Goal: Task Accomplishment & Management: Use online tool/utility

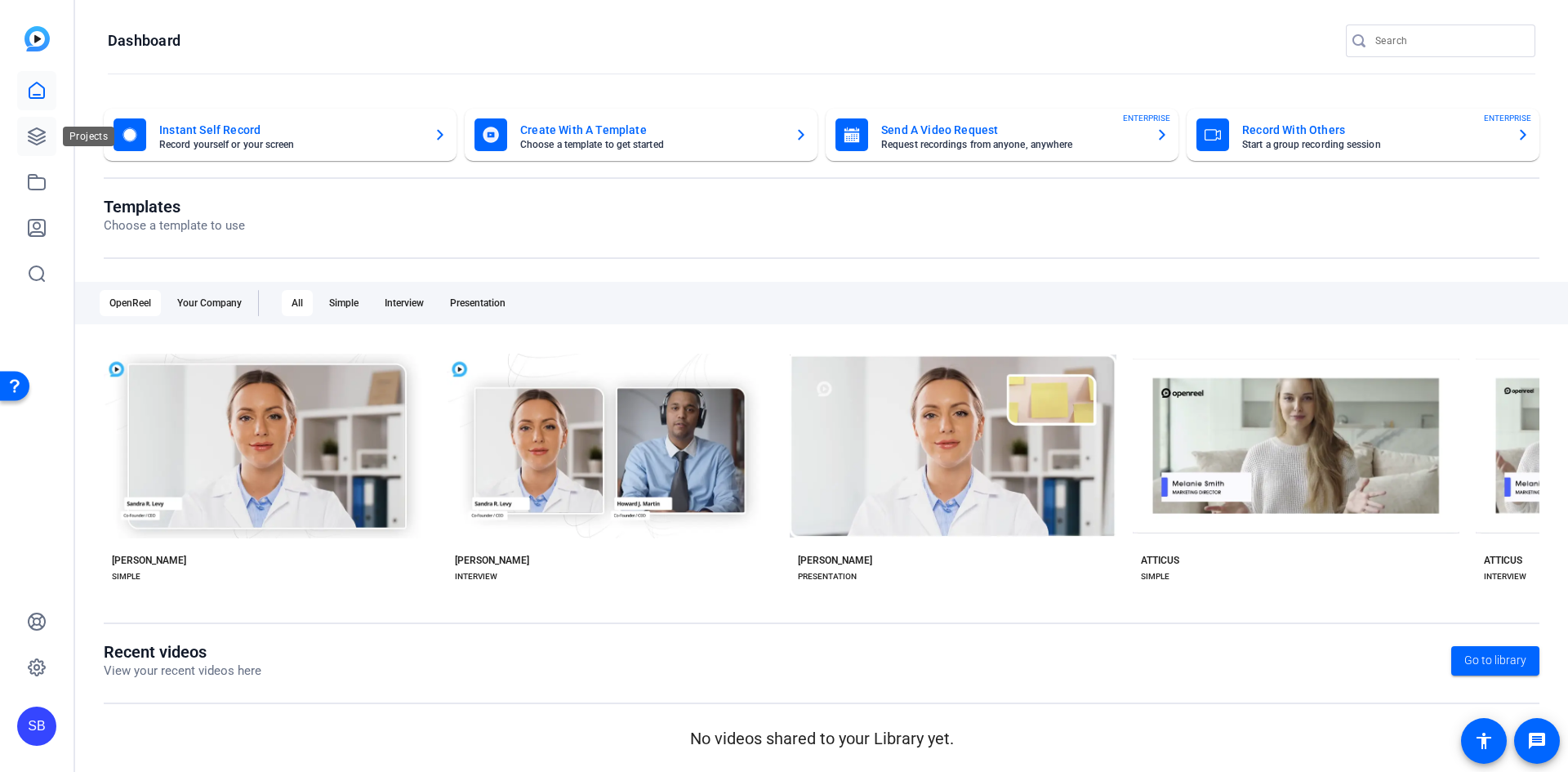
click at [40, 125] on link at bounding box center [36, 135] width 39 height 39
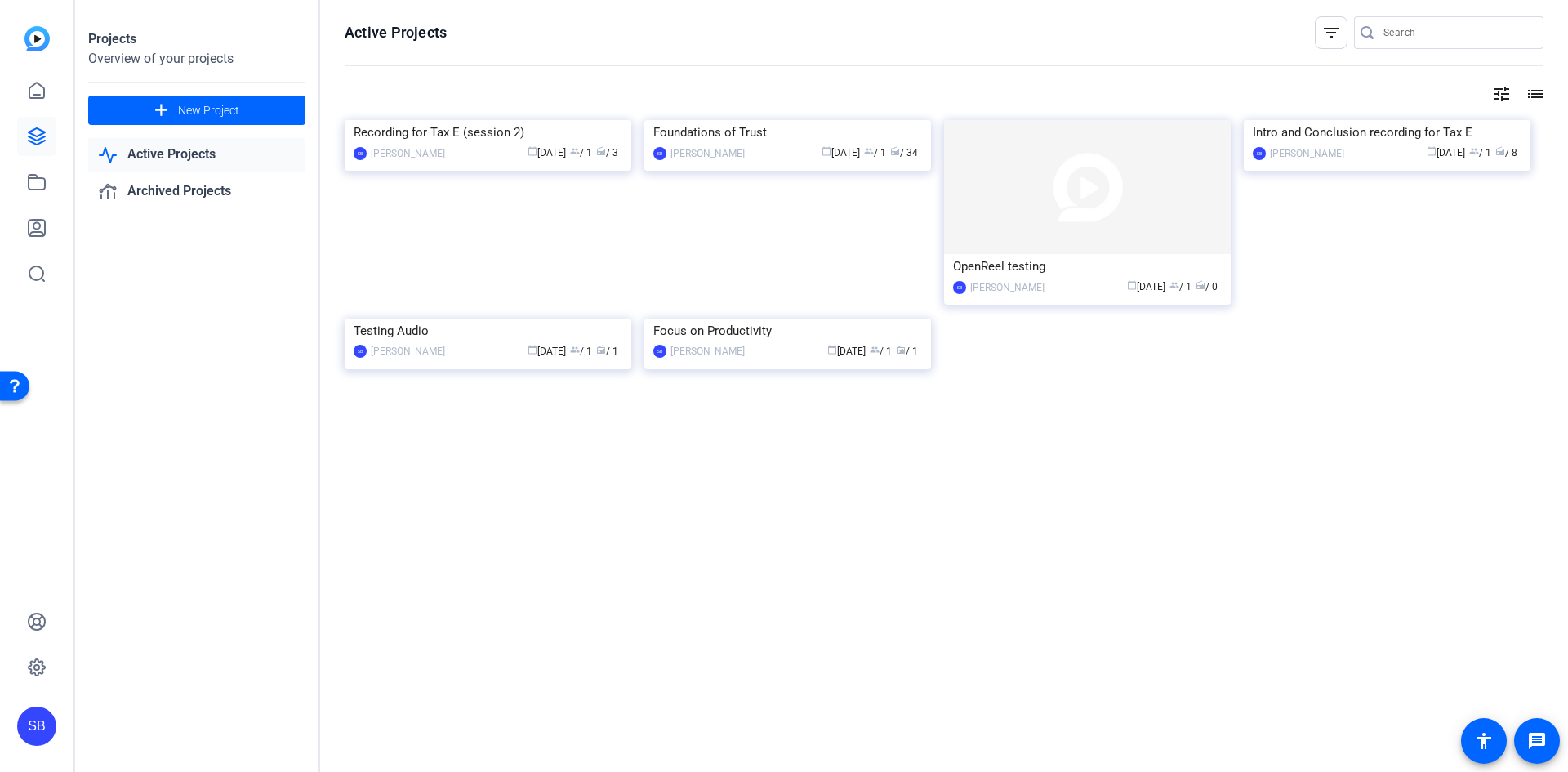
click at [203, 159] on link "Active Projects" at bounding box center [197, 154] width 217 height 34
click at [38, 90] on icon at bounding box center [36, 91] width 20 height 20
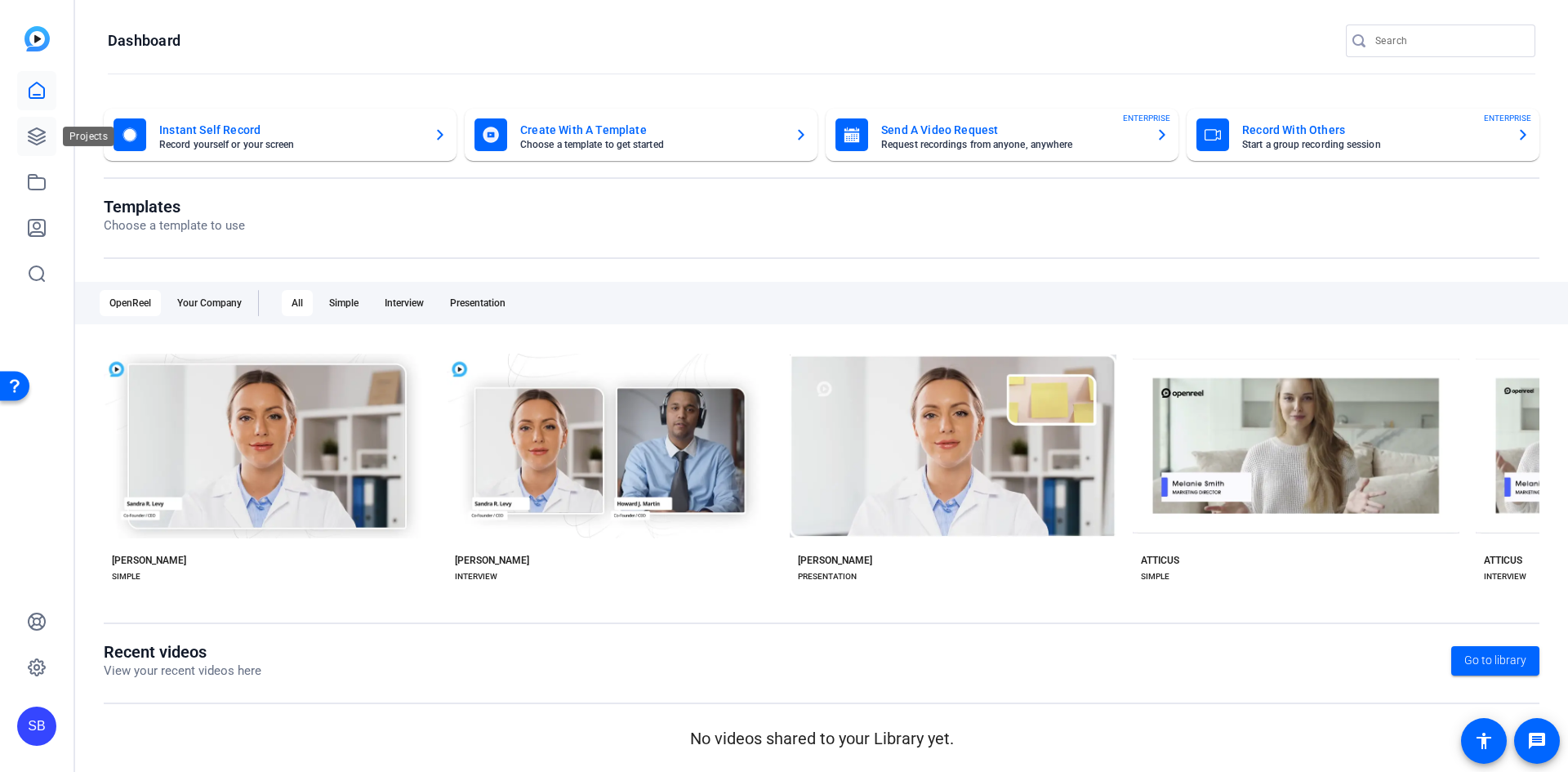
click at [45, 139] on icon at bounding box center [36, 136] width 20 height 20
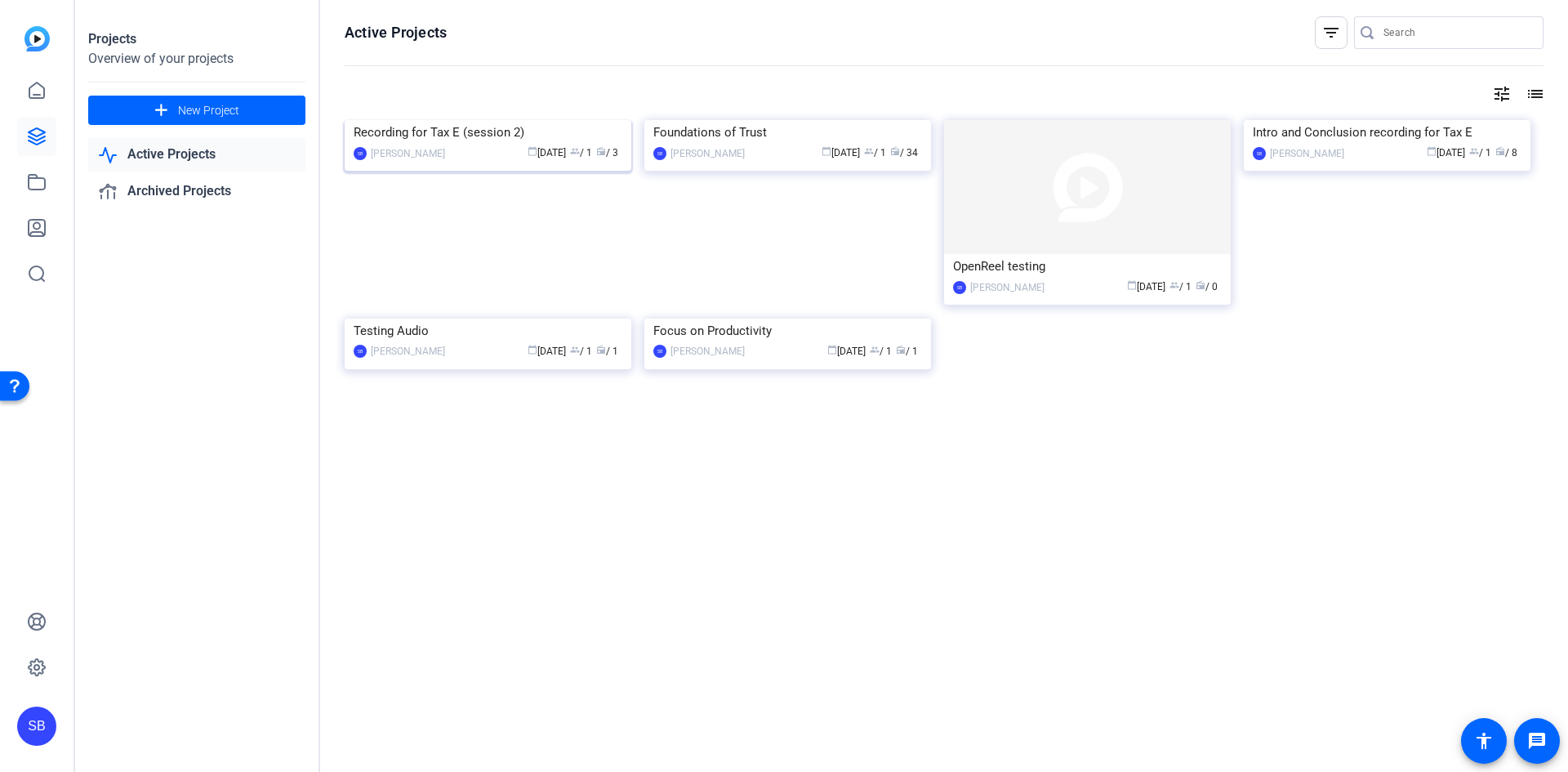
click at [431, 120] on img at bounding box center [487, 120] width 286 height 0
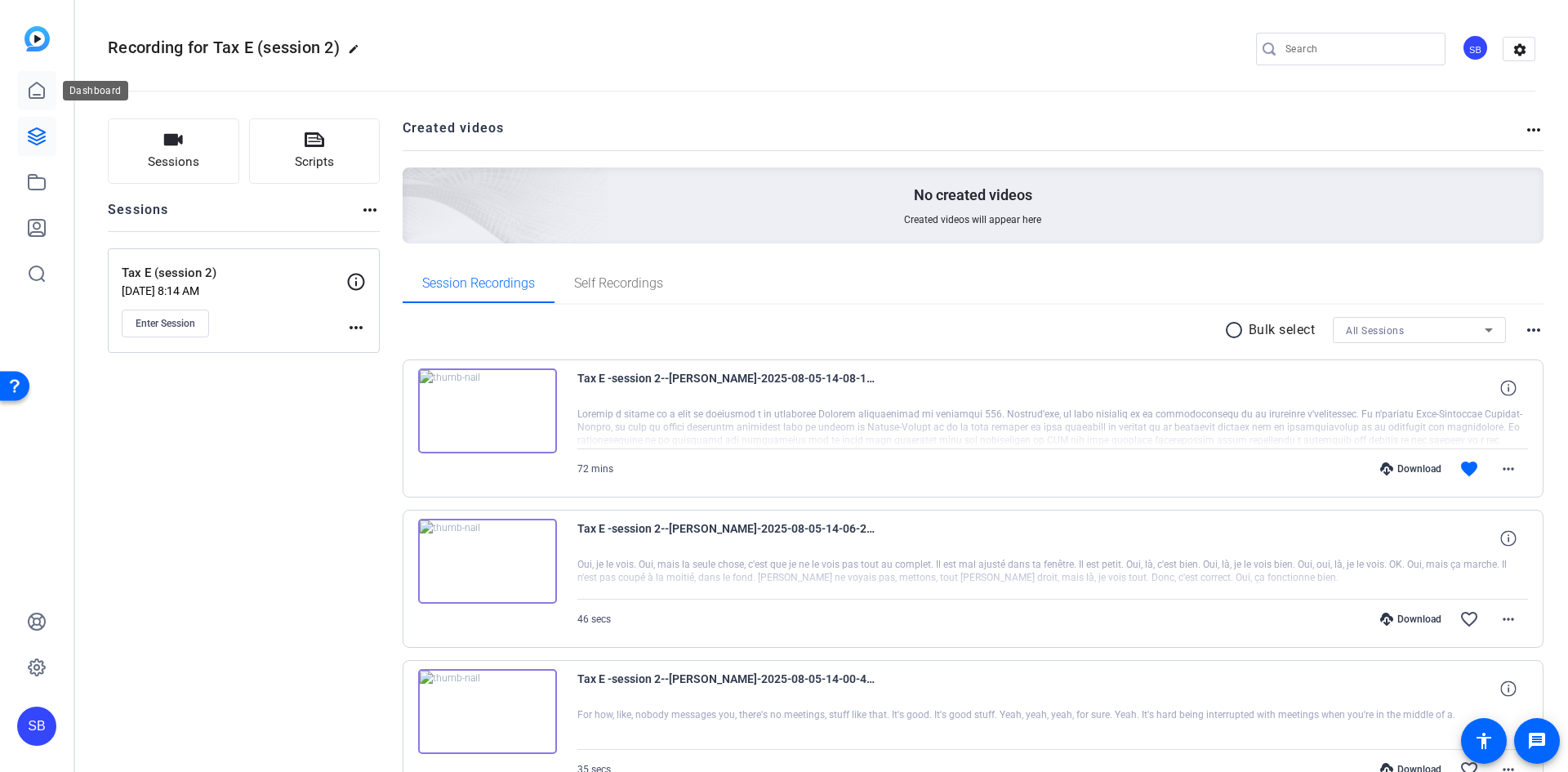
click at [41, 94] on icon at bounding box center [36, 91] width 20 height 20
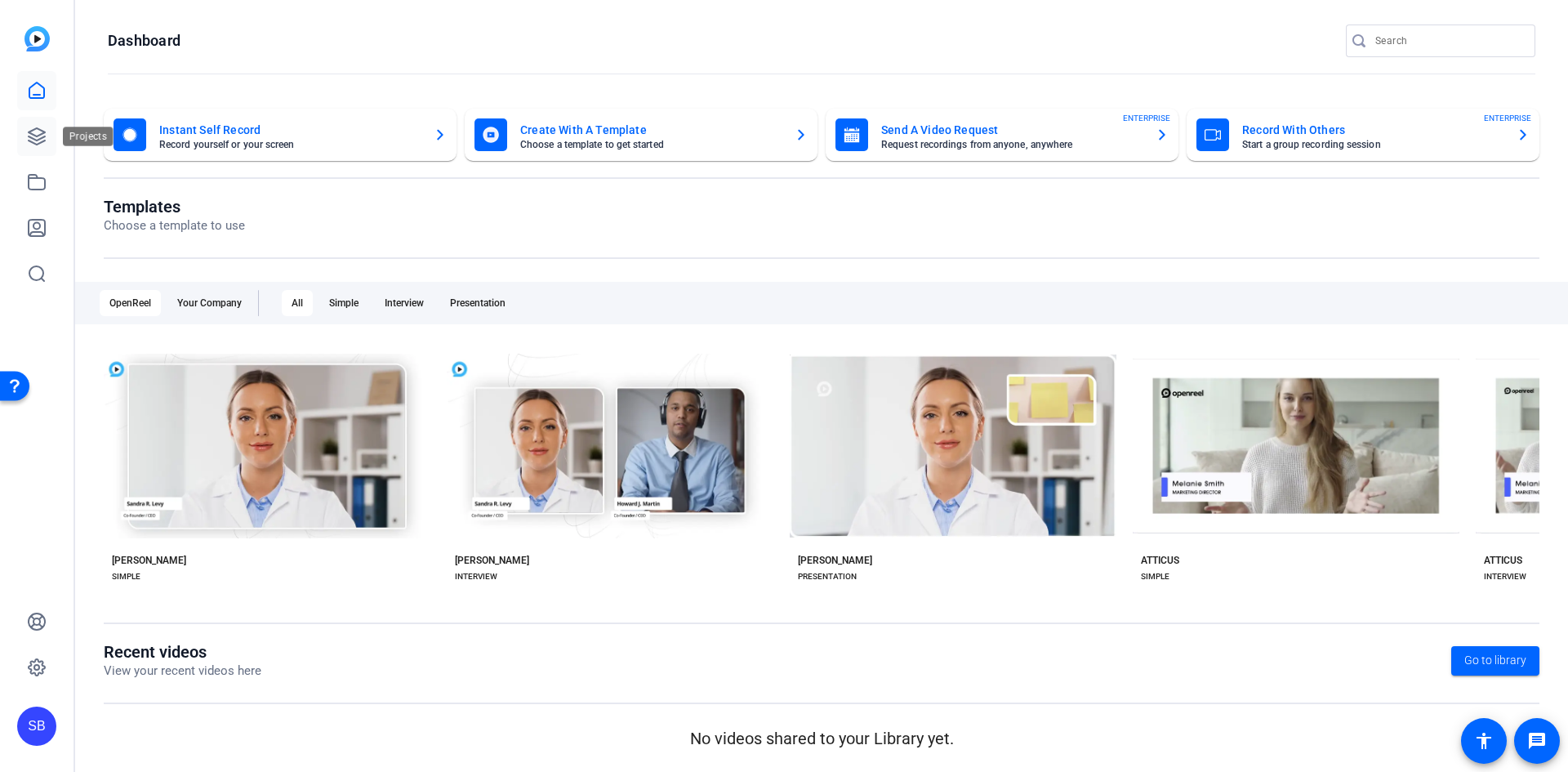
click at [43, 137] on icon at bounding box center [36, 136] width 16 height 16
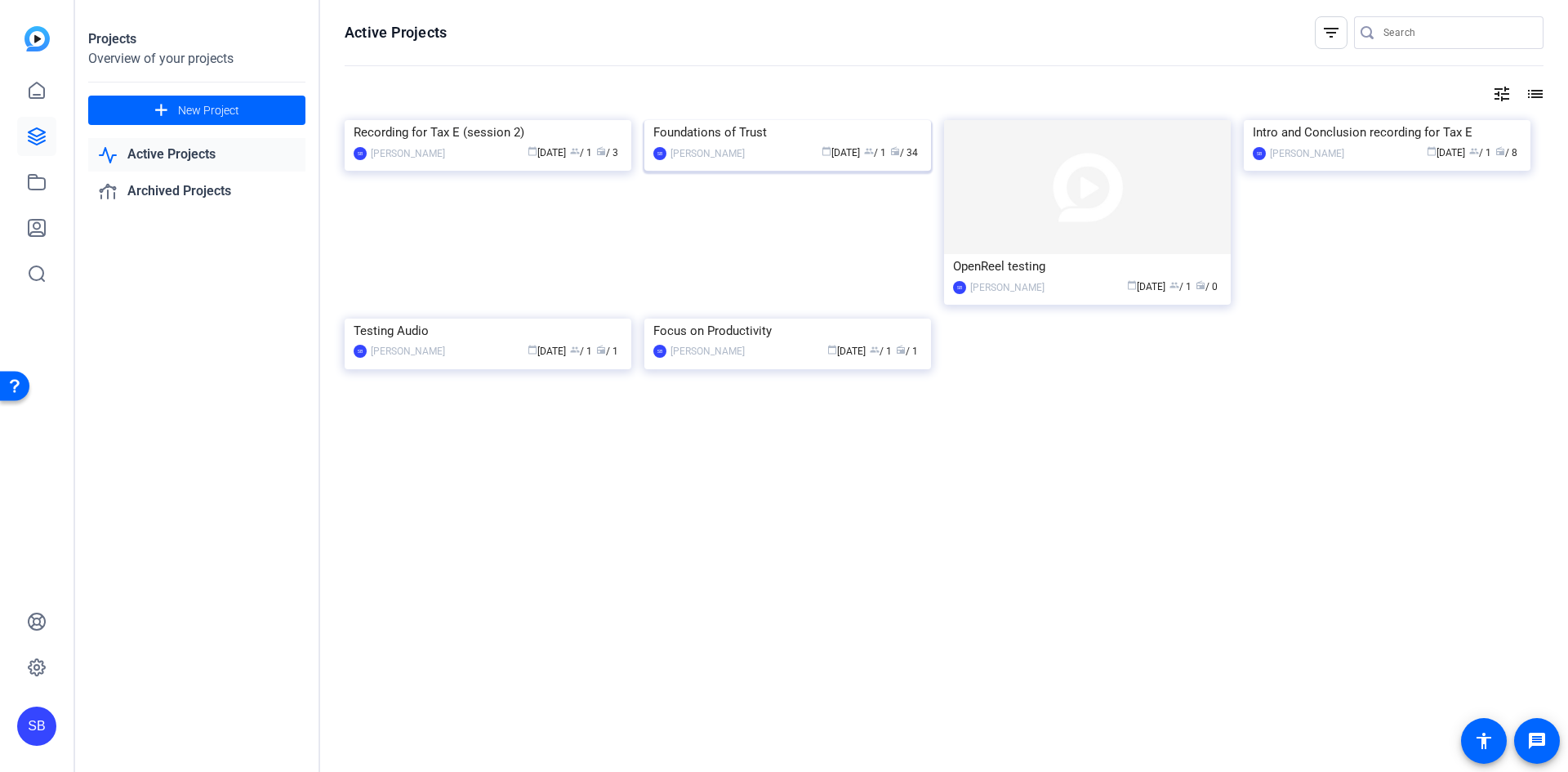
click at [807, 120] on img at bounding box center [787, 120] width 286 height 0
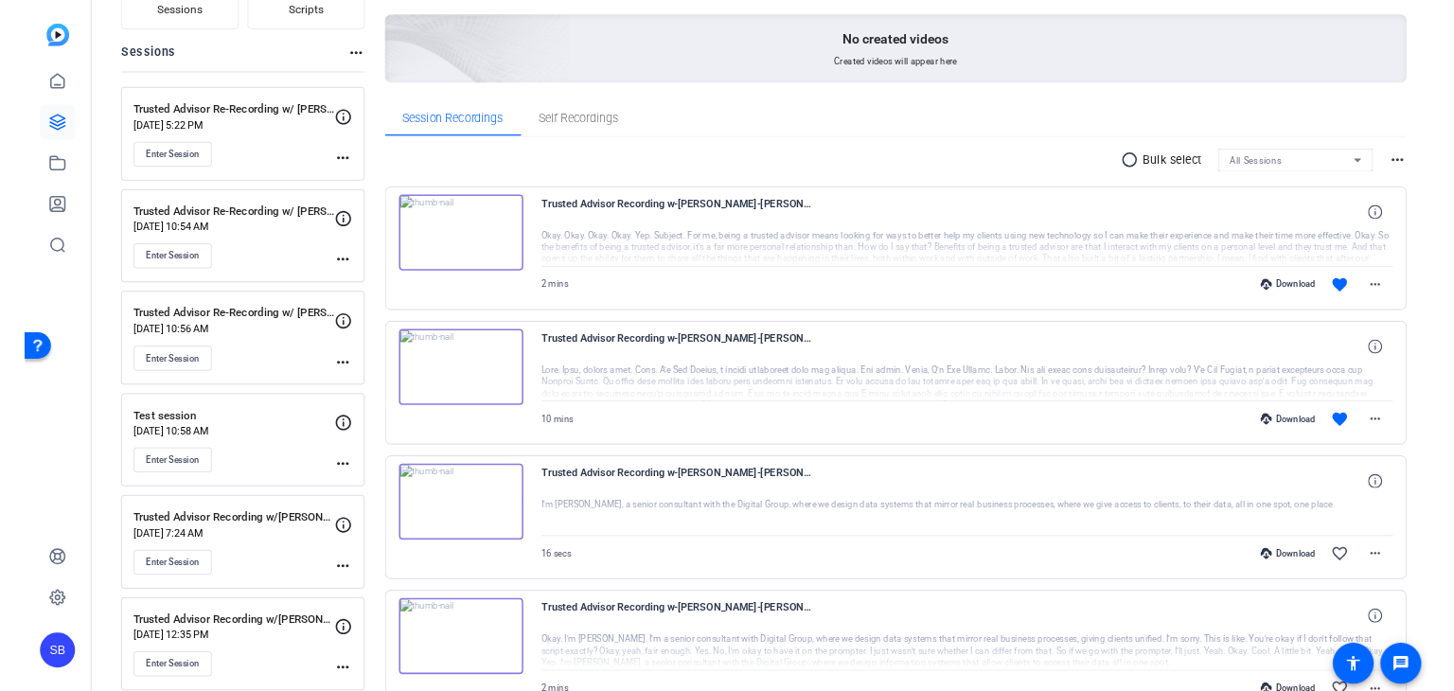
scroll to position [284, 0]
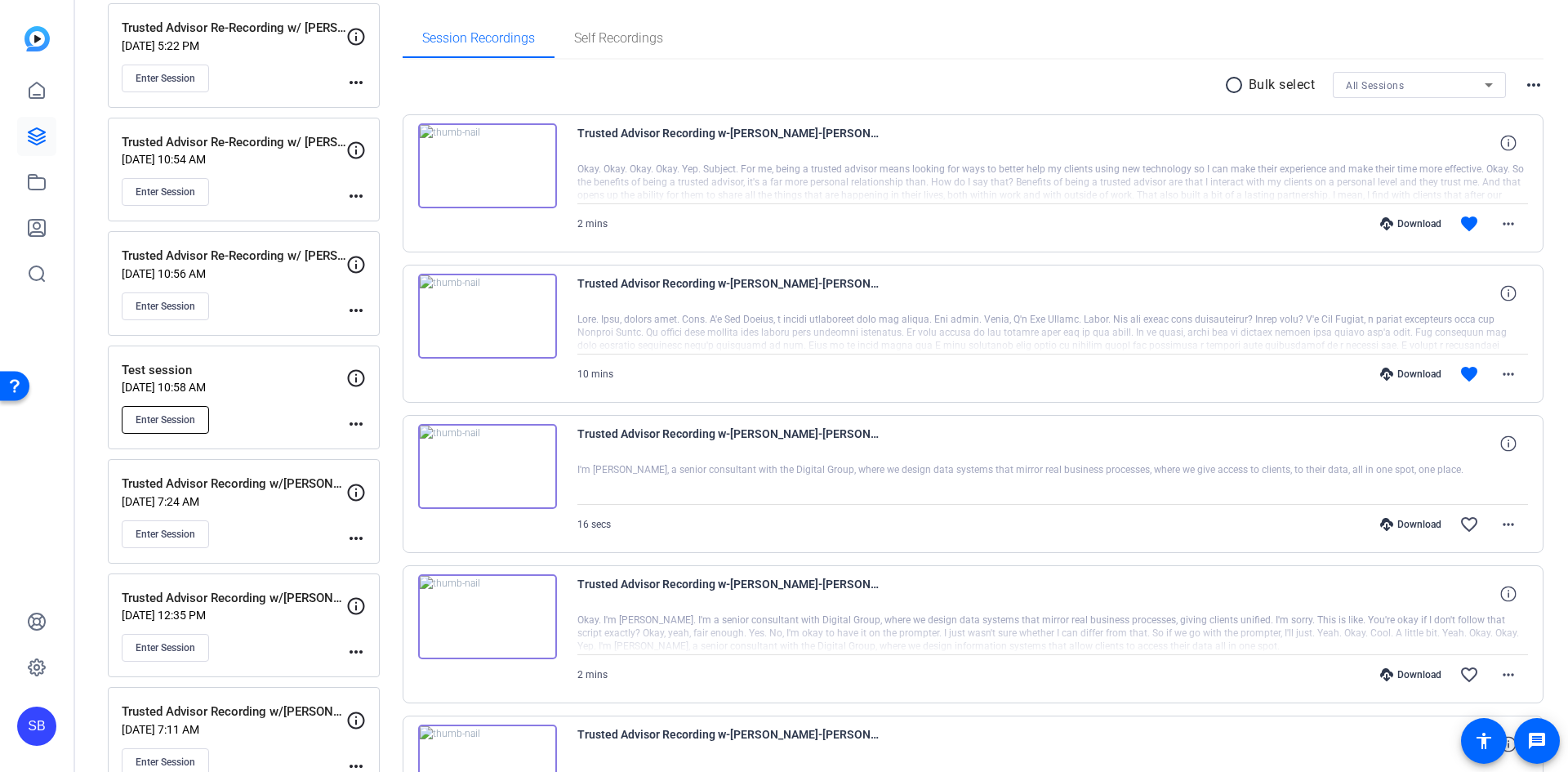
click at [185, 422] on span "Enter Session" at bounding box center [165, 419] width 60 height 13
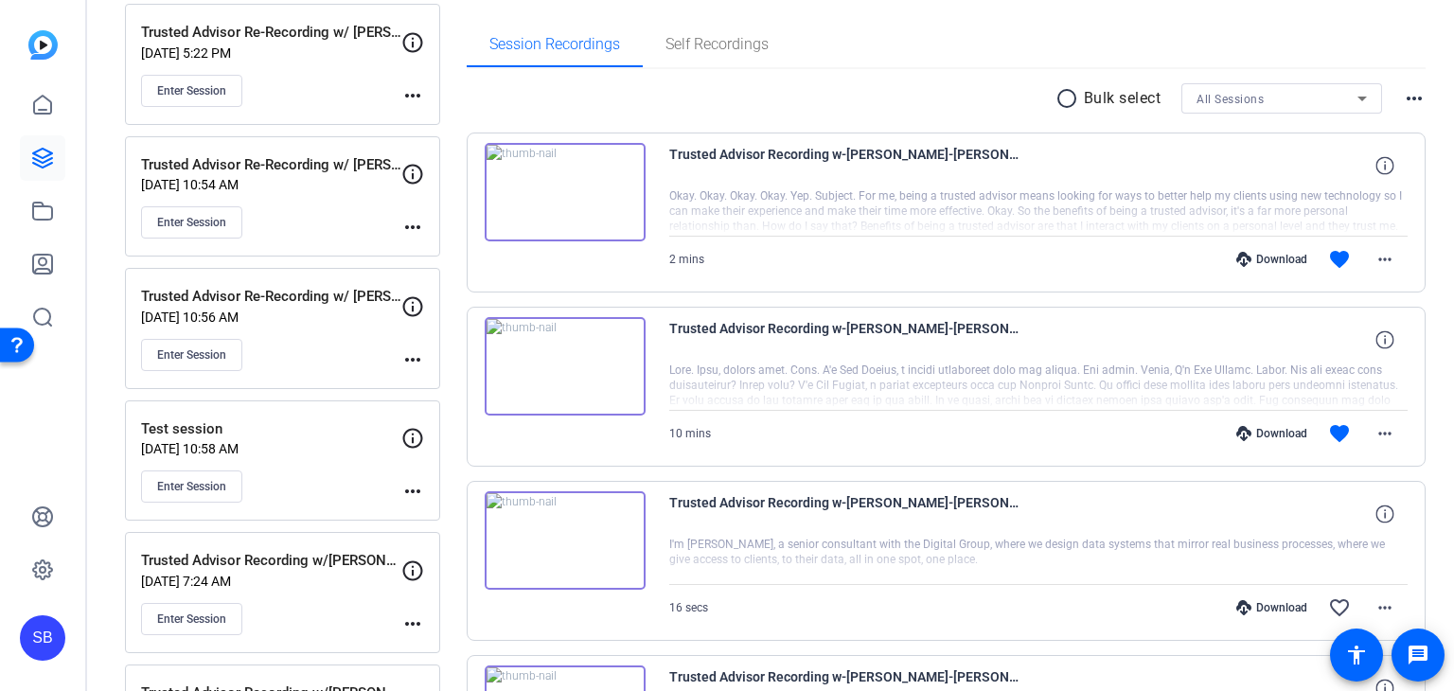
scroll to position [379, 0]
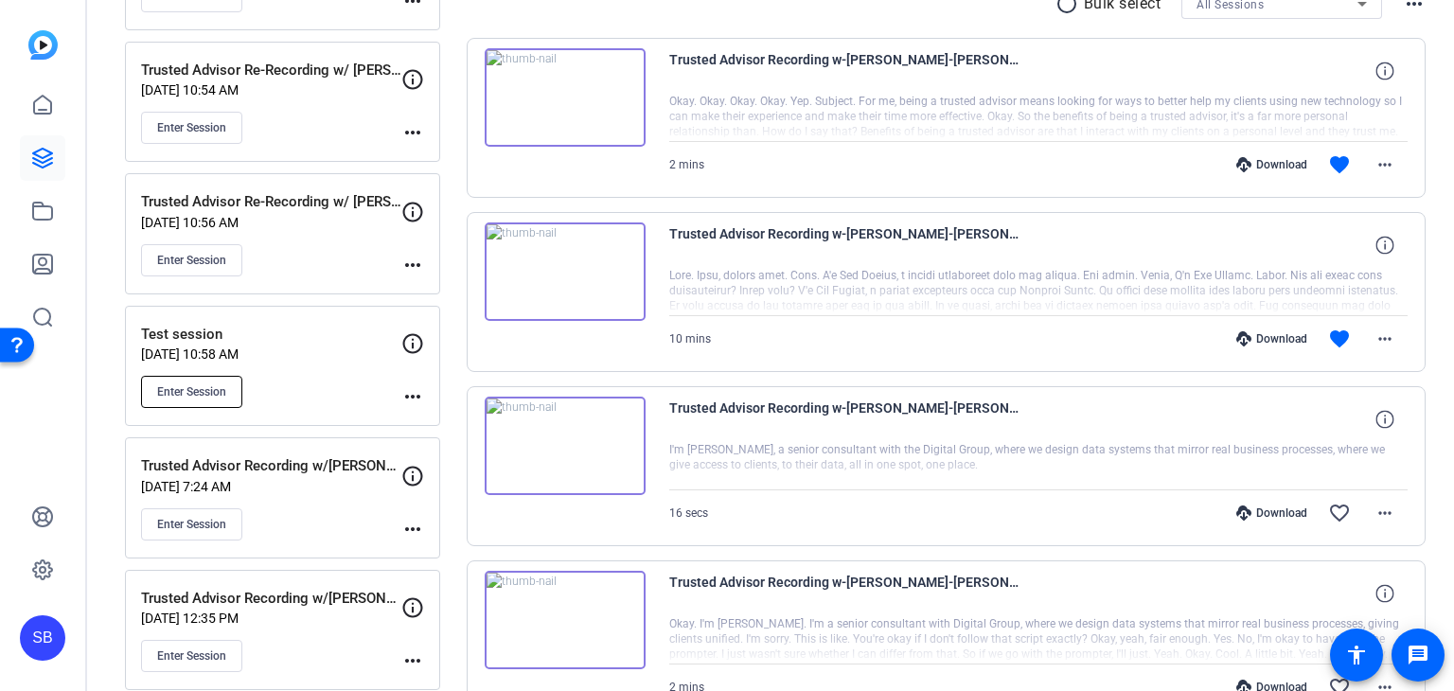
click at [189, 387] on span "Enter Session" at bounding box center [191, 391] width 69 height 15
click at [183, 387] on span "Enter Session" at bounding box center [191, 391] width 69 height 15
click at [178, 384] on span "Enter Session" at bounding box center [191, 391] width 69 height 15
click at [410, 394] on mat-icon "more_horiz" at bounding box center [412, 396] width 23 height 23
click at [529, 14] on div at bounding box center [727, 345] width 1454 height 691
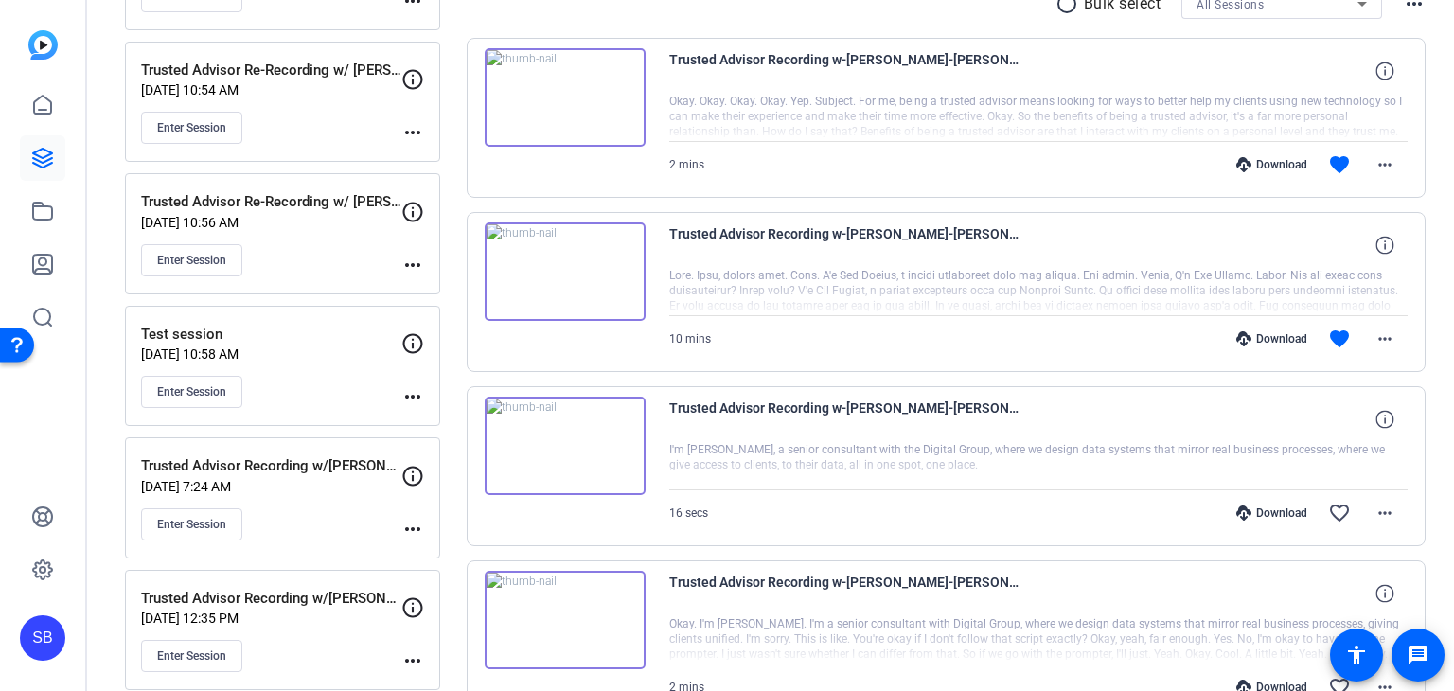
scroll to position [0, 0]
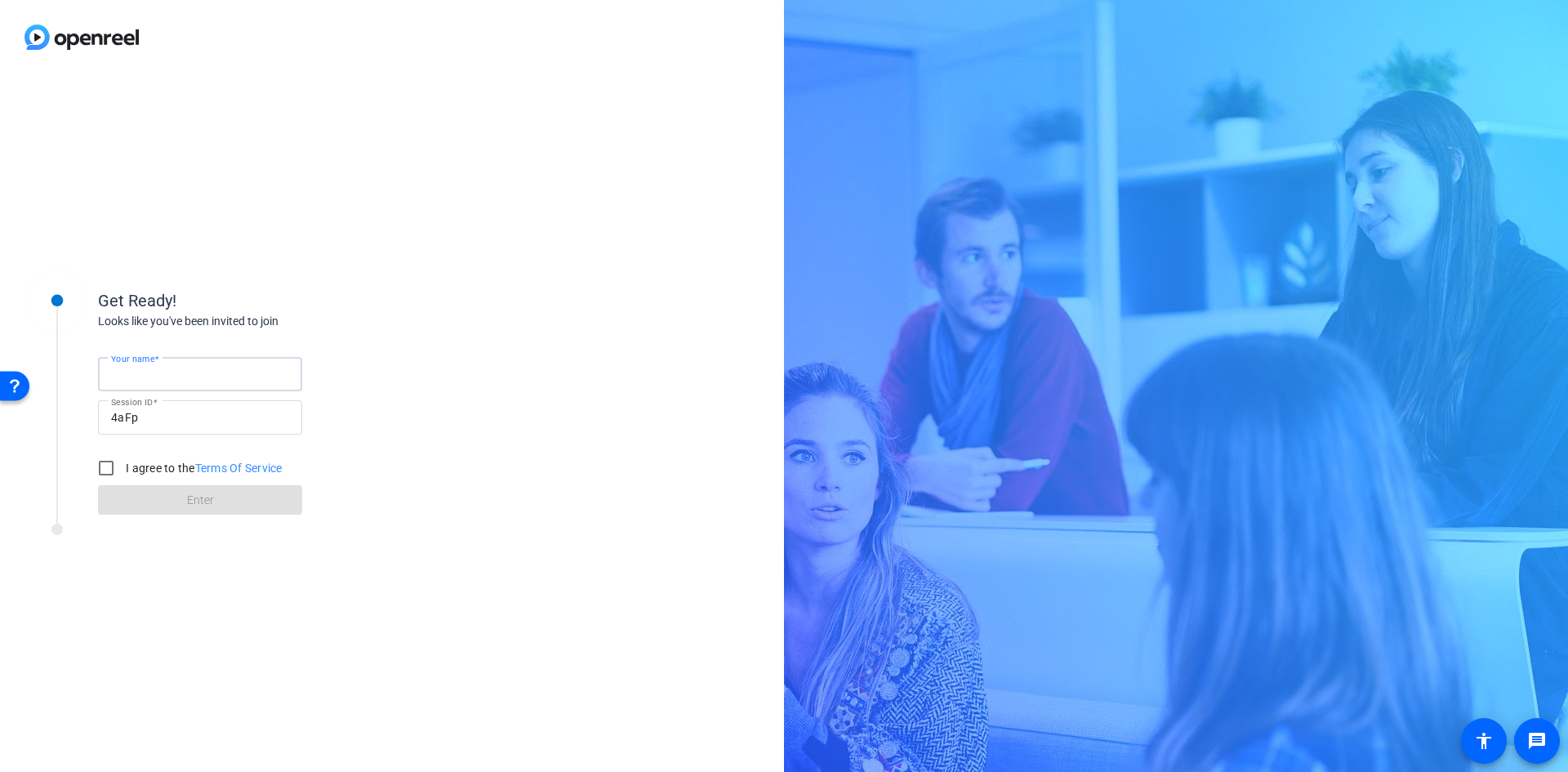
click at [191, 370] on input "Your name" at bounding box center [200, 373] width 178 height 20
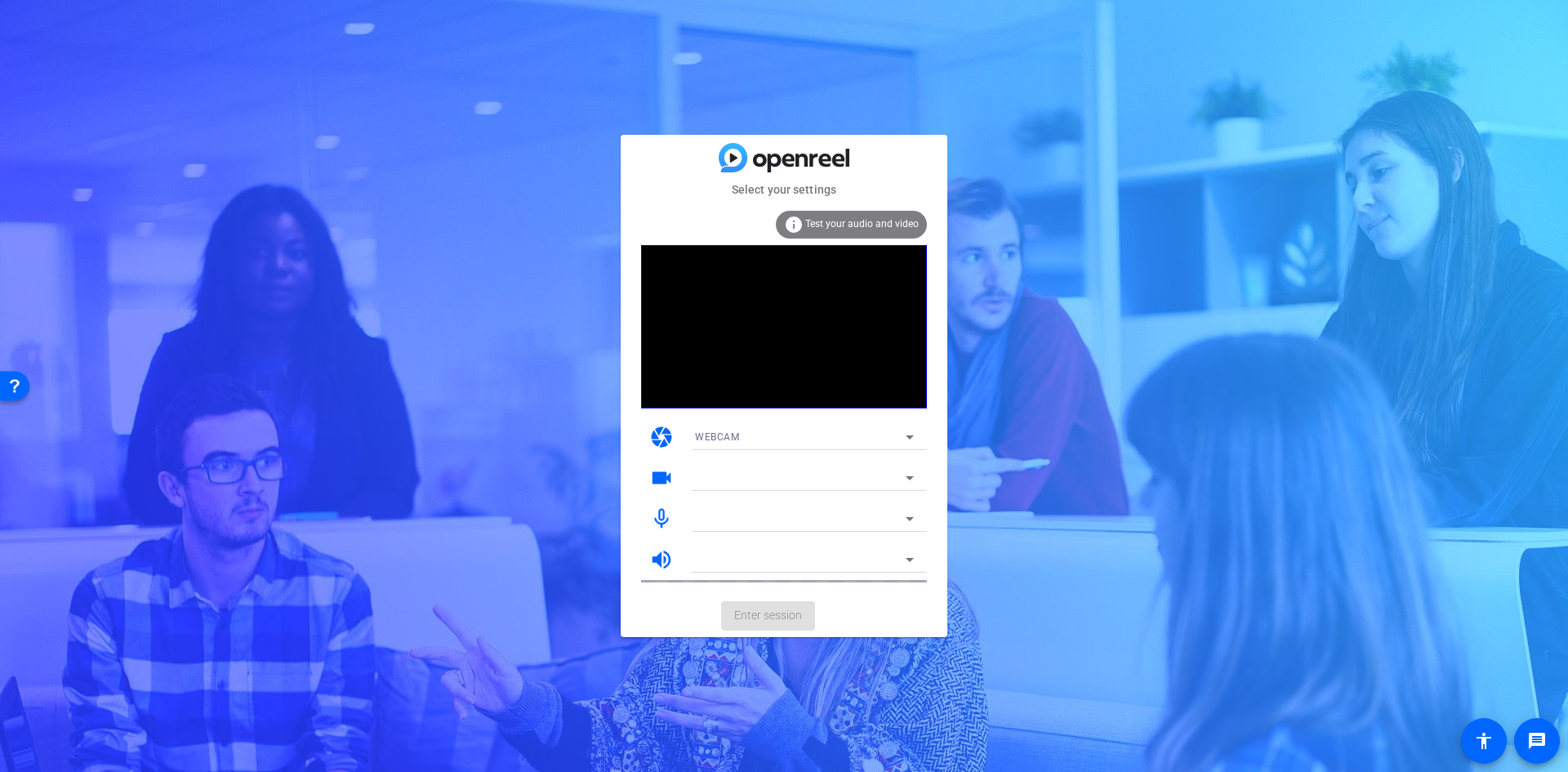
click at [762, 435] on div "WEBCAM" at bounding box center [800, 436] width 210 height 21
click at [267, 189] on span "WEBCAM" at bounding box center [261, 184] width 8 height 9
click at [734, 476] on div at bounding box center [800, 477] width 210 height 20
click at [919, 474] on icon at bounding box center [909, 477] width 20 height 20
click at [910, 474] on icon at bounding box center [909, 477] width 20 height 20
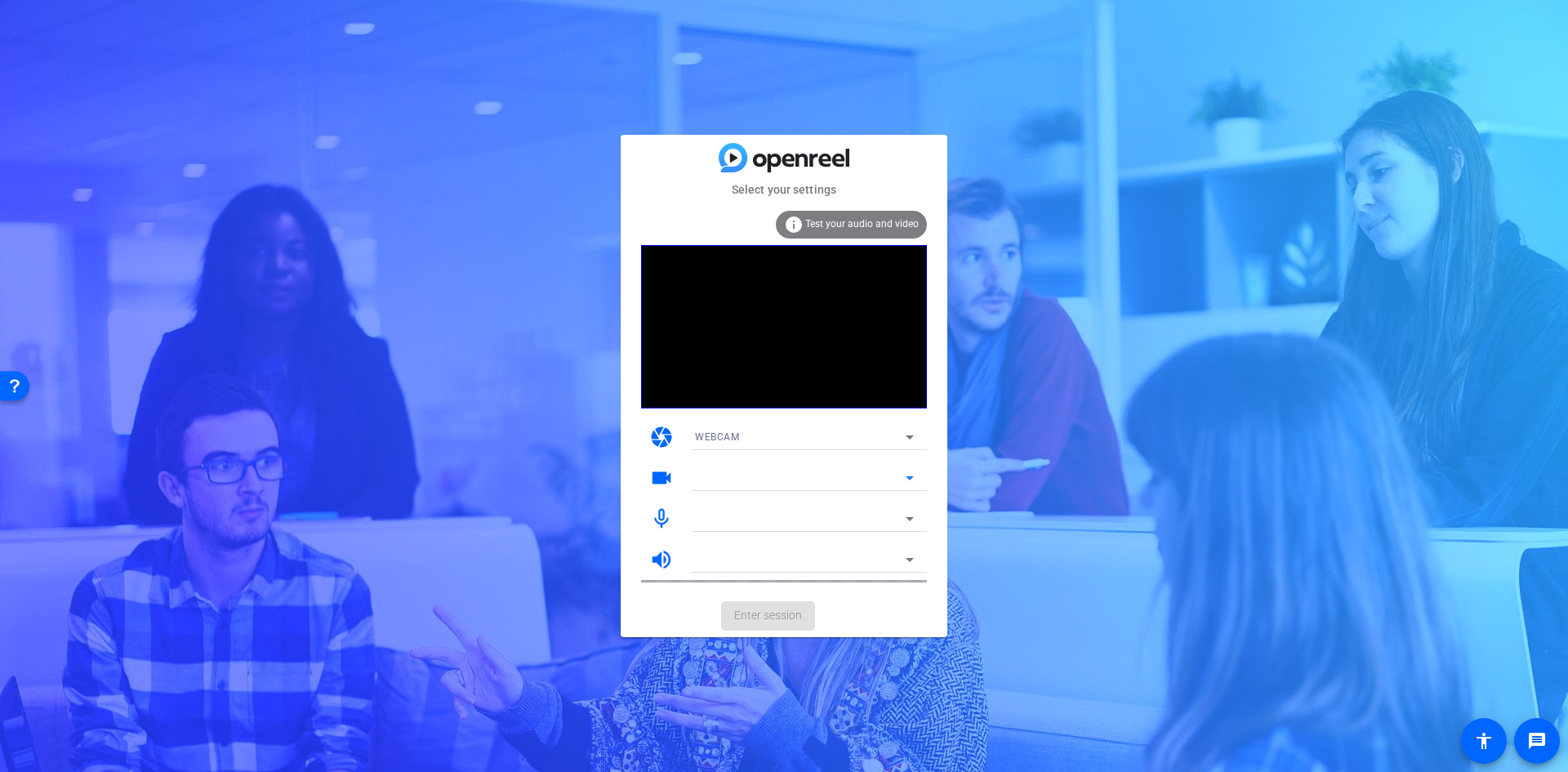
click at [911, 479] on icon at bounding box center [909, 478] width 8 height 4
click at [907, 518] on icon at bounding box center [909, 518] width 8 height 4
click at [751, 618] on span "Enter session" at bounding box center [768, 615] width 68 height 17
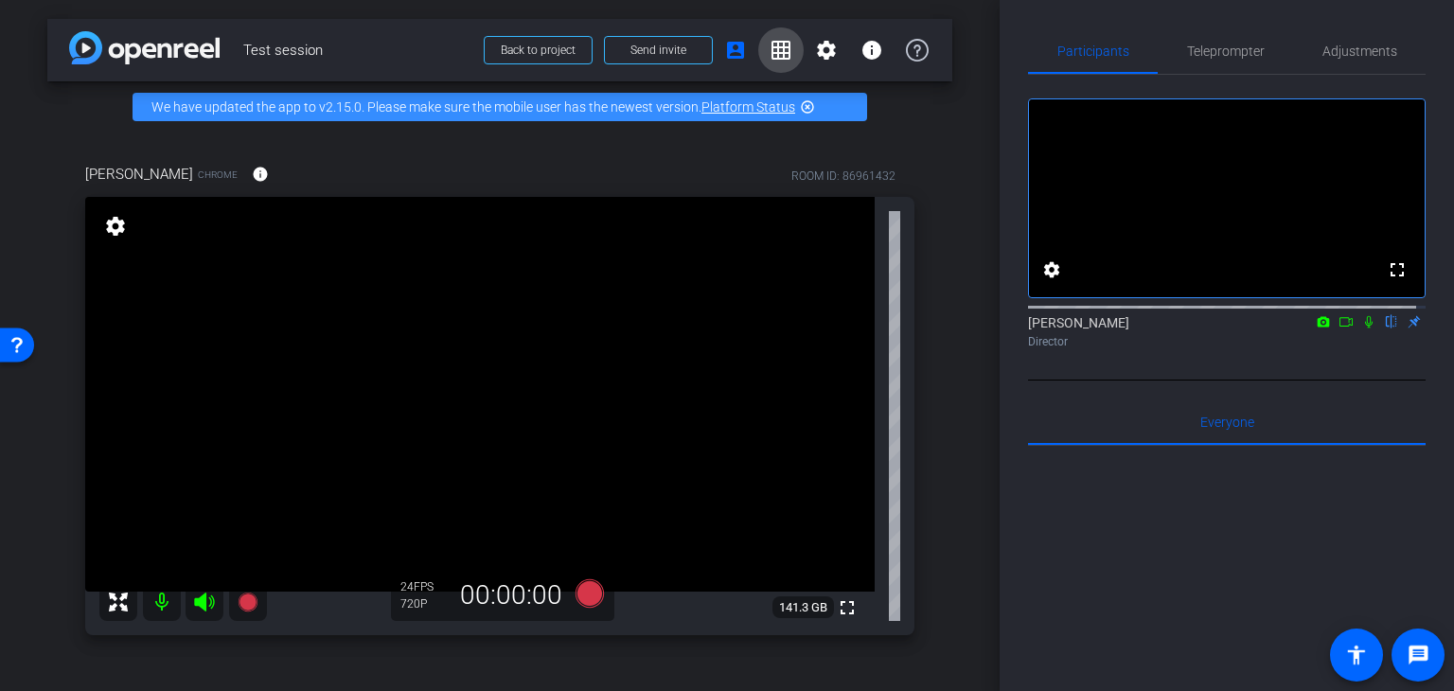
click at [770, 49] on mat-icon "grid_on" at bounding box center [781, 50] width 23 height 23
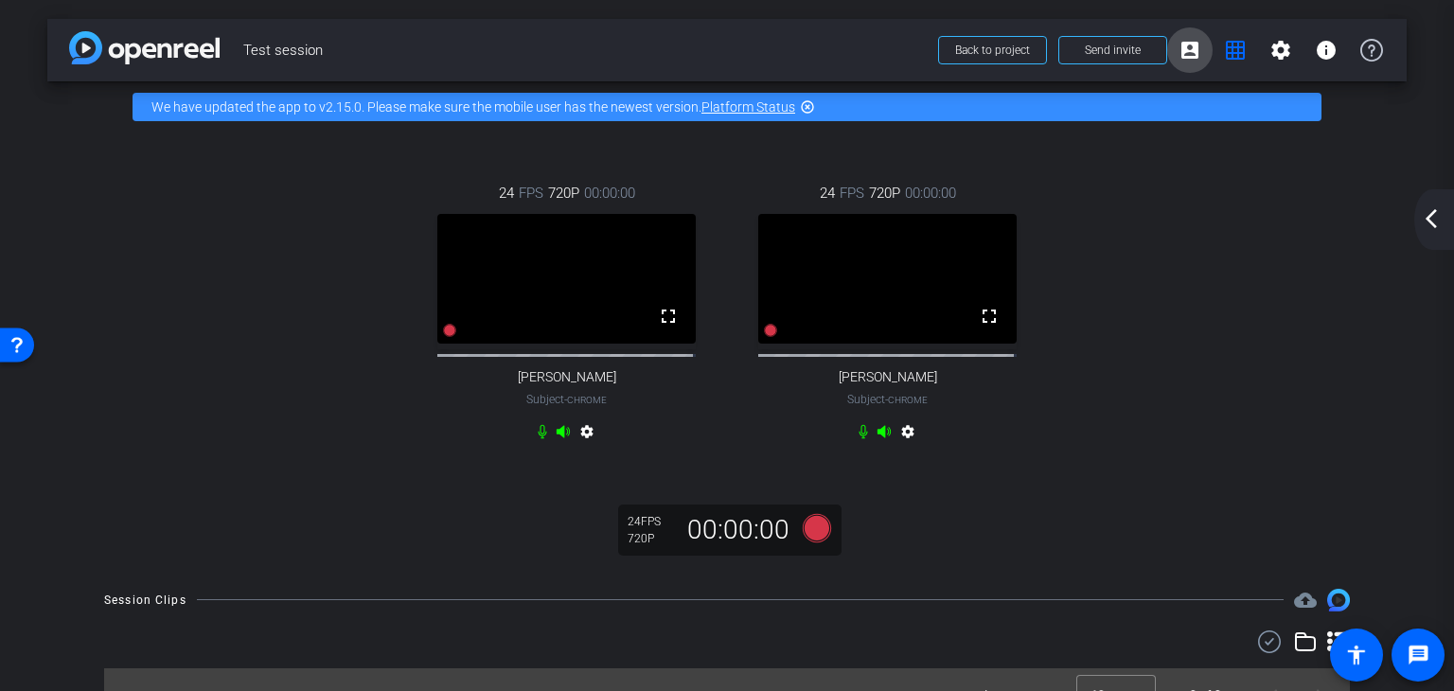
click at [1188, 46] on mat-icon "account_box" at bounding box center [1190, 50] width 23 height 23
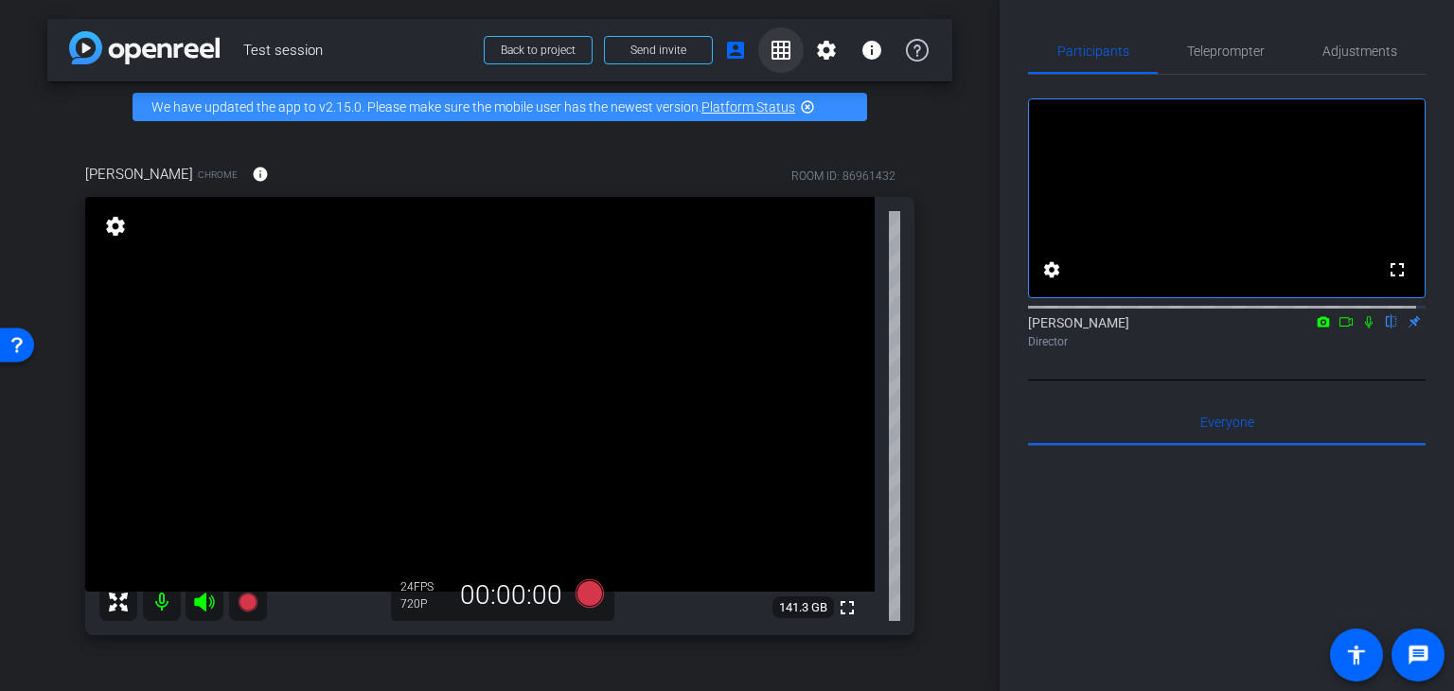
click at [770, 47] on mat-icon "grid_on" at bounding box center [781, 50] width 23 height 23
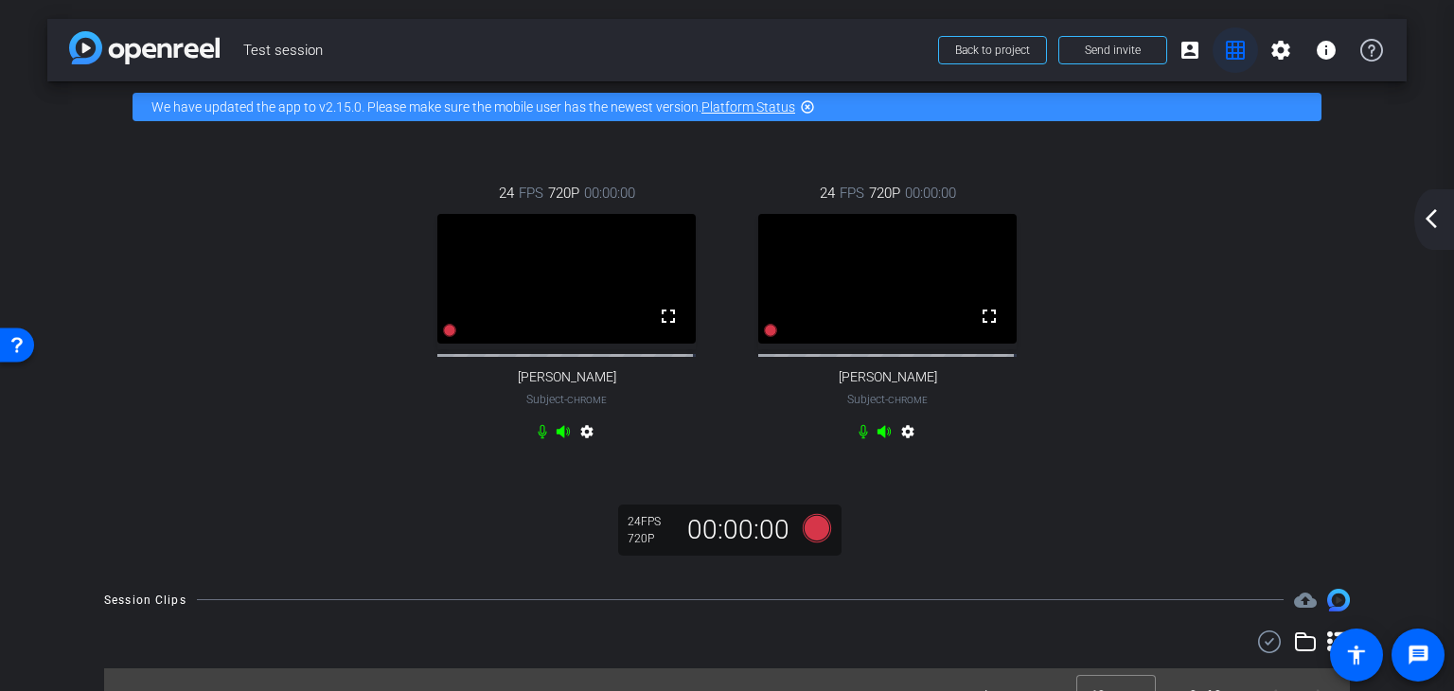
click at [1224, 51] on mat-icon "grid_on" at bounding box center [1235, 50] width 23 height 23
click at [1229, 56] on mat-icon "grid_on" at bounding box center [1235, 50] width 23 height 23
click at [1181, 50] on mat-icon "account_box" at bounding box center [1190, 50] width 23 height 23
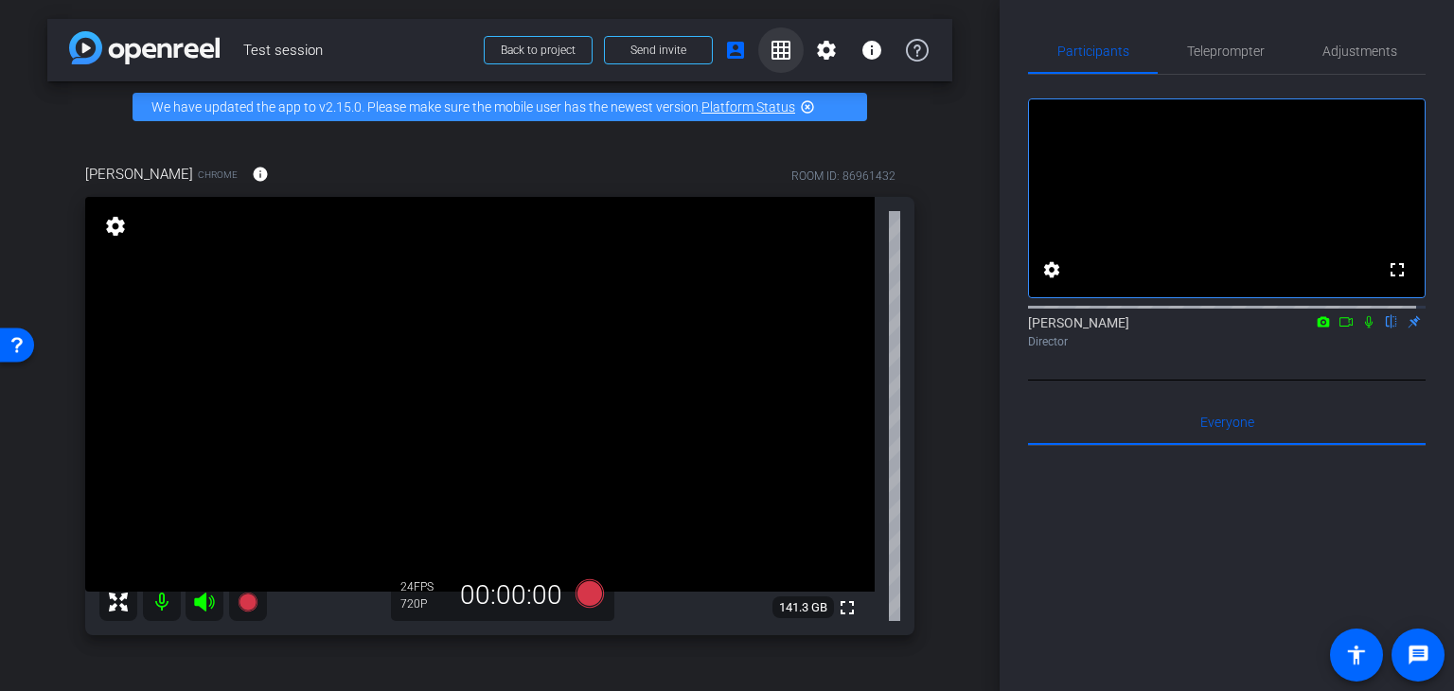
click at [770, 50] on mat-icon "grid_on" at bounding box center [781, 50] width 23 height 23
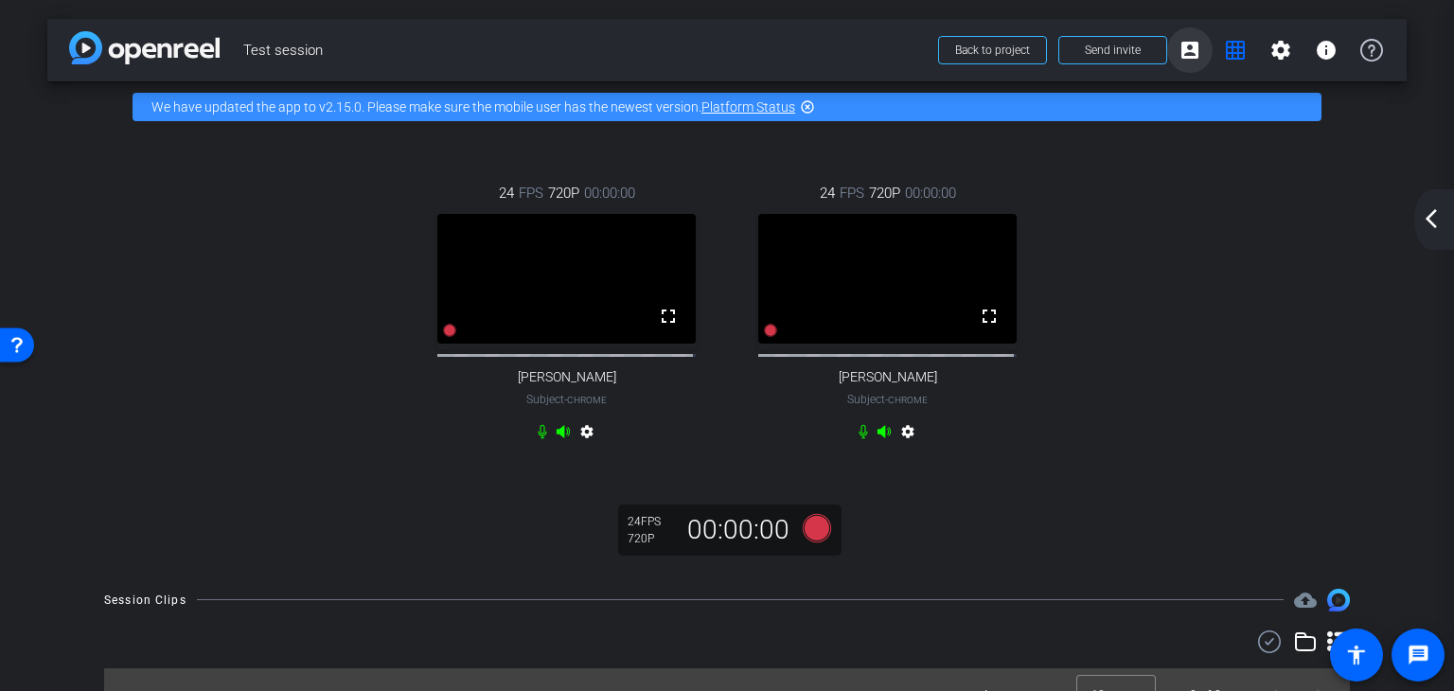
click at [1180, 46] on mat-icon "account_box" at bounding box center [1190, 50] width 23 height 23
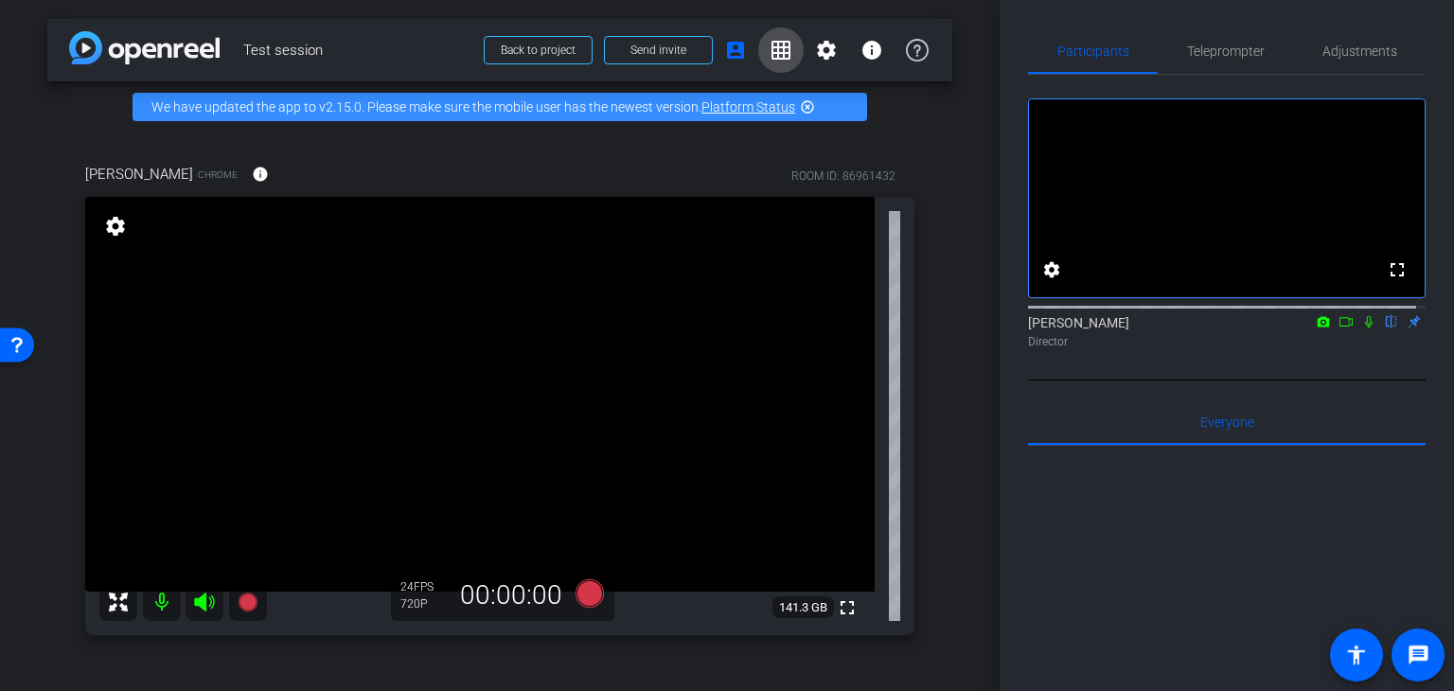
click at [771, 47] on mat-icon "grid_on" at bounding box center [781, 50] width 23 height 23
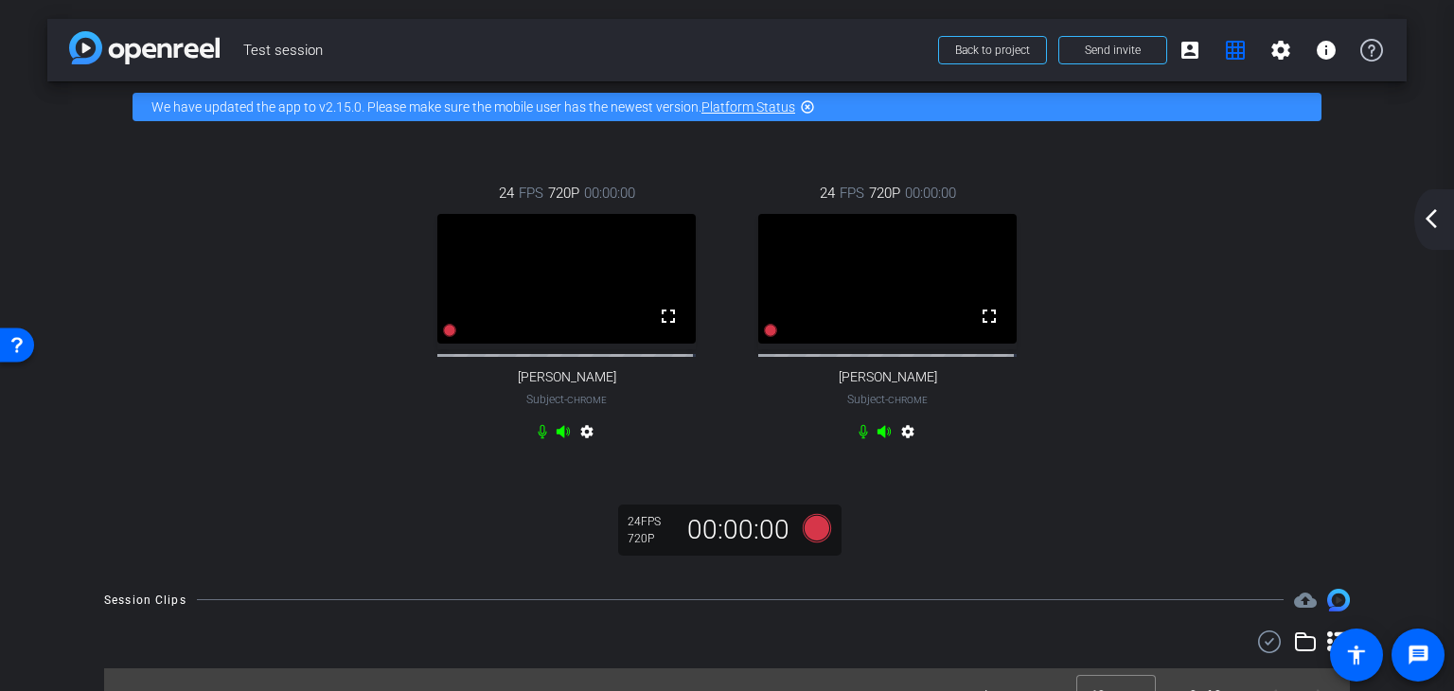
click at [867, 273] on video at bounding box center [887, 279] width 258 height 130
click at [986, 327] on mat-icon "fullscreen" at bounding box center [989, 316] width 23 height 23
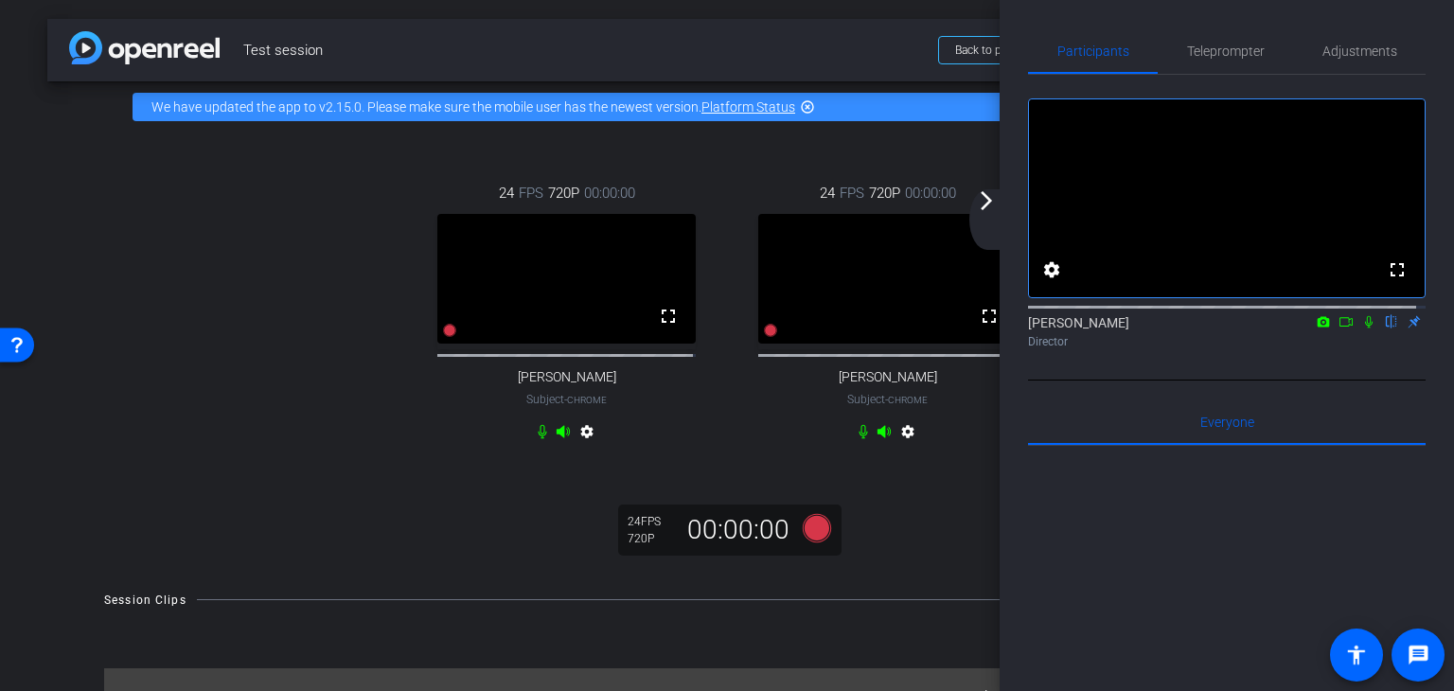
click at [512, 277] on video at bounding box center [566, 279] width 258 height 130
click at [570, 272] on video at bounding box center [566, 279] width 258 height 130
click at [581, 447] on mat-icon "settings" at bounding box center [587, 435] width 23 height 23
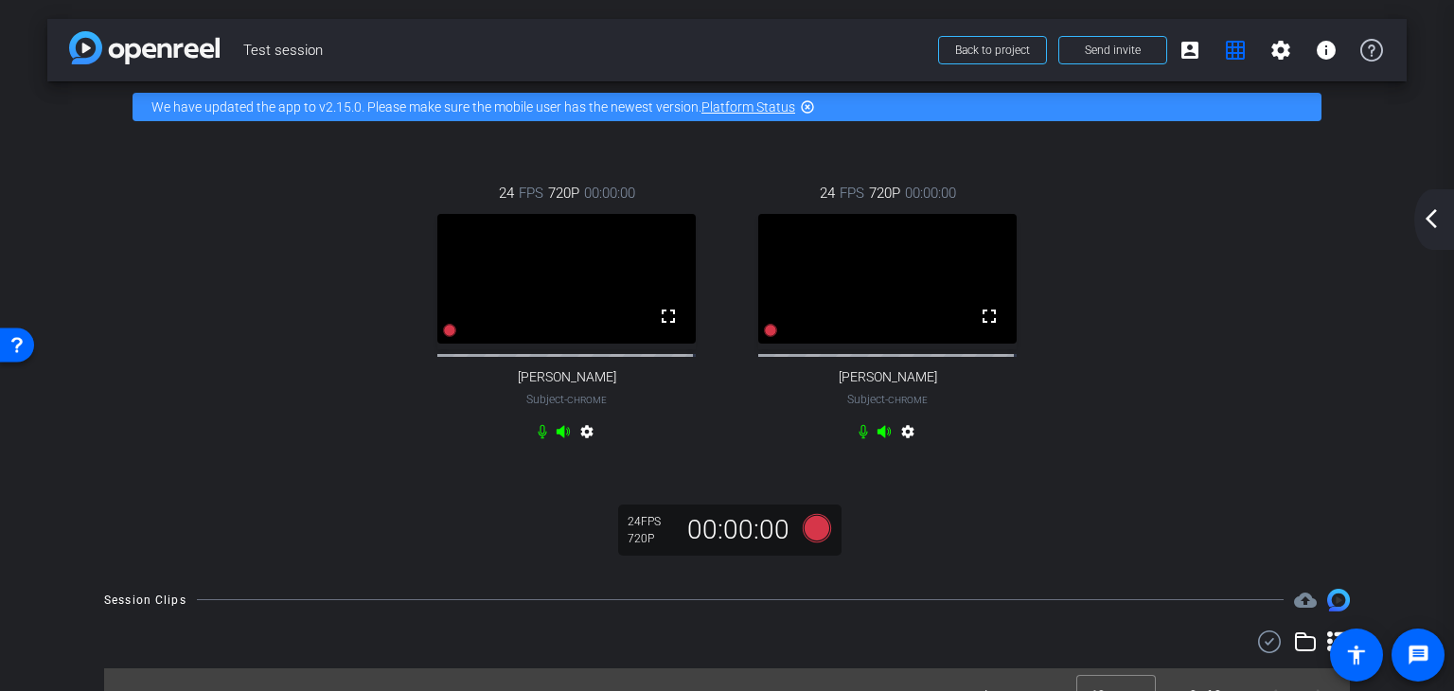
click at [807, 106] on mat-icon "highlight_off" at bounding box center [807, 106] width 15 height 15
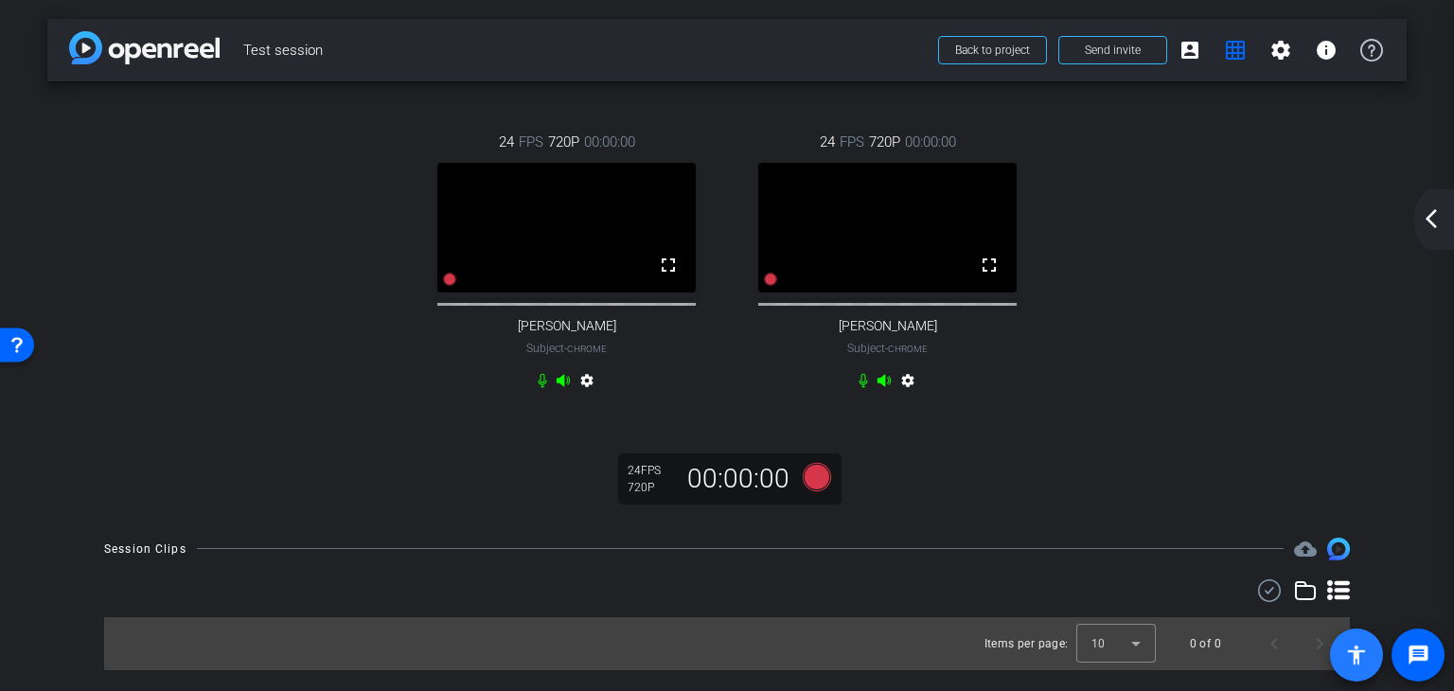
click at [1369, 650] on span at bounding box center [1356, 654] width 45 height 45
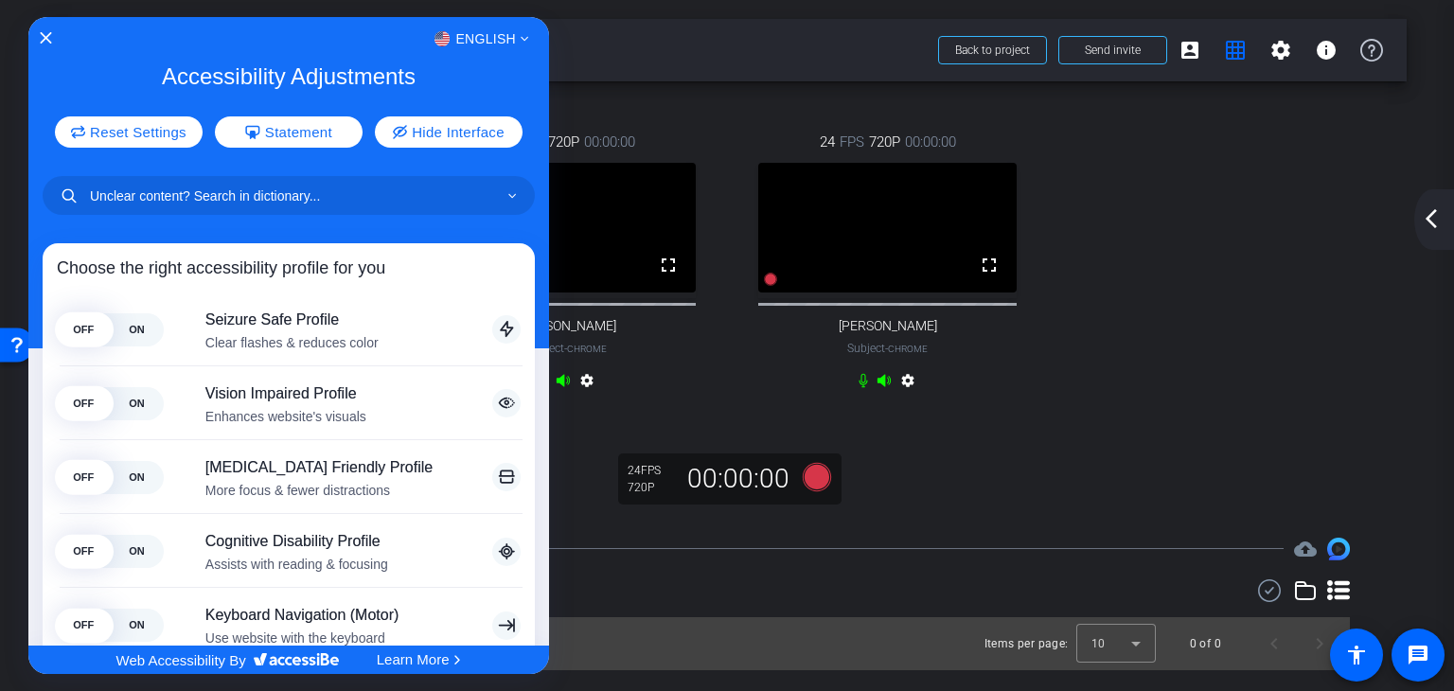
click at [52, 40] on div "English" at bounding box center [288, 39] width 521 height 25
click at [1166, 243] on div at bounding box center [727, 345] width 1454 height 691
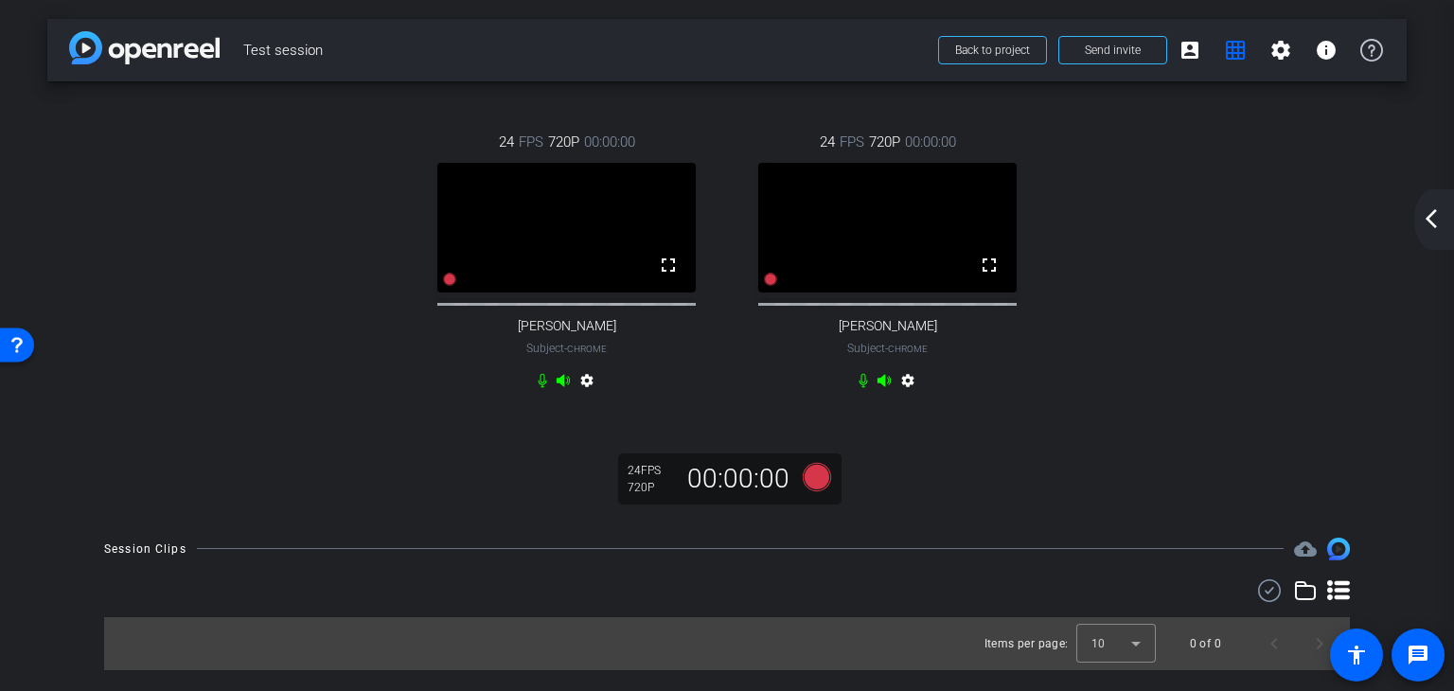
click at [1427, 217] on mat-icon "arrow_back_ios_new" at bounding box center [1431, 218] width 23 height 23
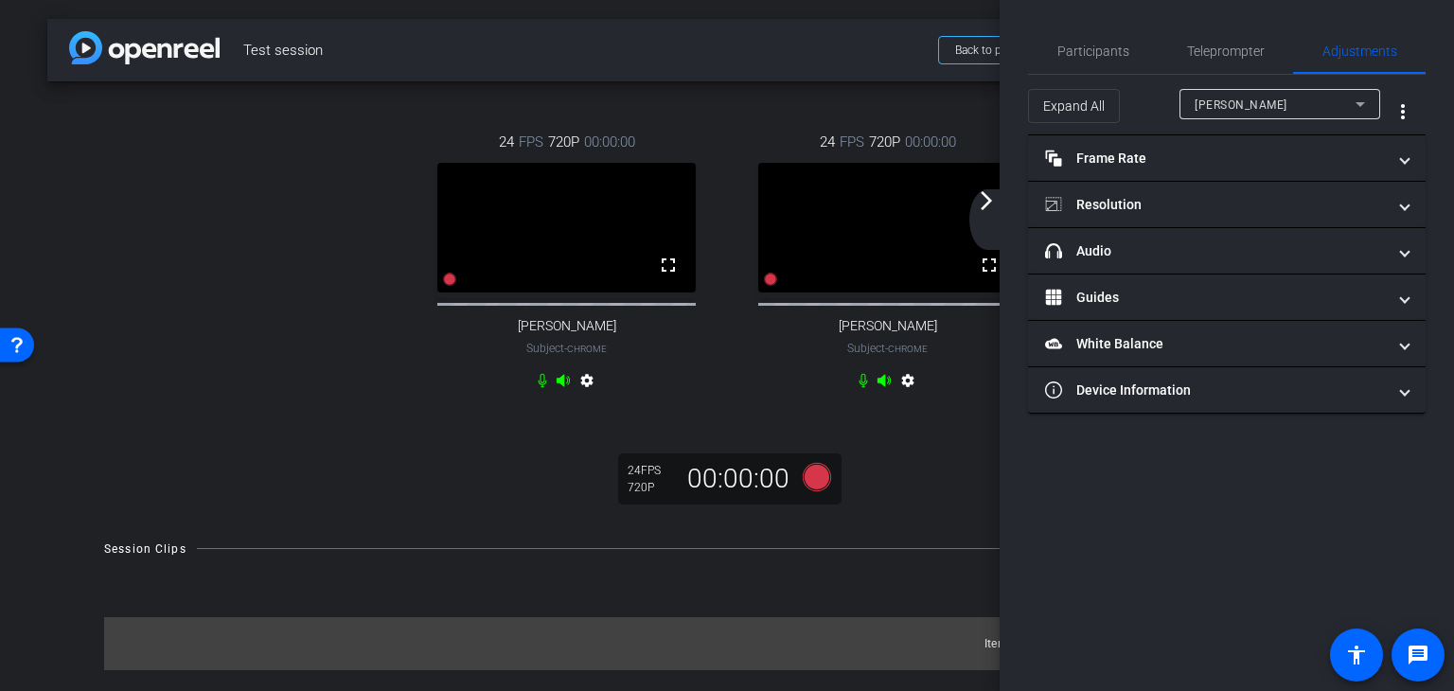
click at [985, 198] on mat-icon "arrow_forward_ios" at bounding box center [986, 200] width 23 height 23
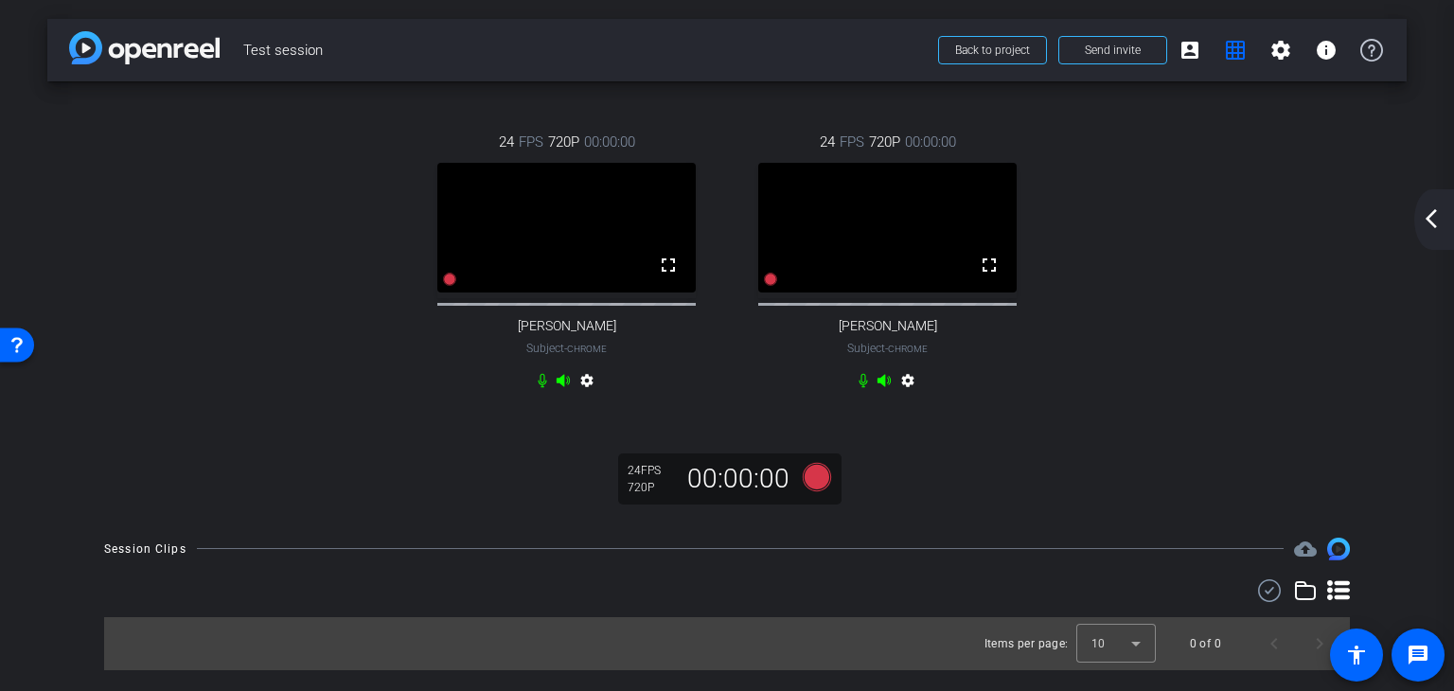
click at [1434, 211] on mat-icon "arrow_back_ios_new" at bounding box center [1431, 218] width 23 height 23
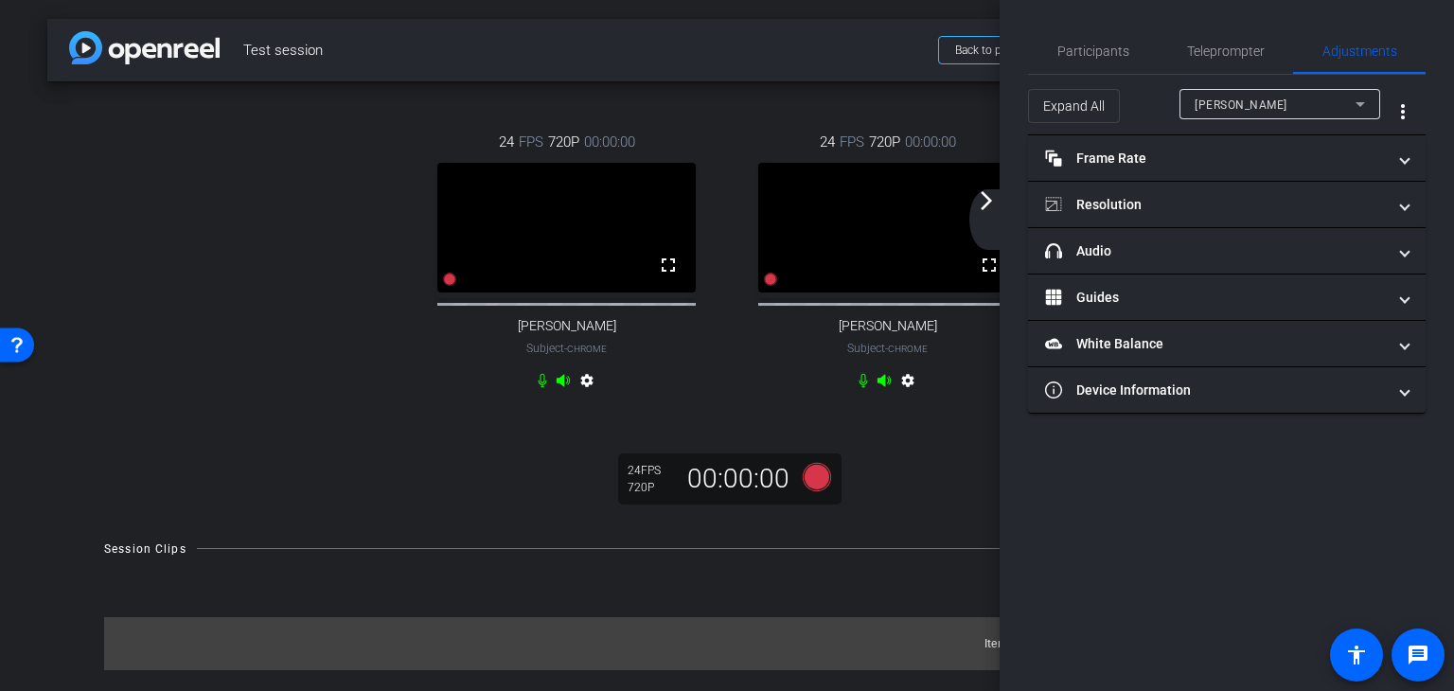
click at [989, 203] on mat-icon "arrow_forward_ios" at bounding box center [986, 200] width 23 height 23
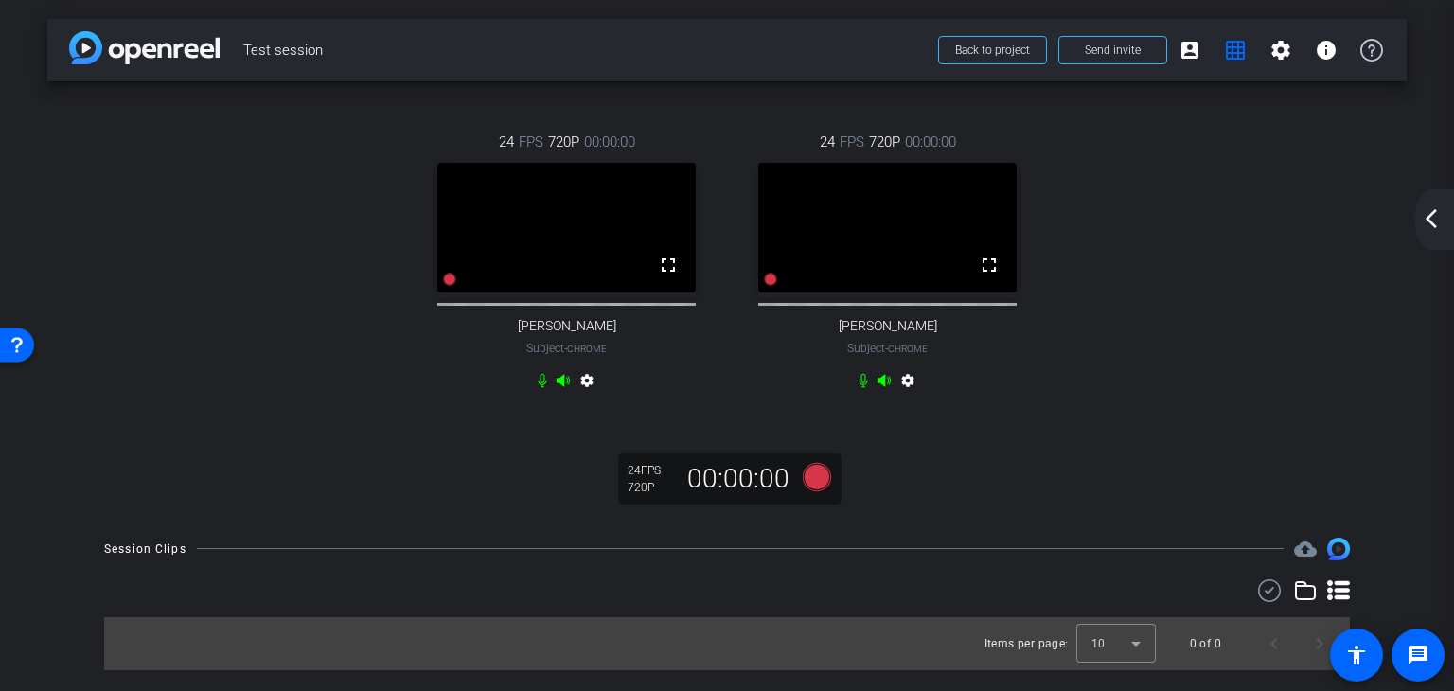
click at [1335, 600] on icon at bounding box center [1338, 590] width 23 height 23
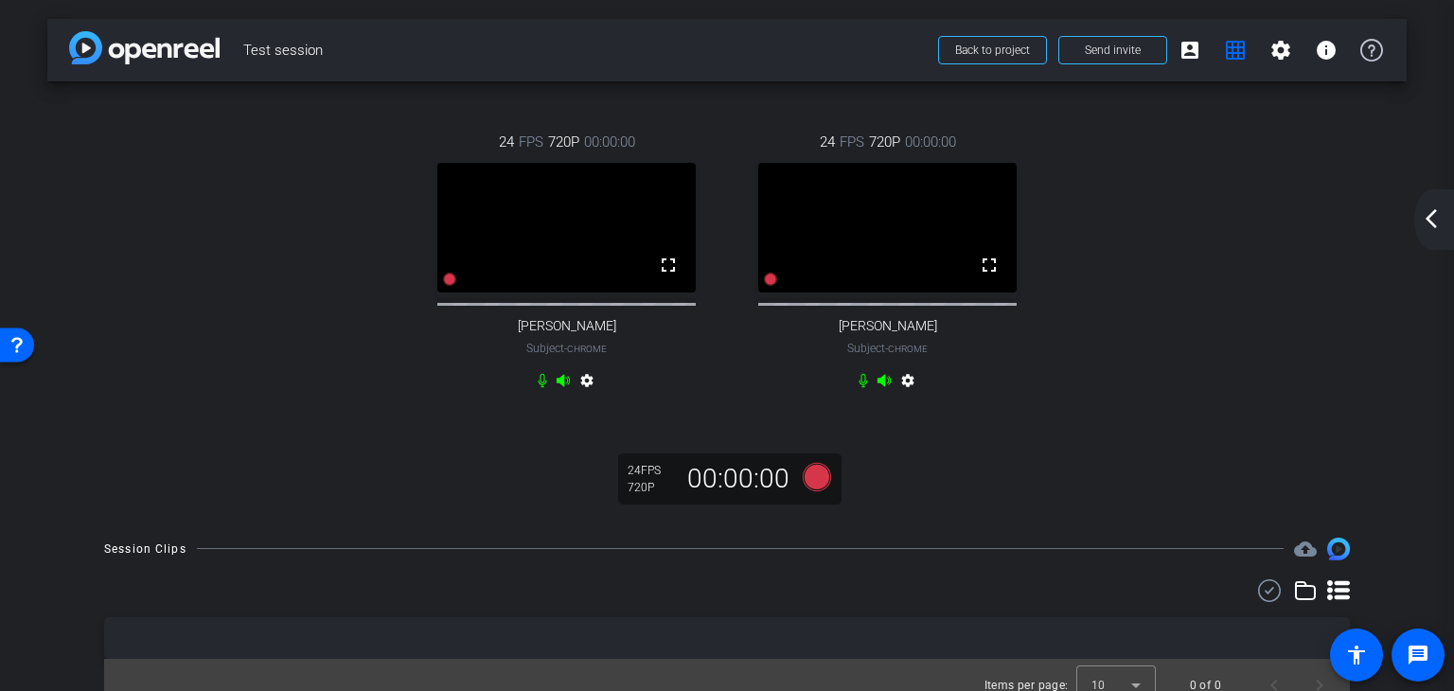
click at [1329, 602] on icon at bounding box center [1338, 590] width 23 height 23
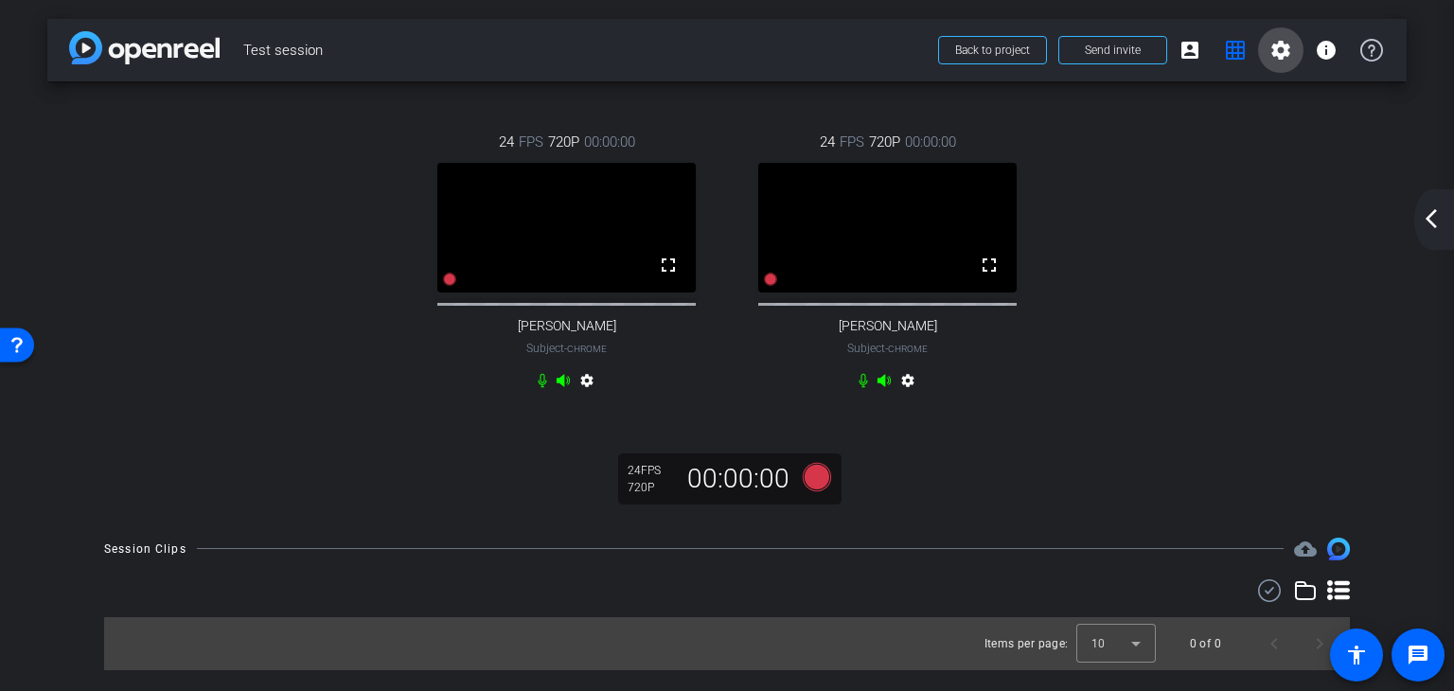
click at [1281, 52] on mat-icon "settings" at bounding box center [1280, 50] width 23 height 23
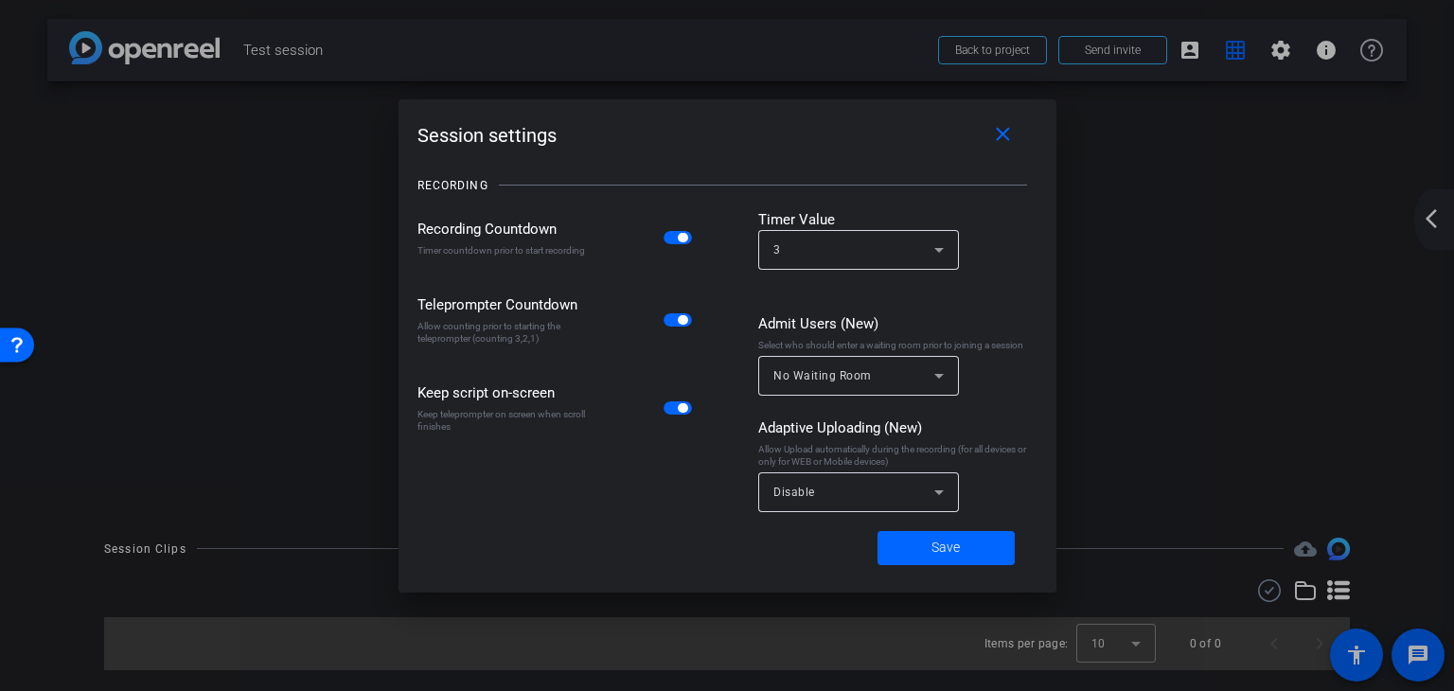
click at [1178, 302] on div at bounding box center [727, 345] width 1454 height 691
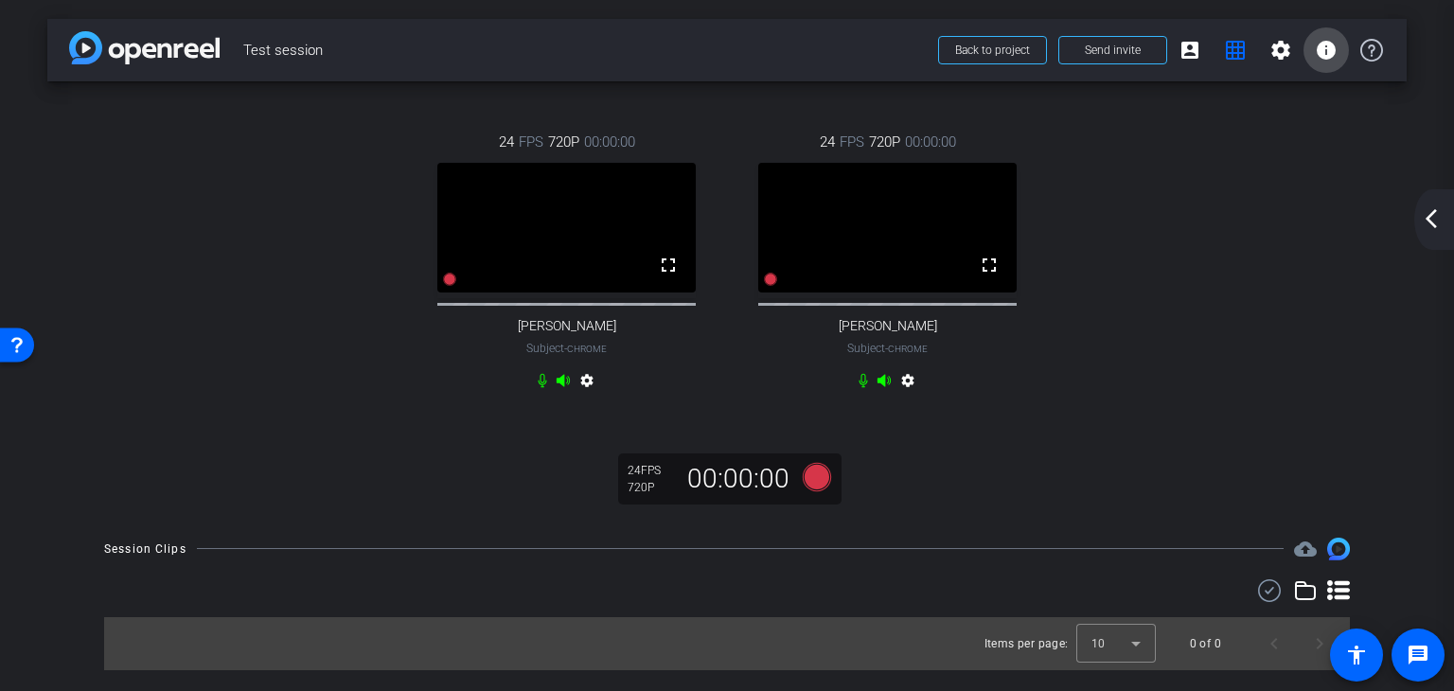
click at [1338, 53] on span at bounding box center [1326, 49] width 45 height 45
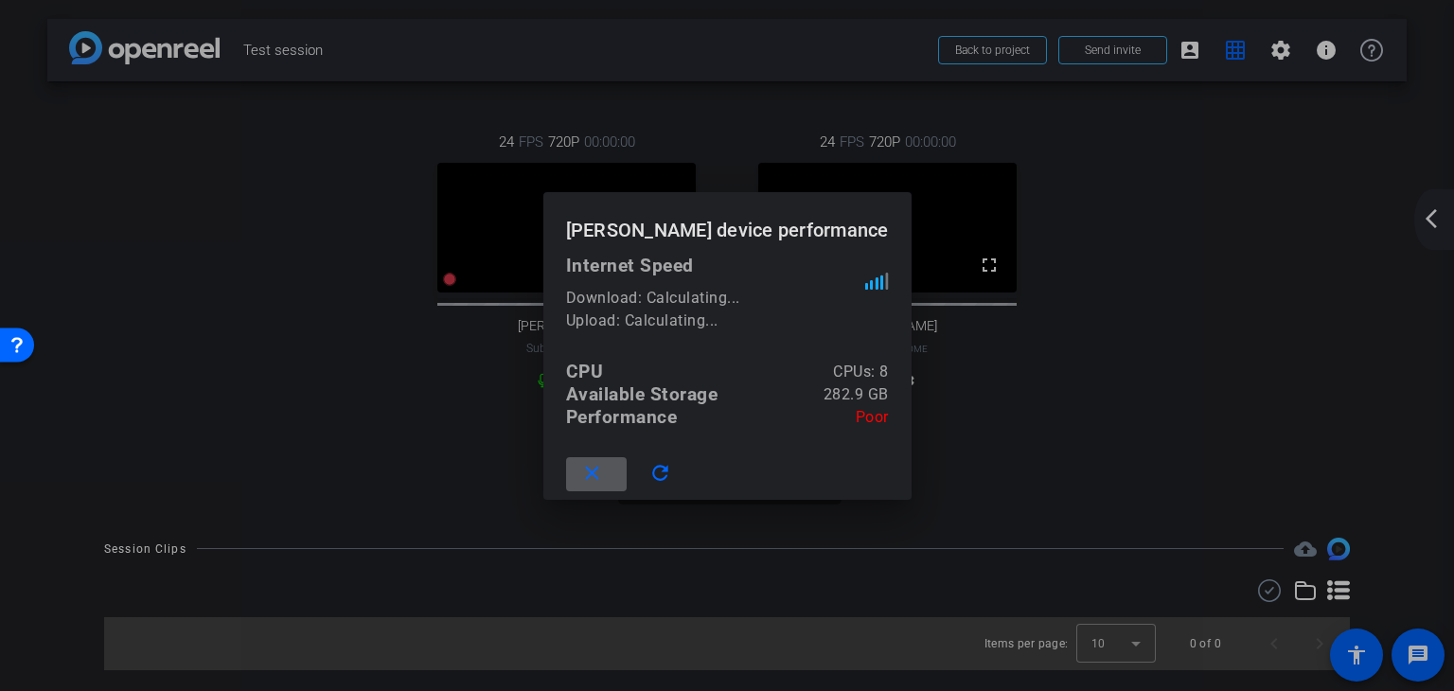
click at [1238, 232] on div at bounding box center [727, 345] width 1454 height 691
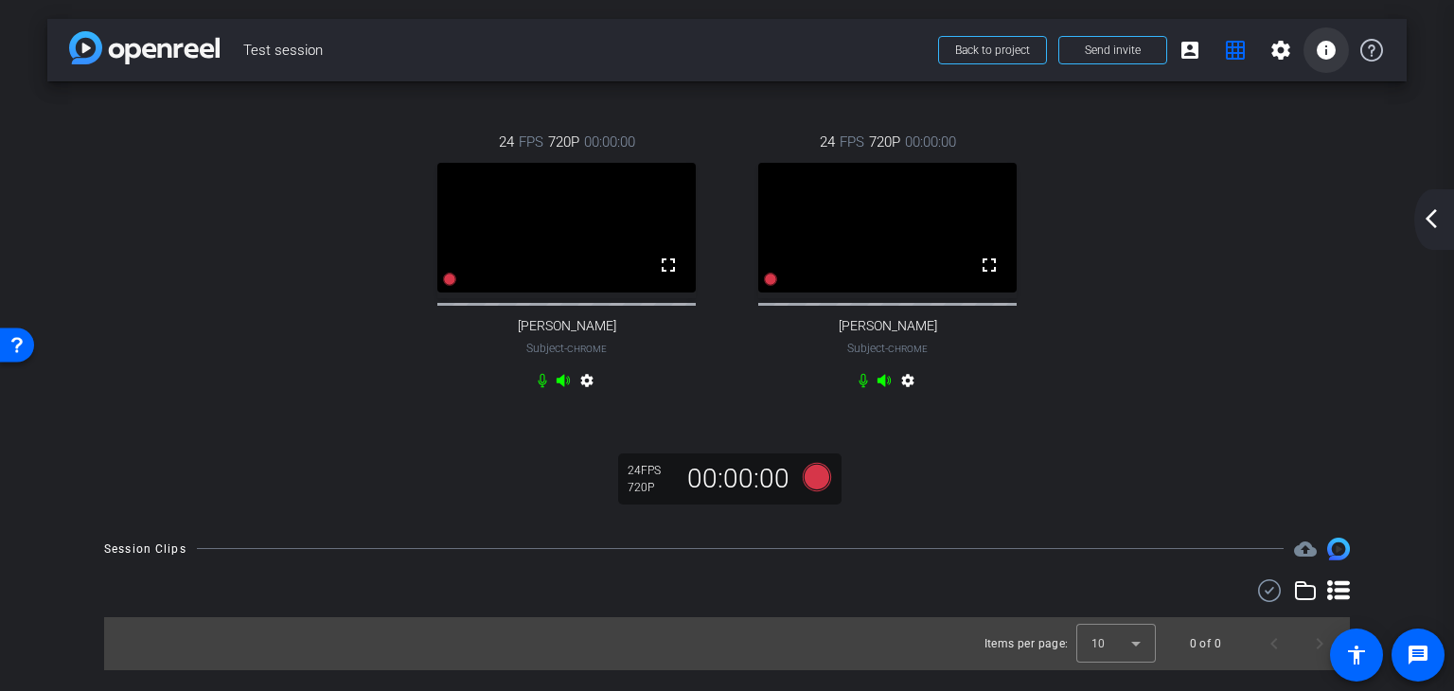
click at [1325, 46] on mat-icon "info" at bounding box center [1326, 50] width 23 height 23
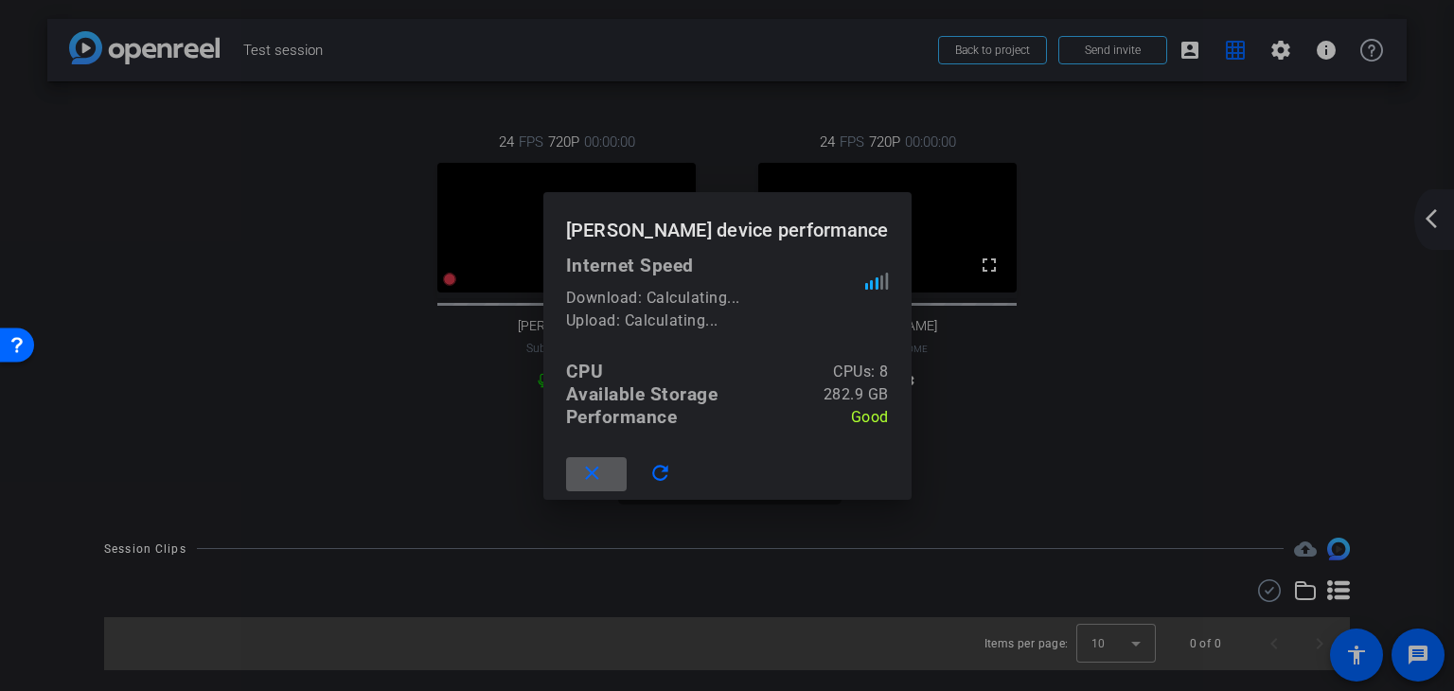
click at [1280, 205] on div at bounding box center [727, 345] width 1454 height 691
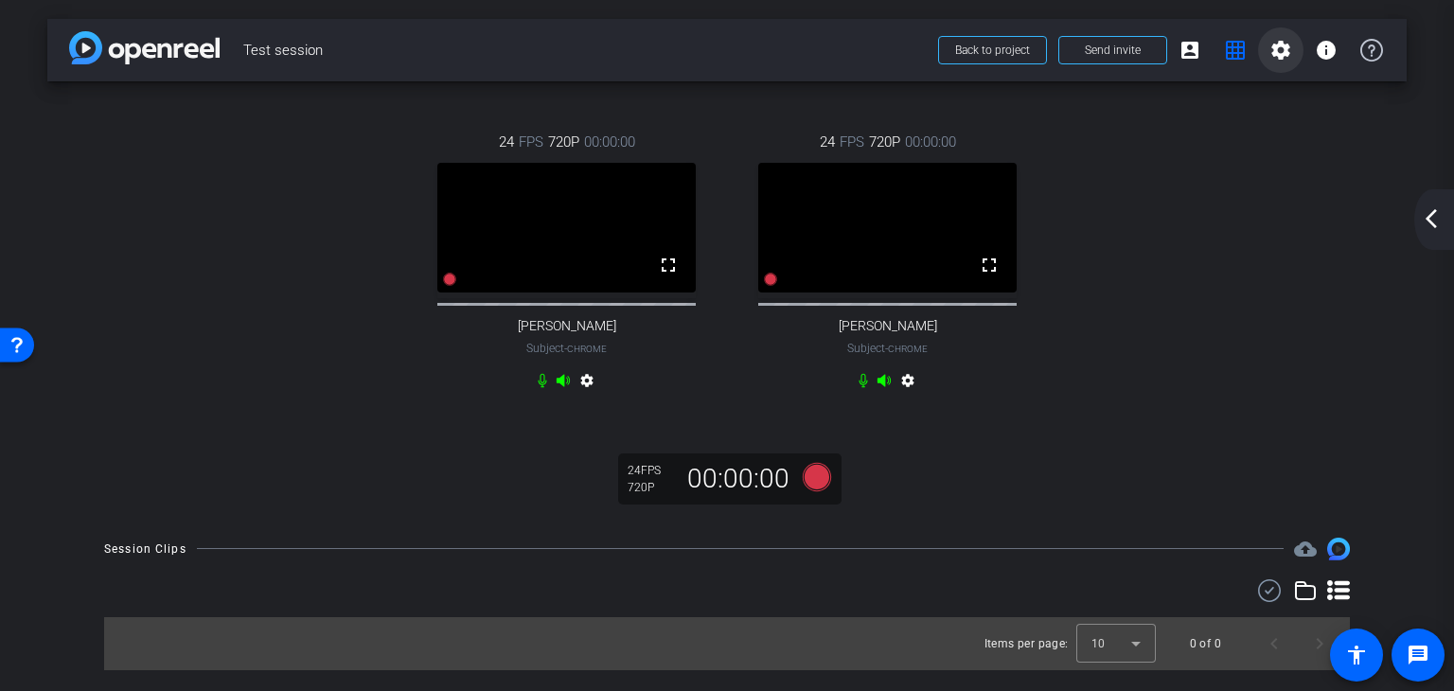
click at [1269, 47] on span at bounding box center [1280, 49] width 45 height 45
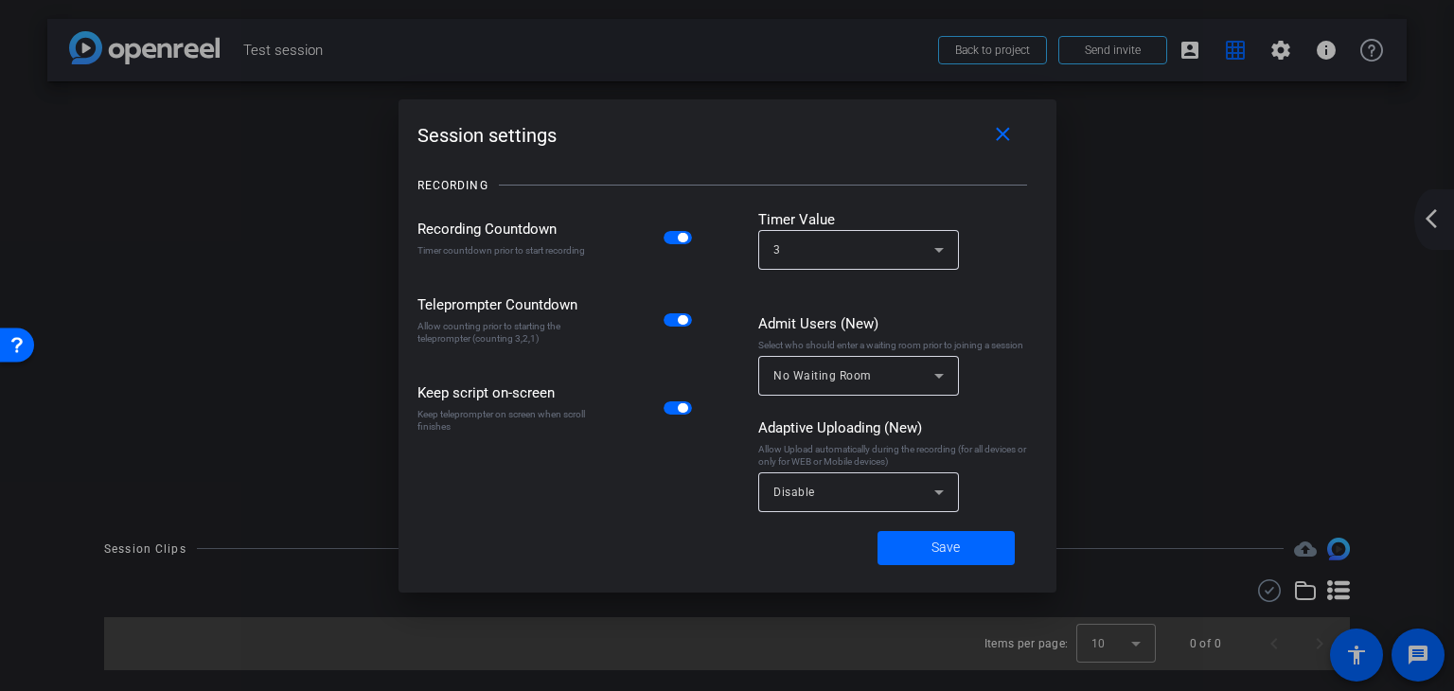
click at [1256, 175] on div at bounding box center [727, 345] width 1454 height 691
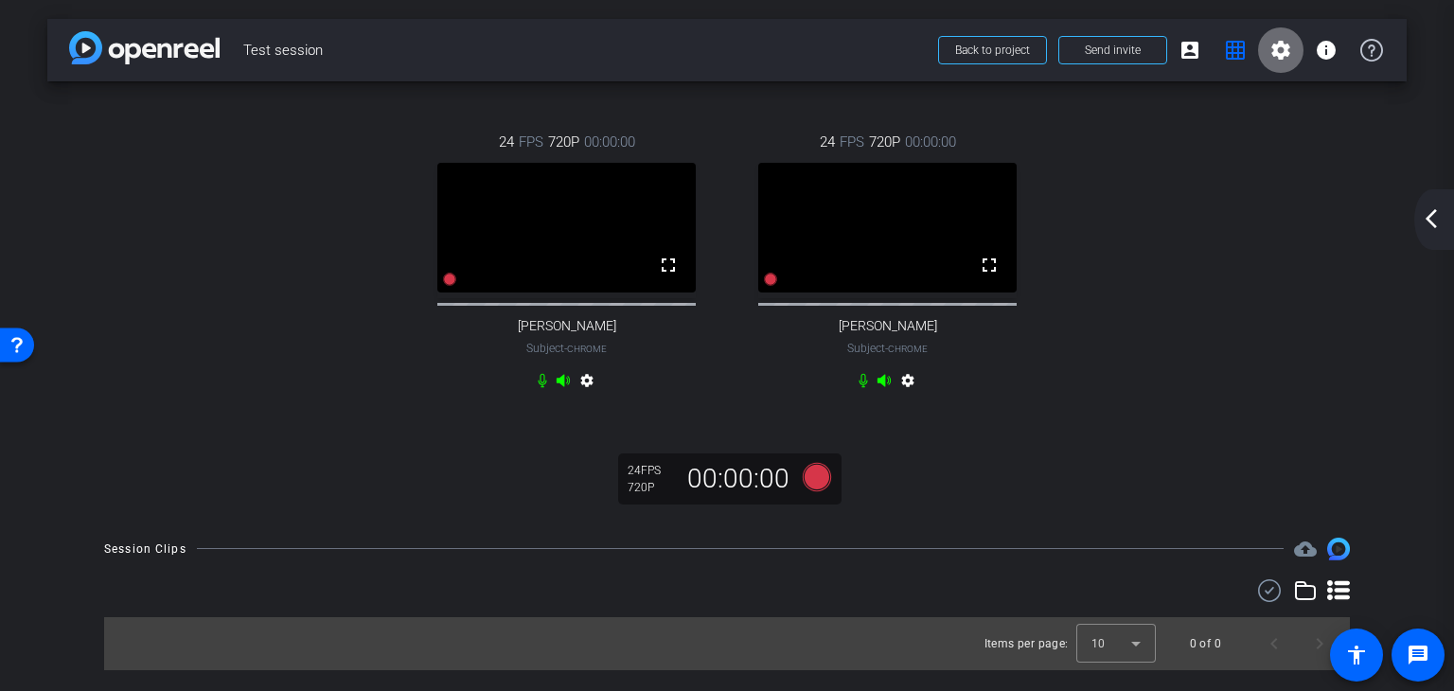
click at [1278, 58] on mat-icon "settings" at bounding box center [1280, 50] width 23 height 23
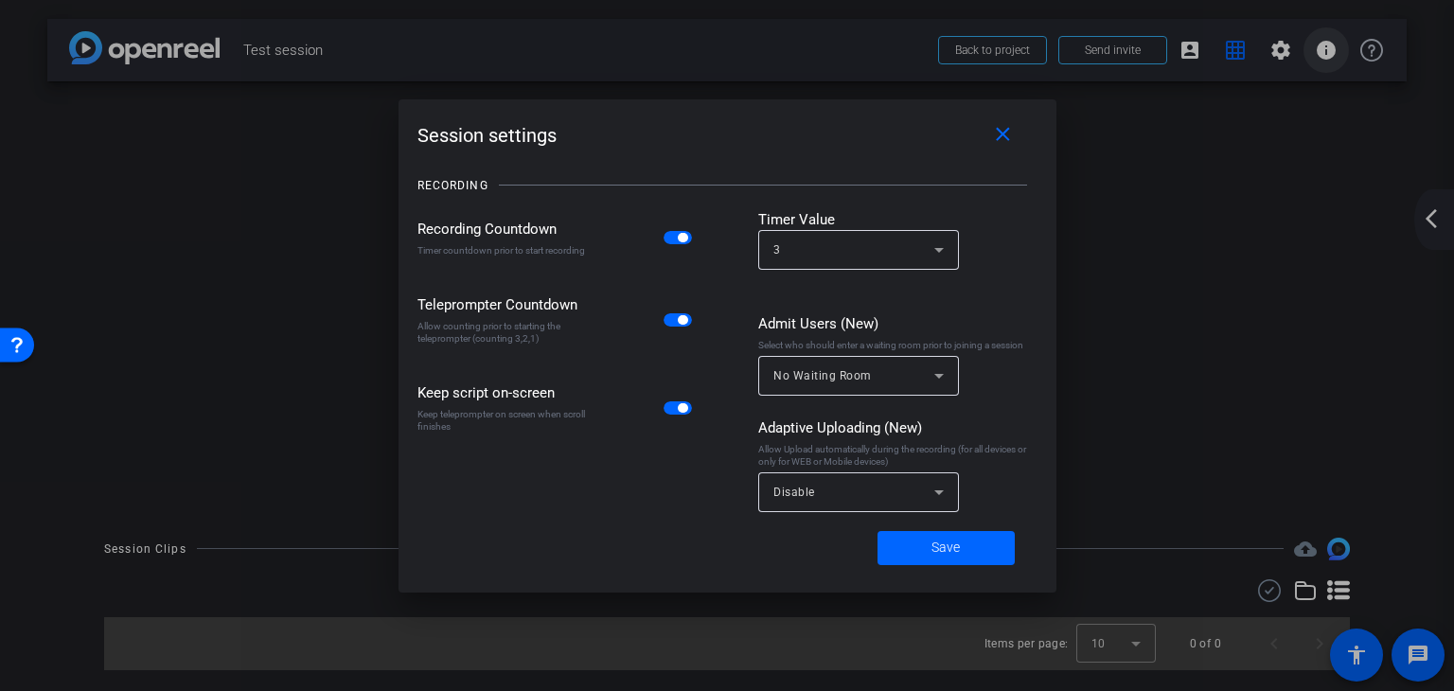
drag, startPoint x: 993, startPoint y: 132, endPoint x: 1341, endPoint y: 62, distance: 355.3
click at [993, 132] on mat-icon "close" at bounding box center [1003, 135] width 24 height 24
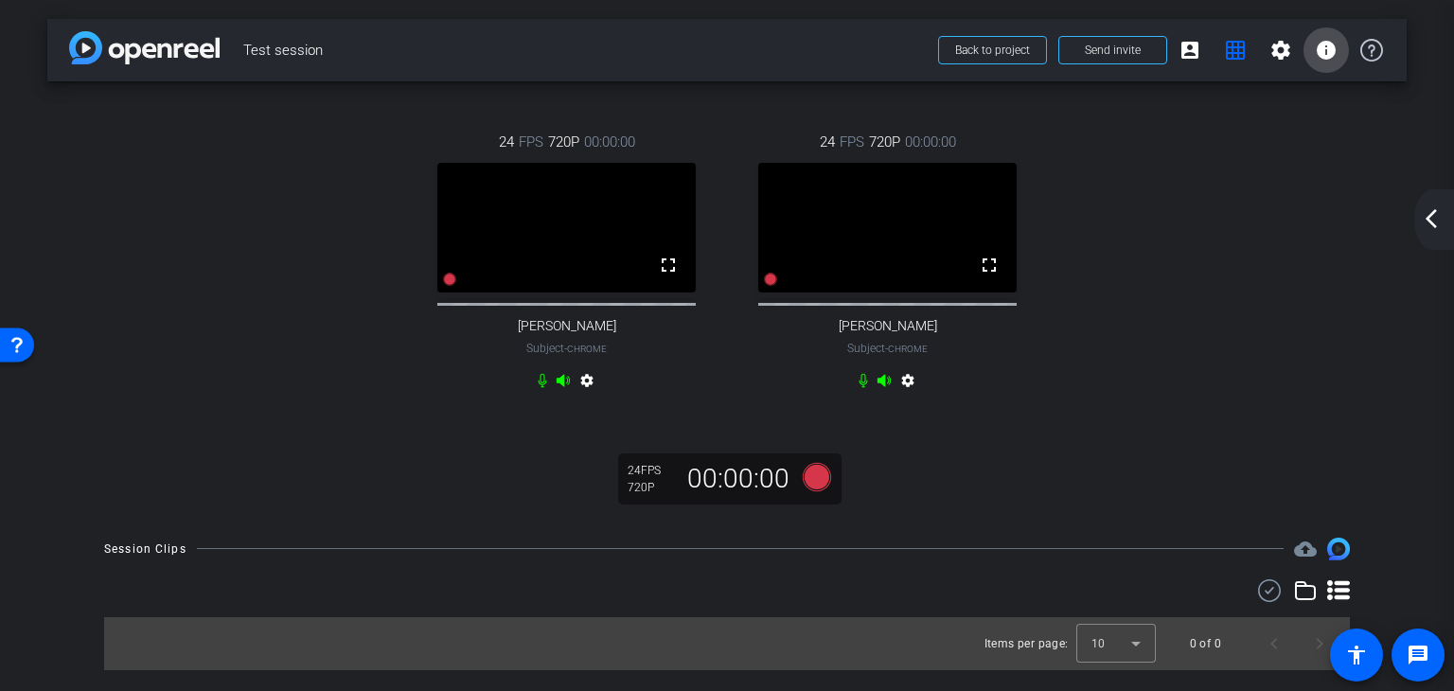
click at [1318, 53] on mat-icon "info" at bounding box center [1326, 50] width 23 height 23
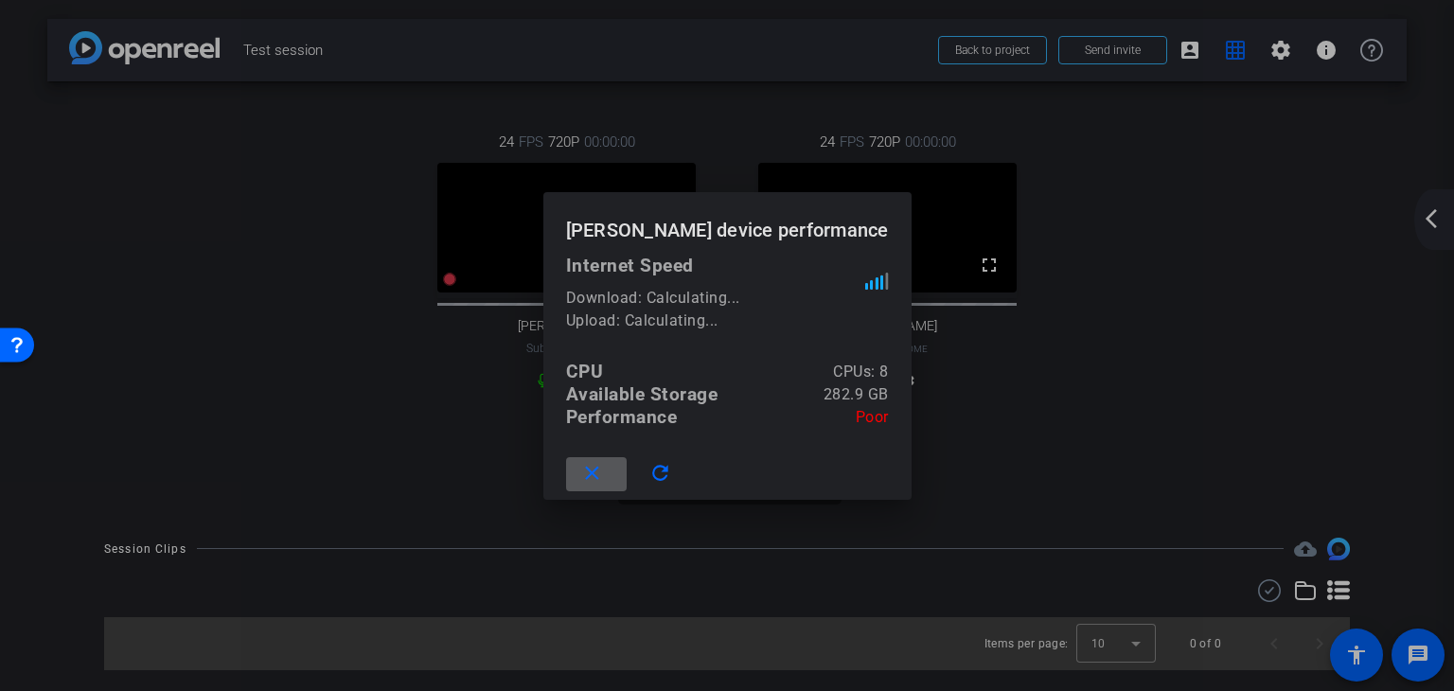
click at [1290, 205] on div at bounding box center [727, 345] width 1454 height 691
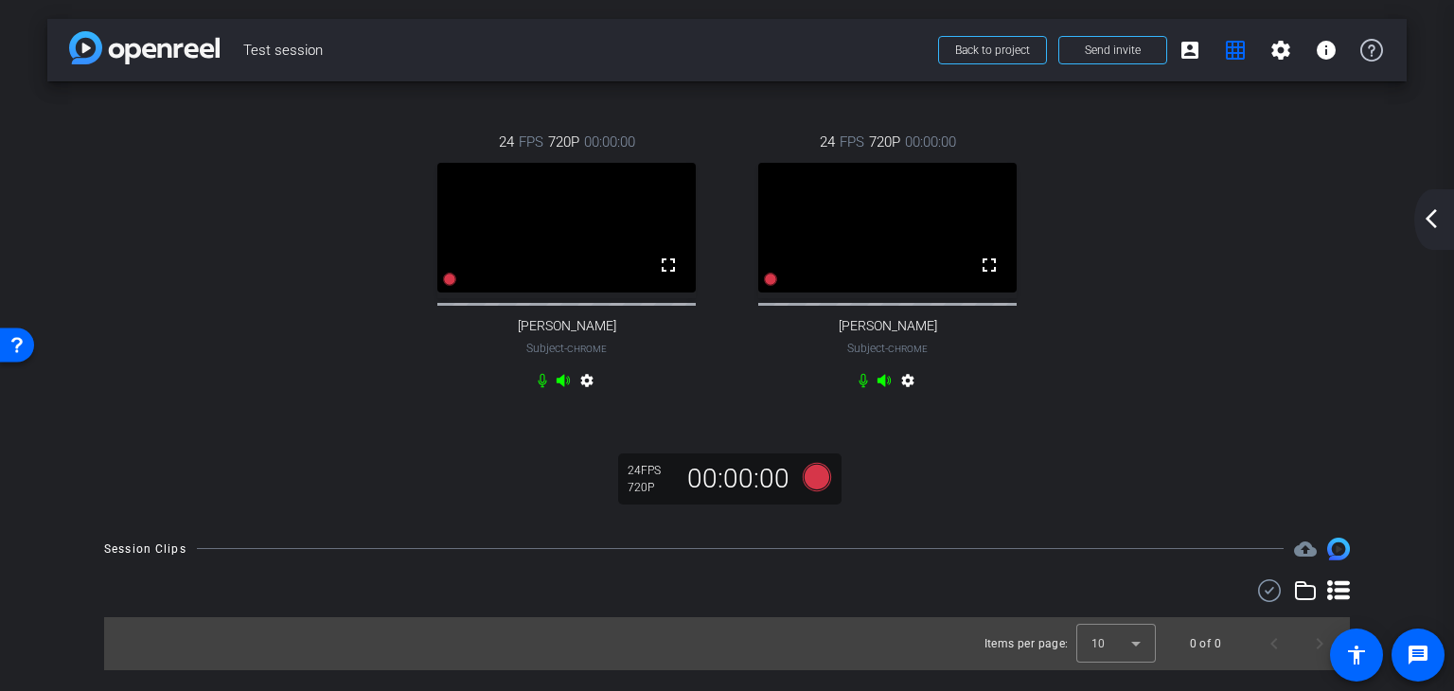
click at [468, 243] on video at bounding box center [566, 228] width 258 height 130
click at [1233, 52] on mat-icon "grid_on" at bounding box center [1235, 50] width 23 height 23
click at [1194, 48] on mat-icon "account_box" at bounding box center [1190, 50] width 23 height 23
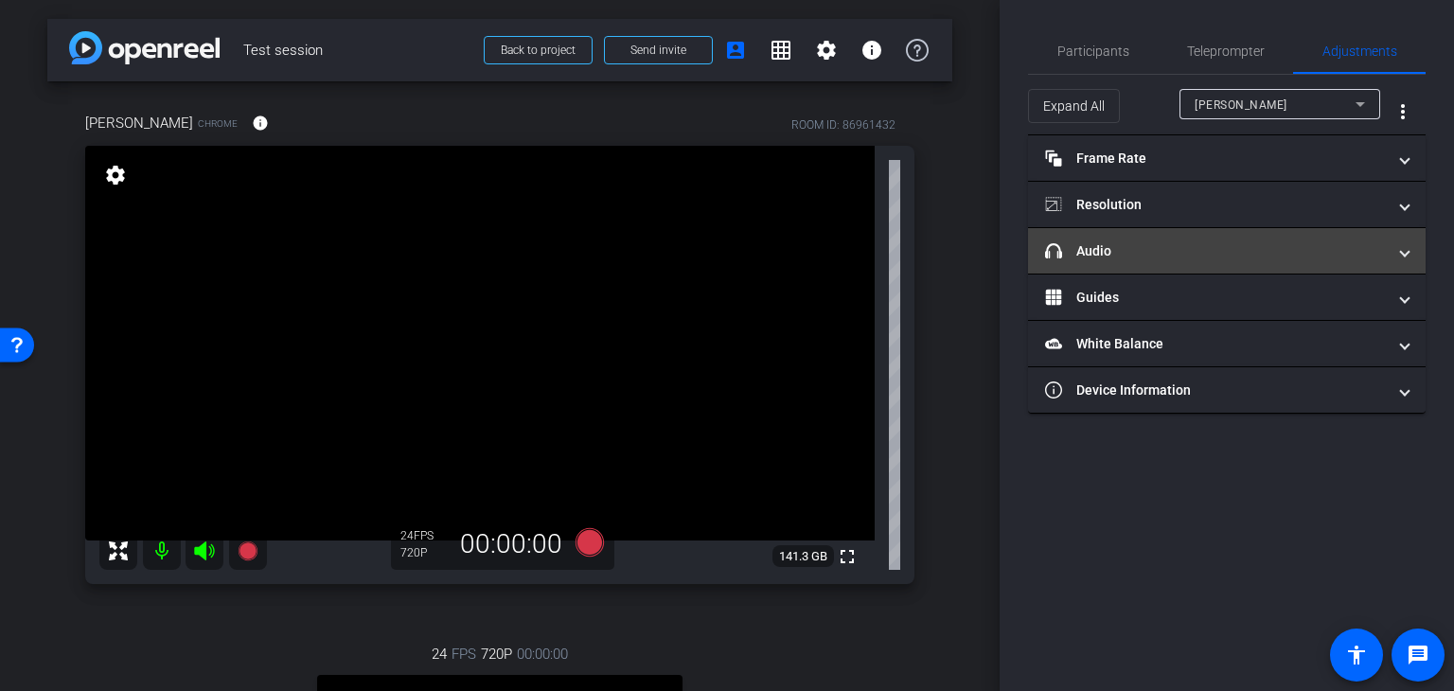
click at [1409, 252] on span at bounding box center [1405, 251] width 8 height 20
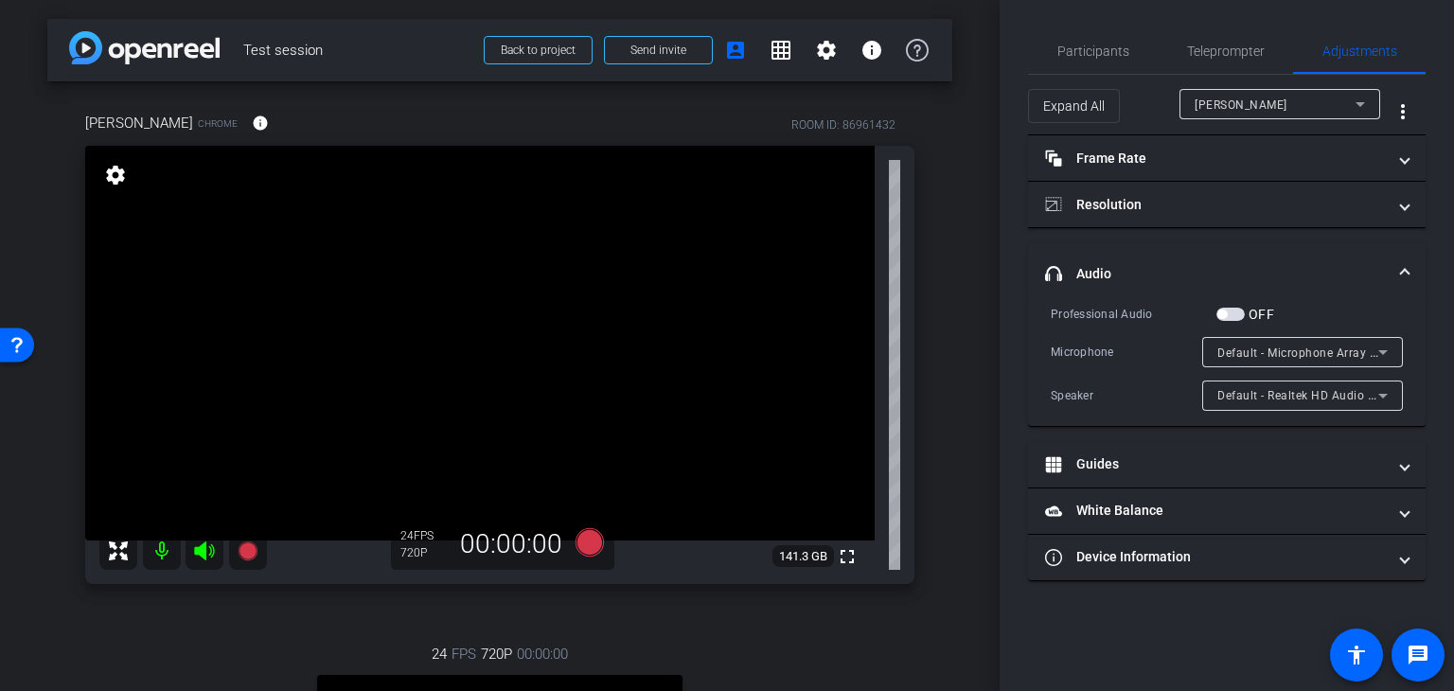
click at [1409, 252] on mat-expansion-panel-header "headphone icon Audio" at bounding box center [1227, 273] width 398 height 61
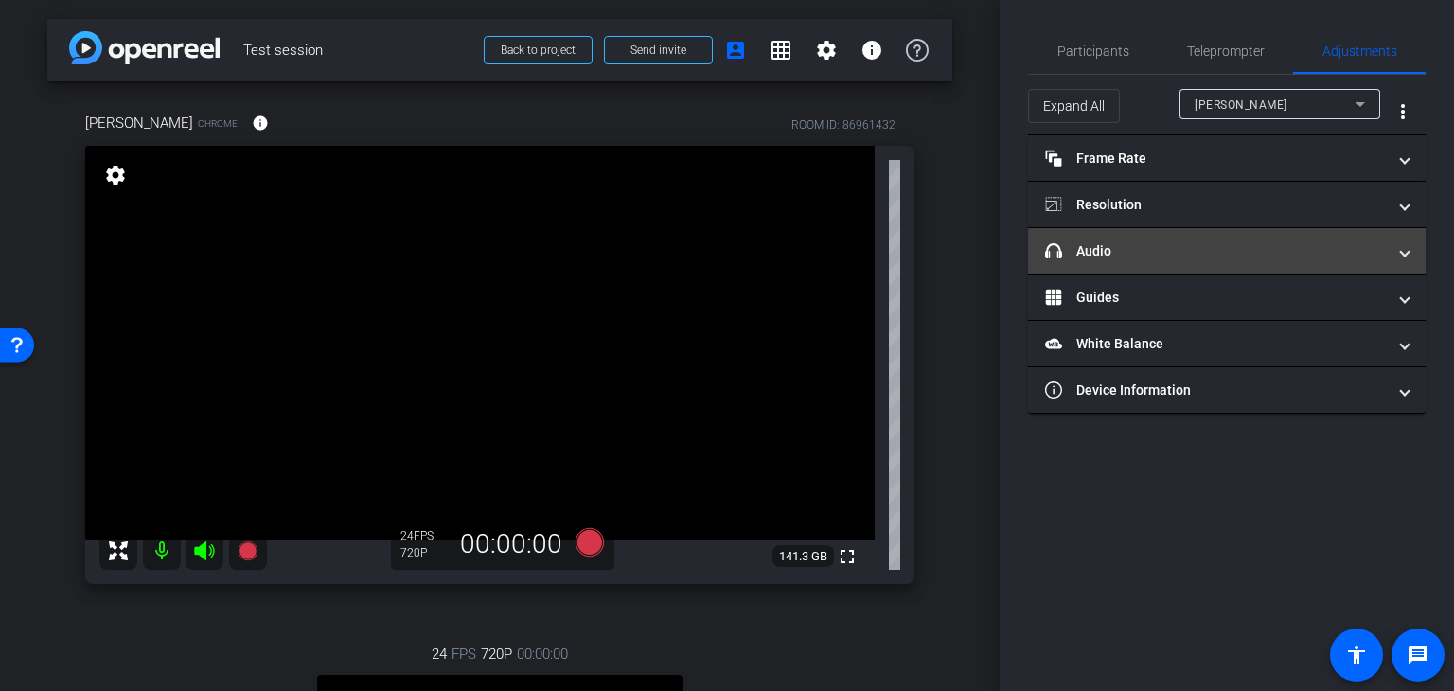
click at [1409, 251] on span at bounding box center [1405, 251] width 8 height 20
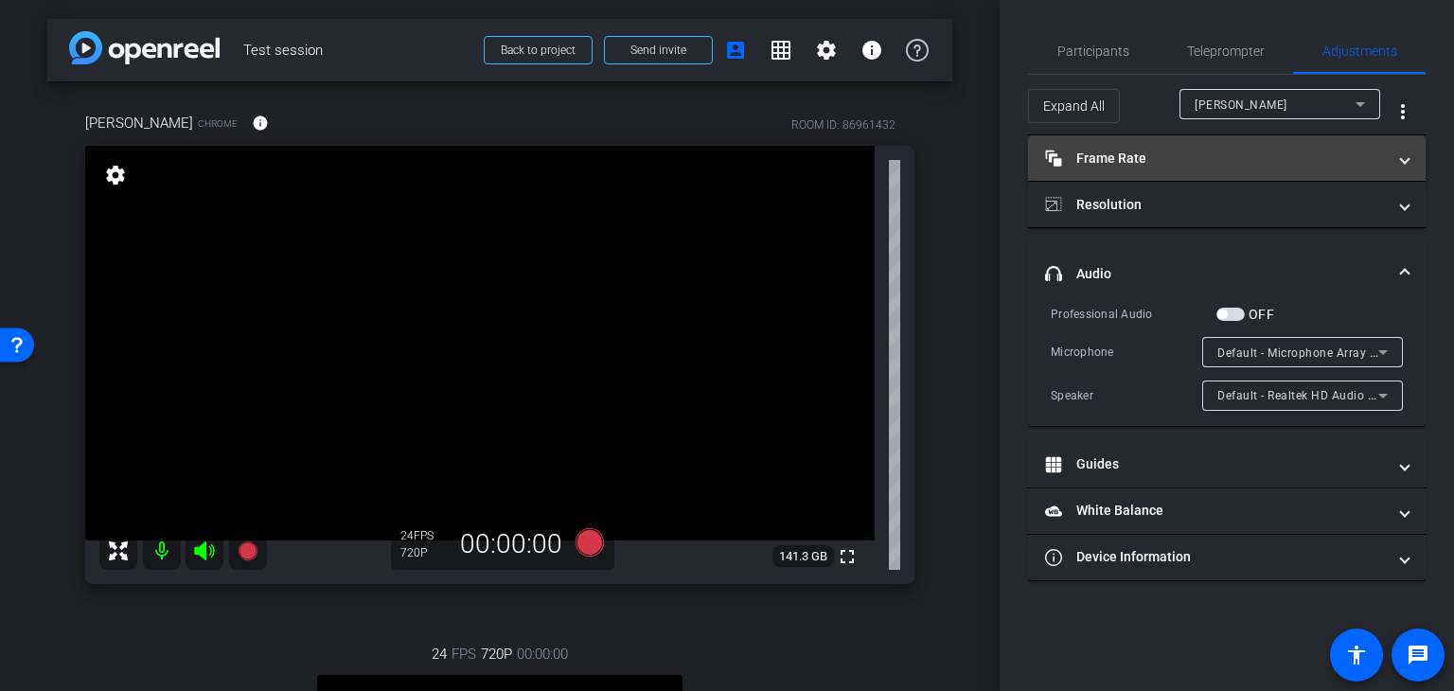
click at [1405, 159] on span at bounding box center [1405, 159] width 8 height 20
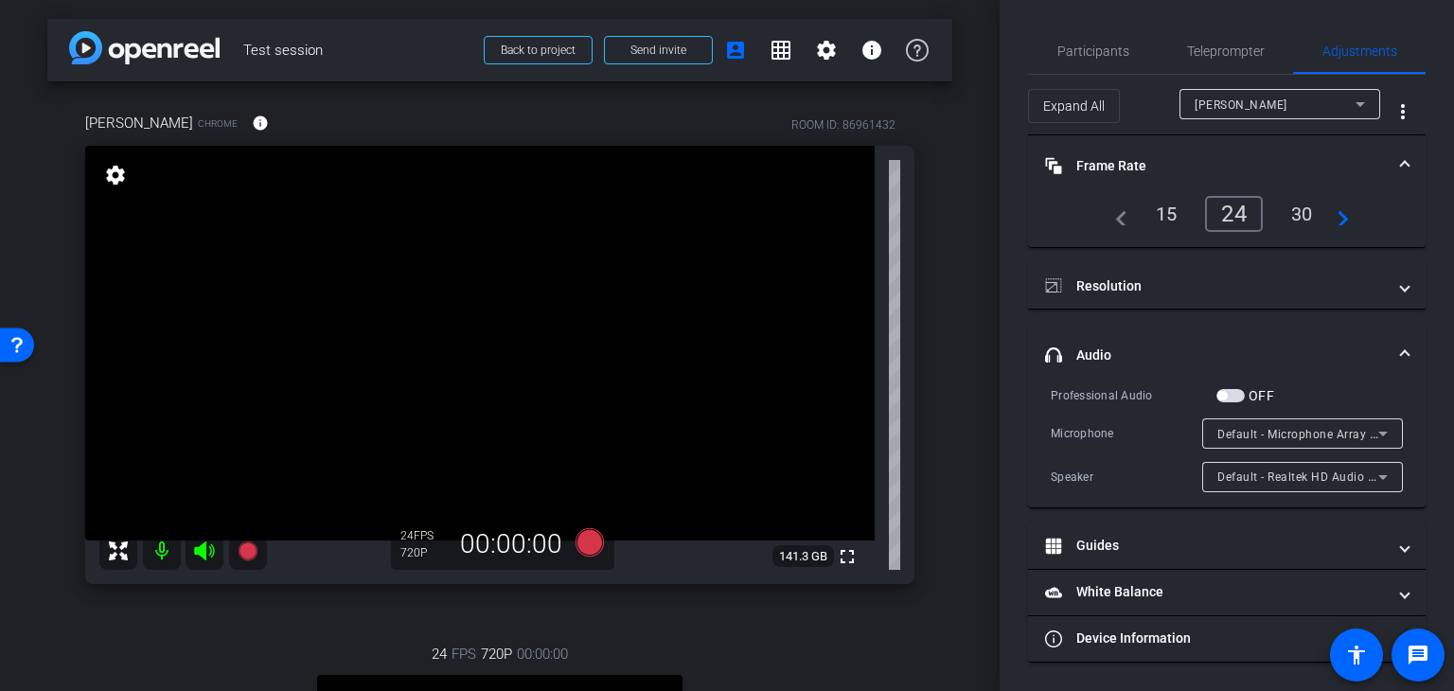
click at [1405, 159] on span at bounding box center [1405, 166] width 8 height 20
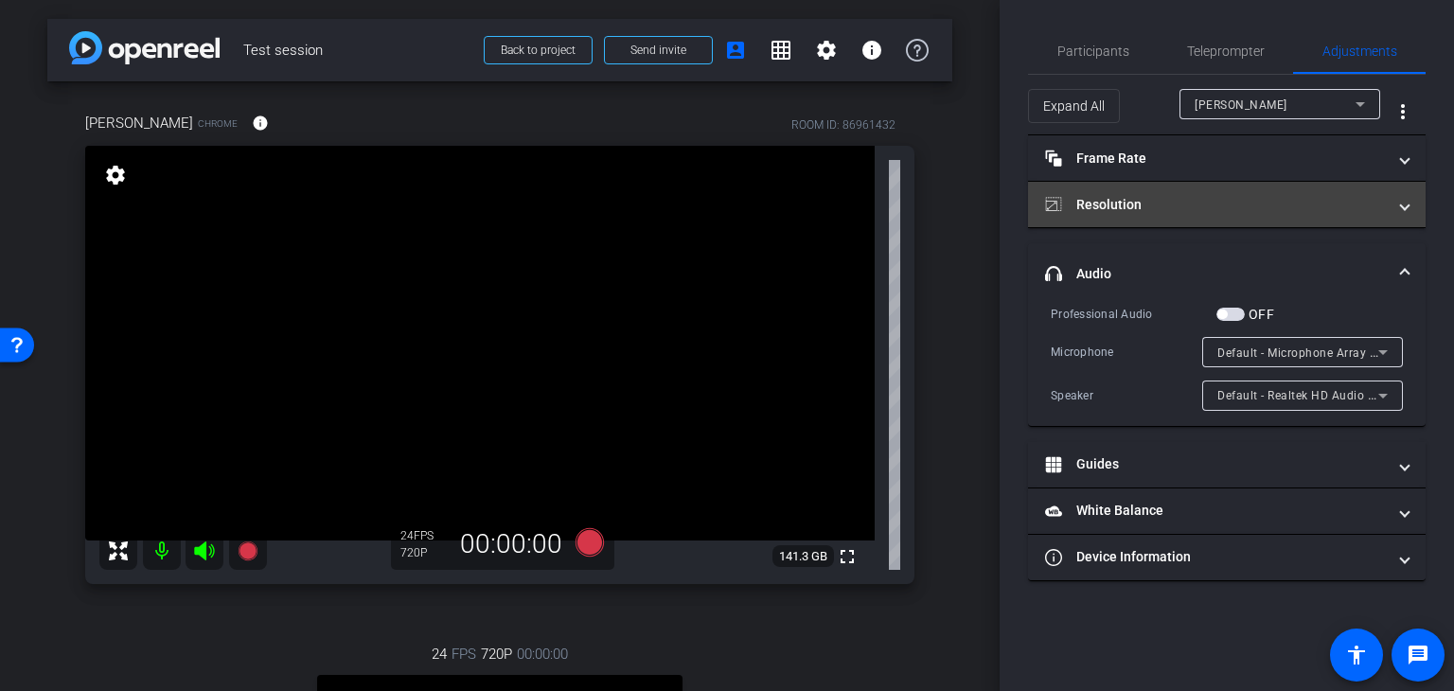
click at [1405, 199] on span at bounding box center [1405, 205] width 8 height 20
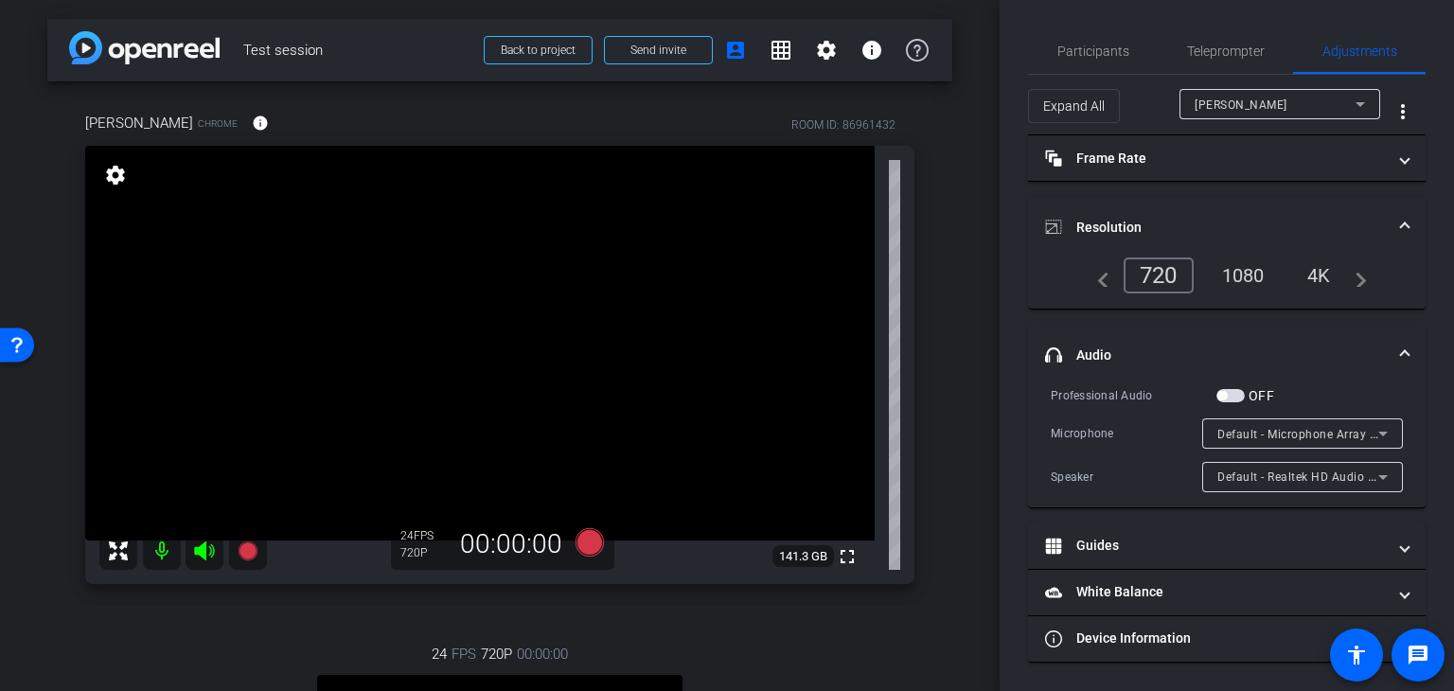
click at [1409, 222] on span at bounding box center [1405, 228] width 8 height 20
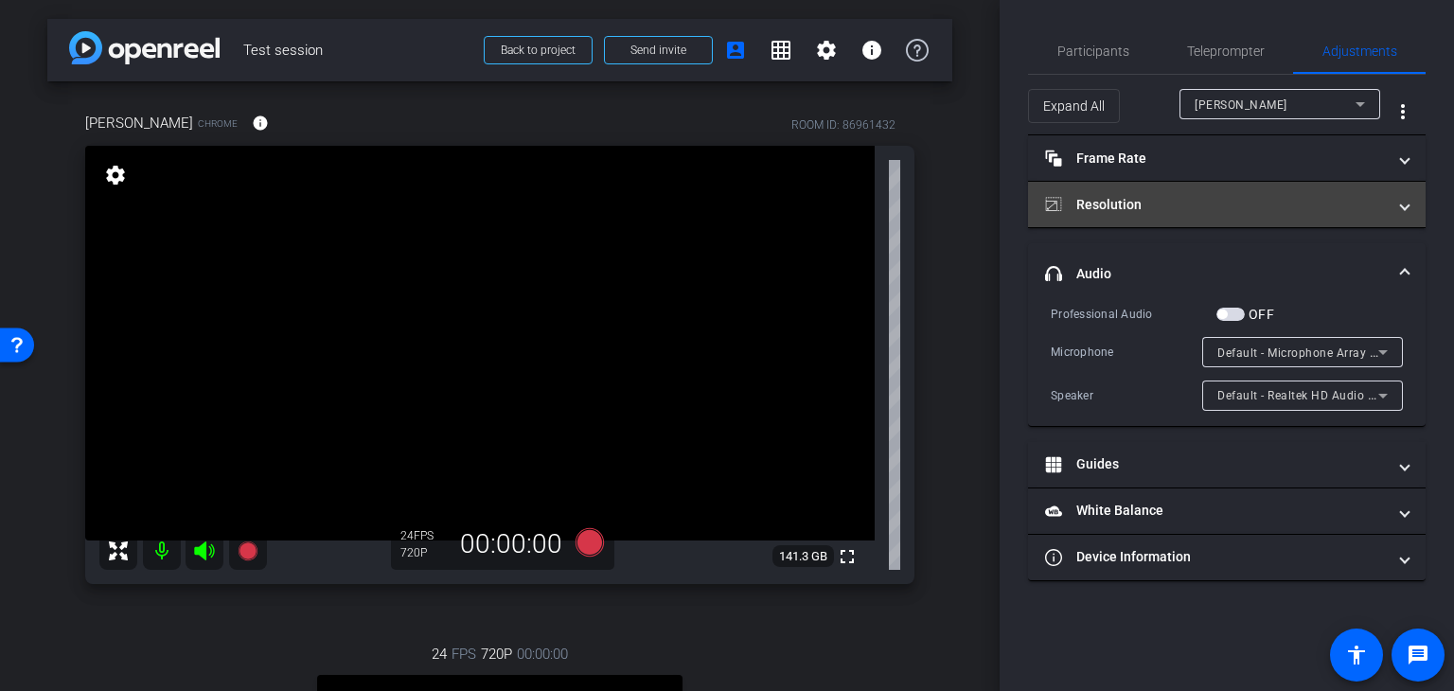
click at [1409, 206] on mat-expansion-panel-header "Resolution" at bounding box center [1227, 204] width 398 height 45
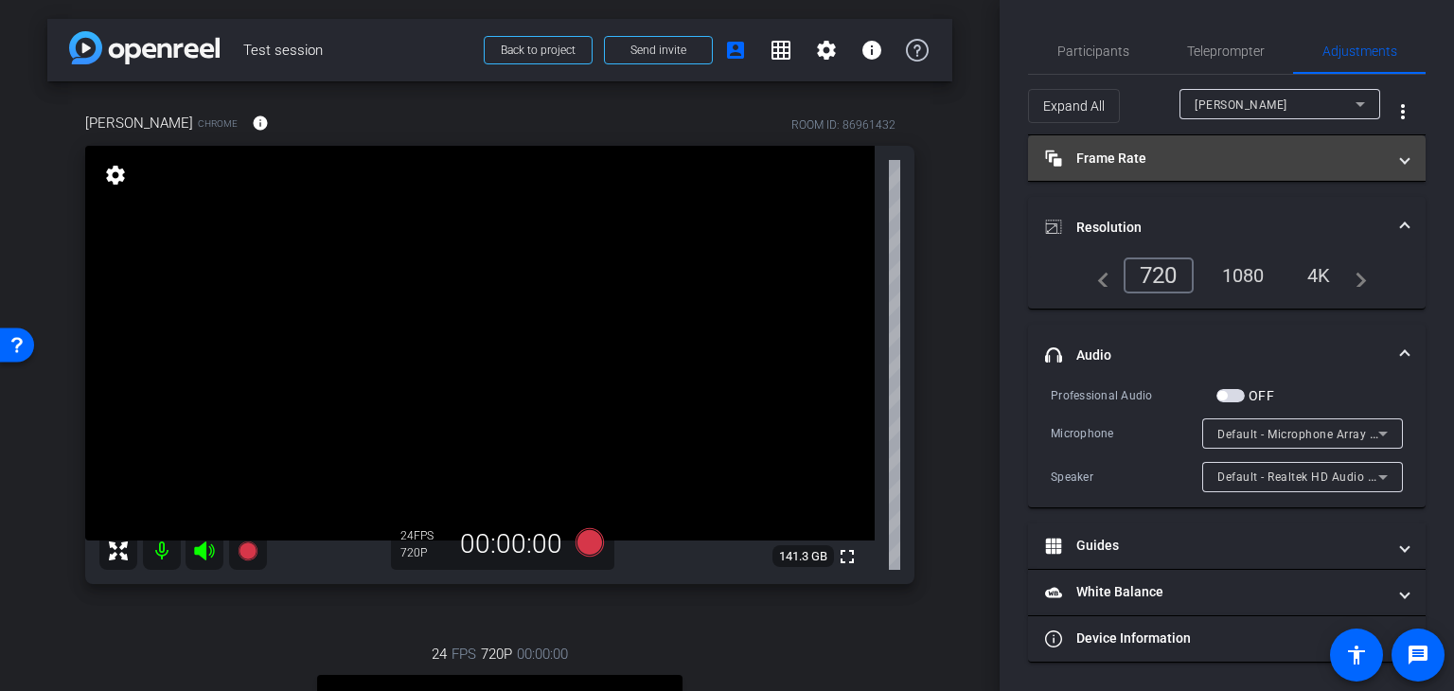
click at [1415, 157] on mat-expansion-panel-header "Frame Rate Frame Rate" at bounding box center [1227, 157] width 398 height 45
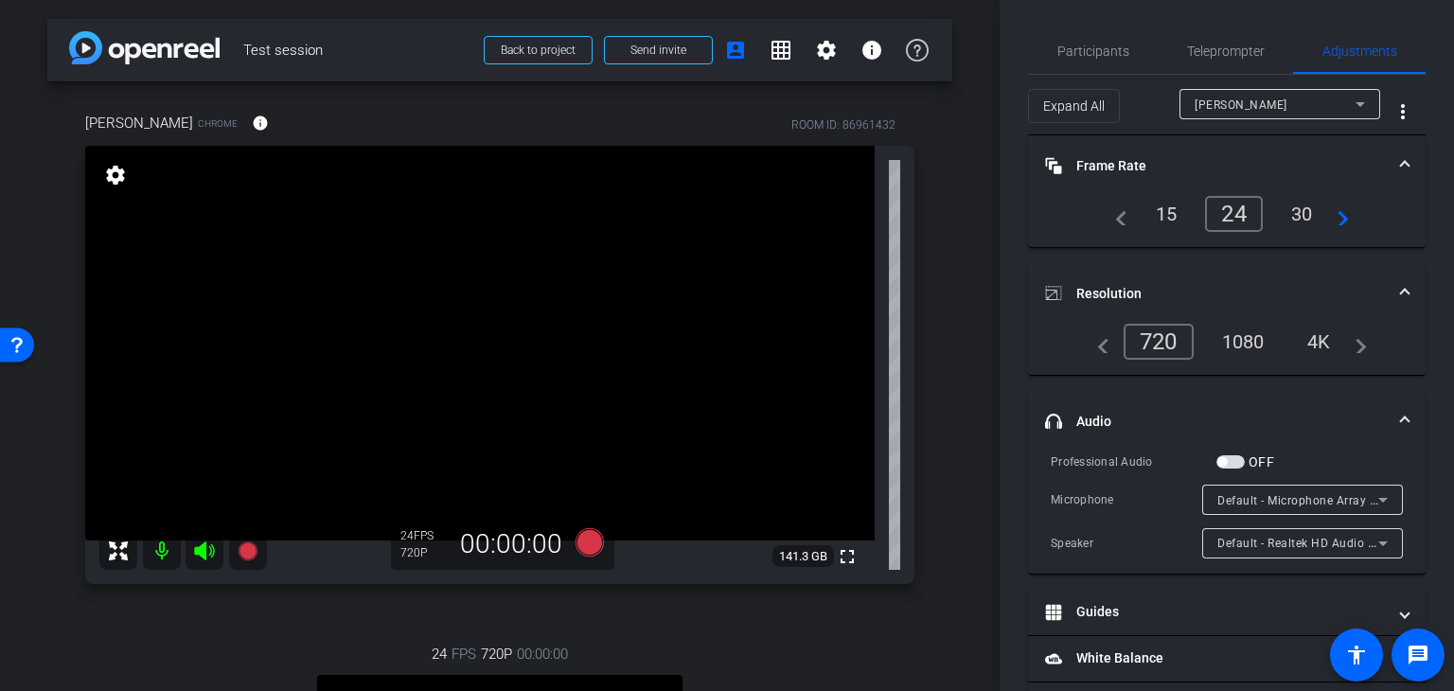
click at [1317, 415] on mat-panel-title "headphone icon Audio" at bounding box center [1215, 422] width 341 height 20
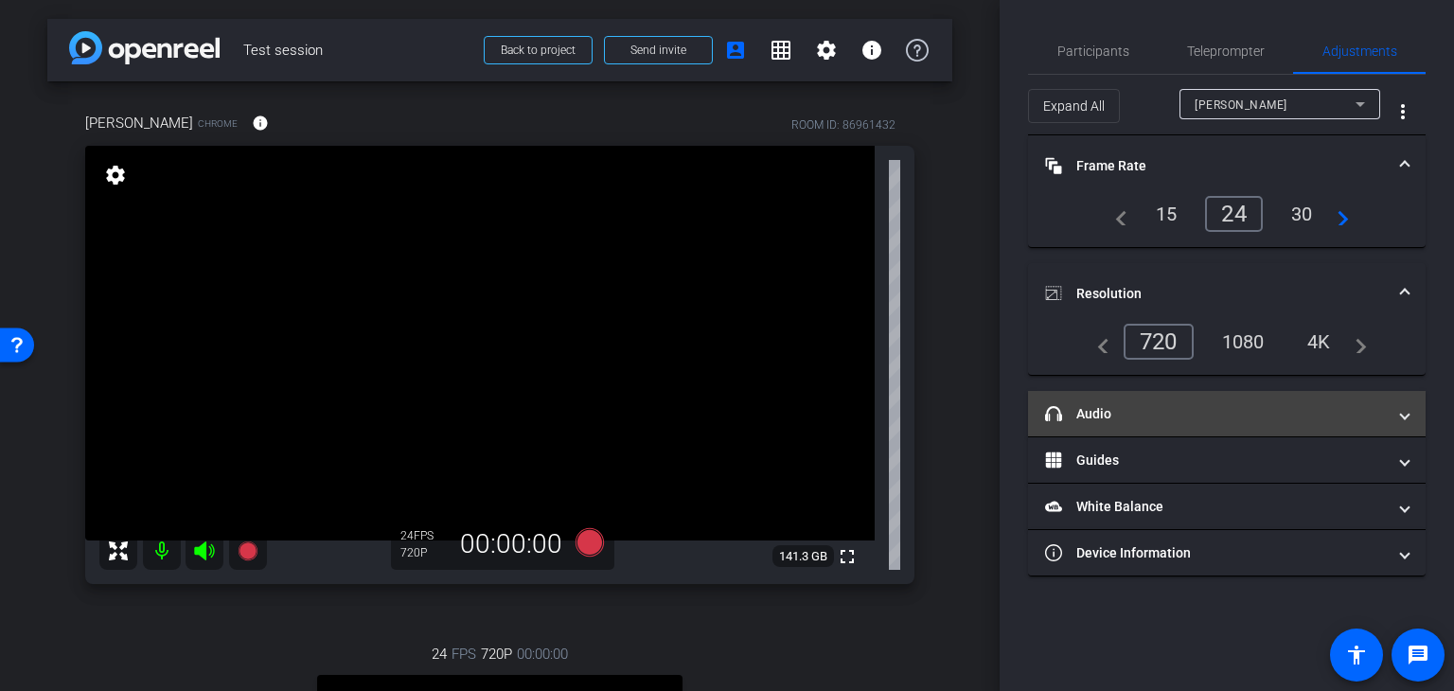
click at [1406, 413] on span at bounding box center [1405, 414] width 8 height 20
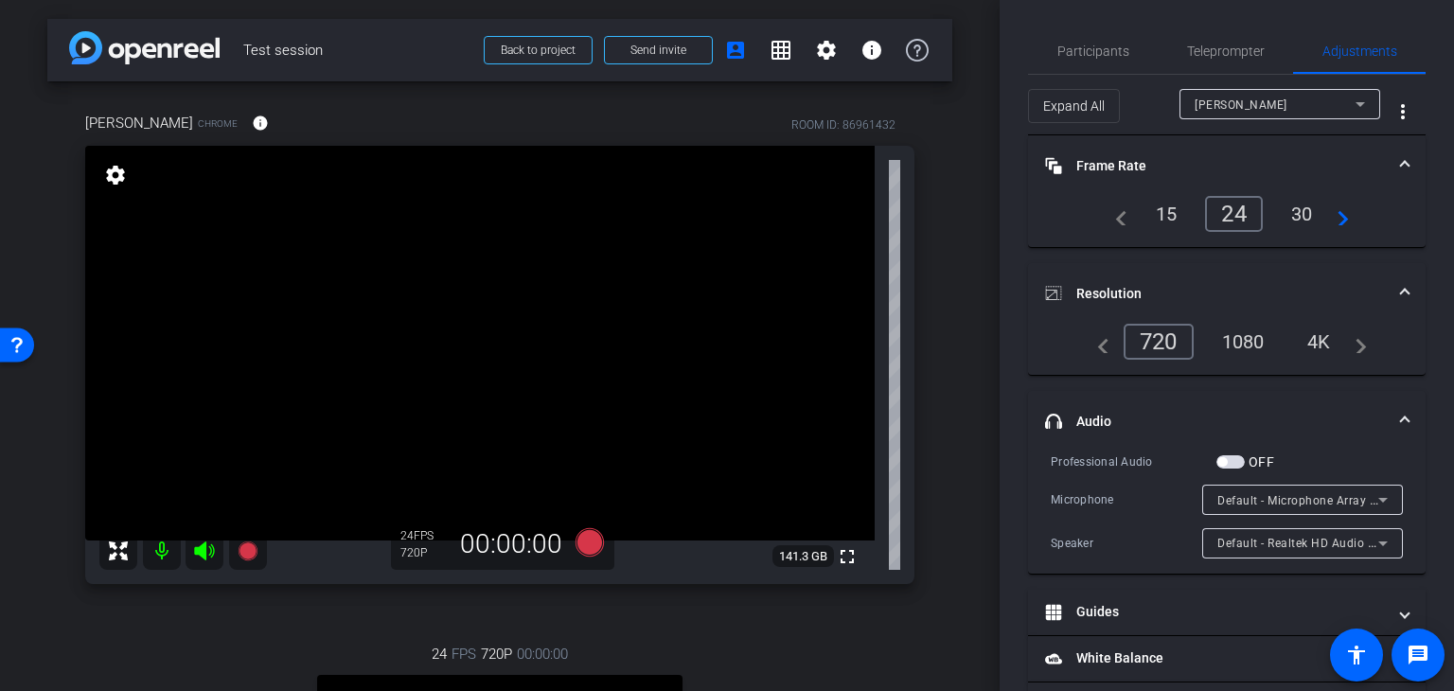
click at [1236, 455] on span "button" at bounding box center [1230, 461] width 28 height 13
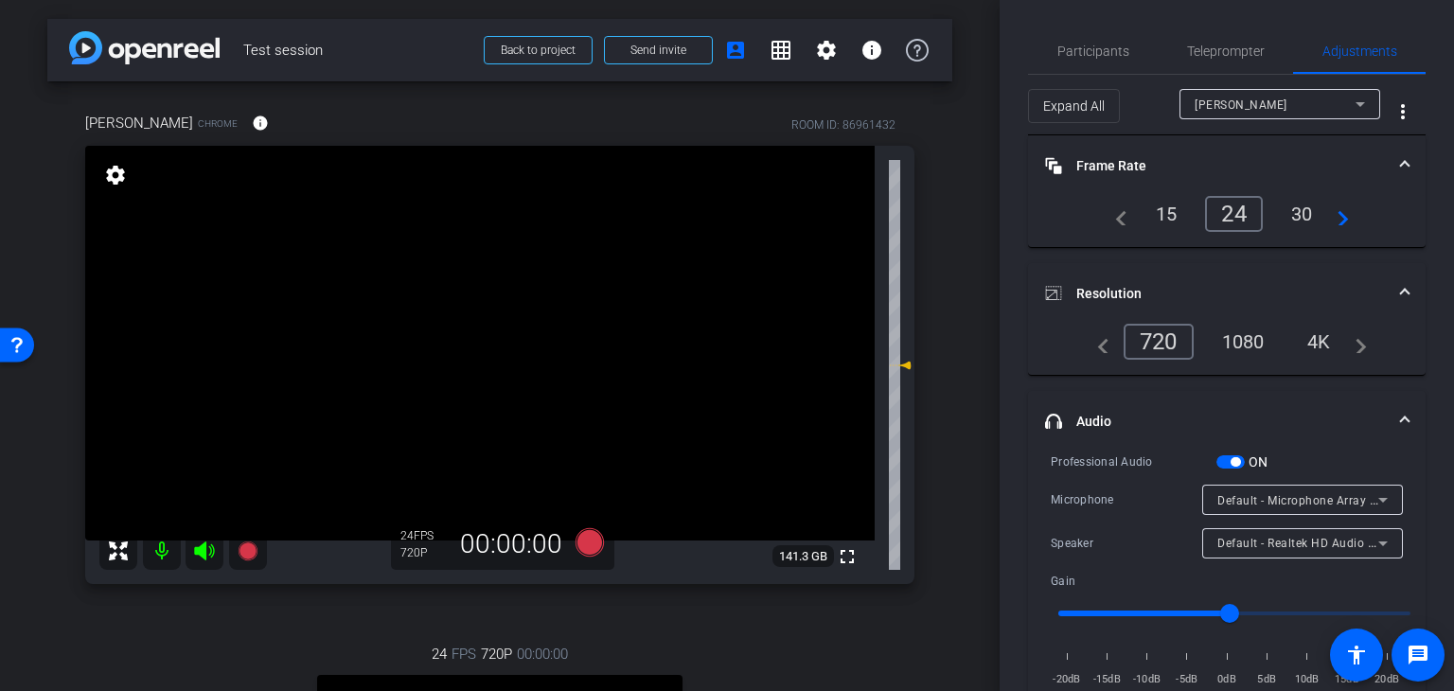
click at [1223, 459] on span "button" at bounding box center [1230, 461] width 28 height 13
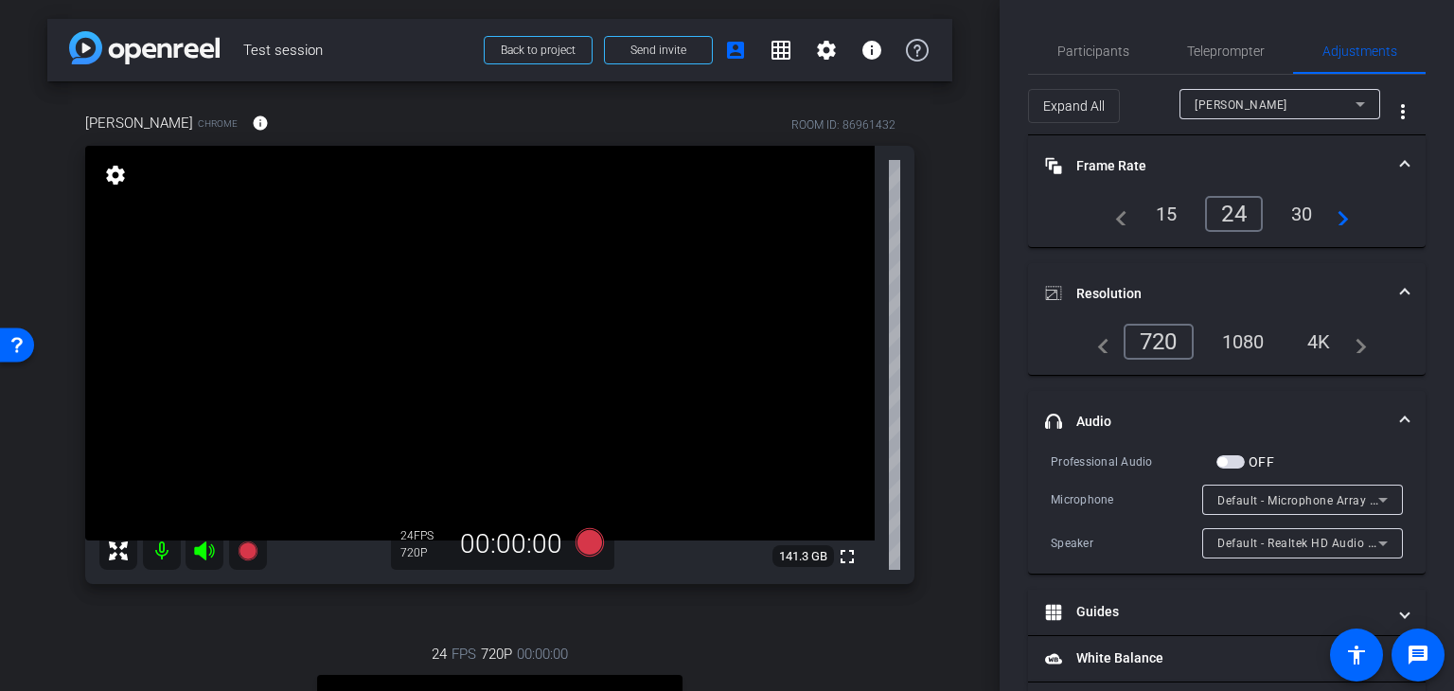
click at [1238, 459] on span "button" at bounding box center [1230, 461] width 28 height 13
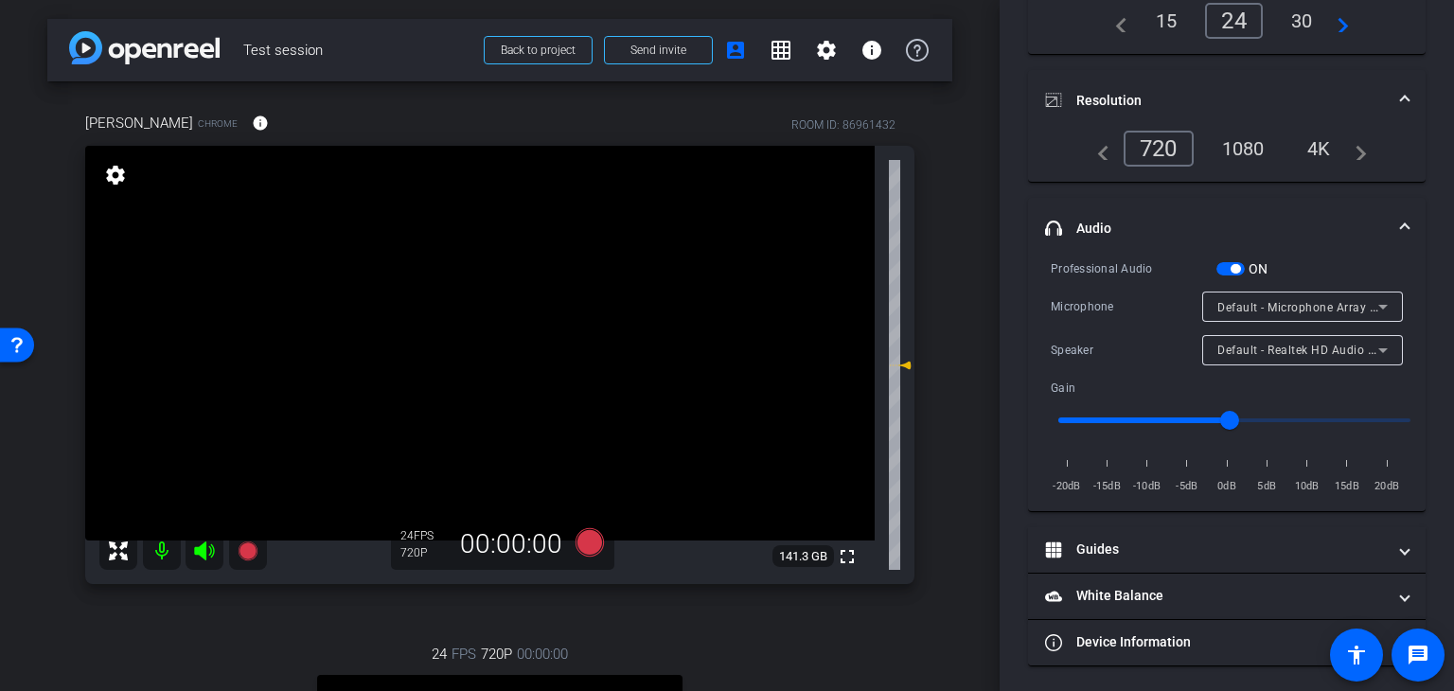
scroll to position [193, 0]
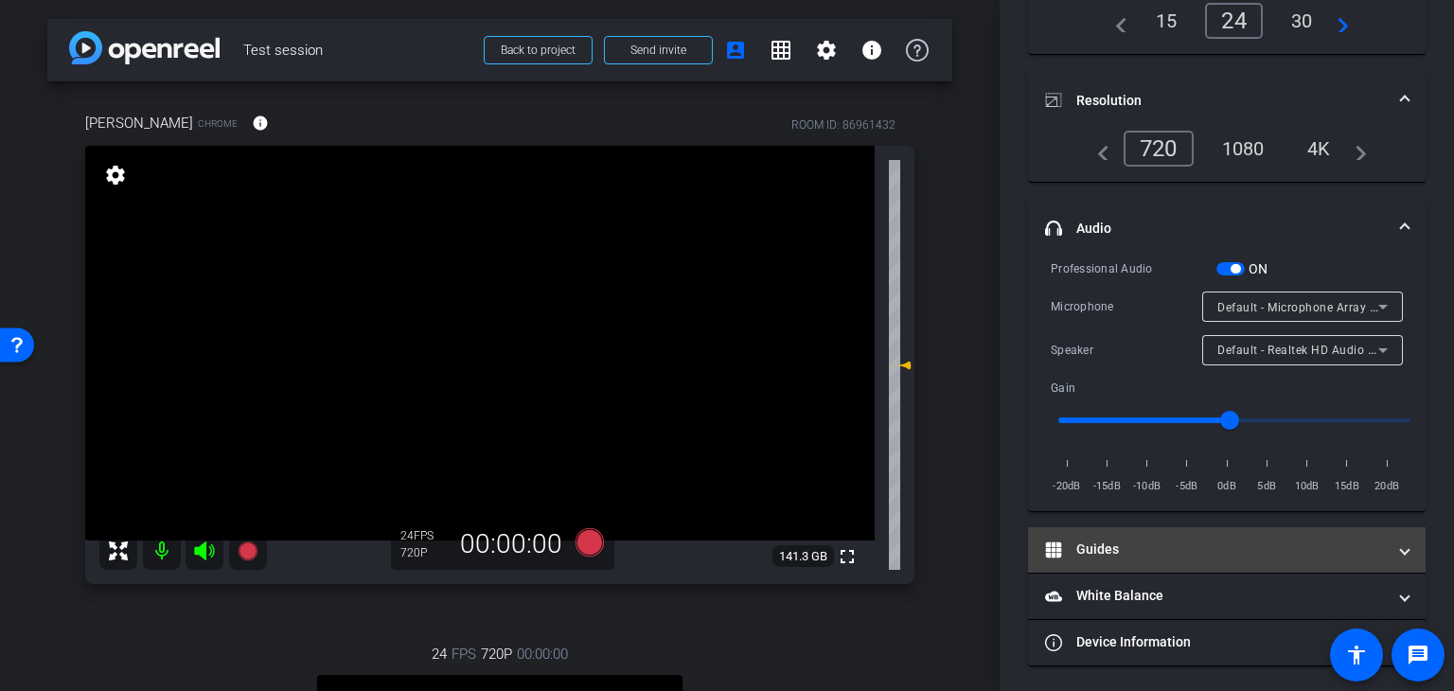
click at [1401, 548] on span at bounding box center [1405, 550] width 8 height 20
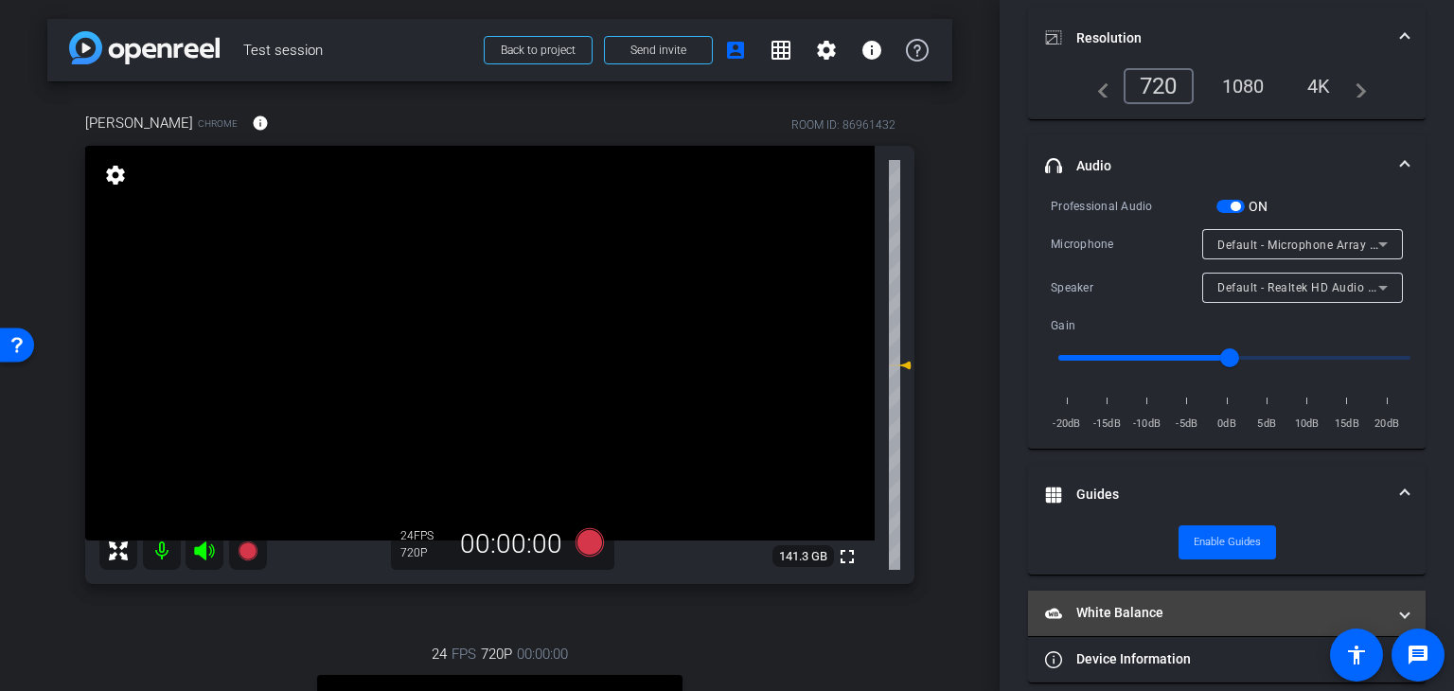
scroll to position [273, 0]
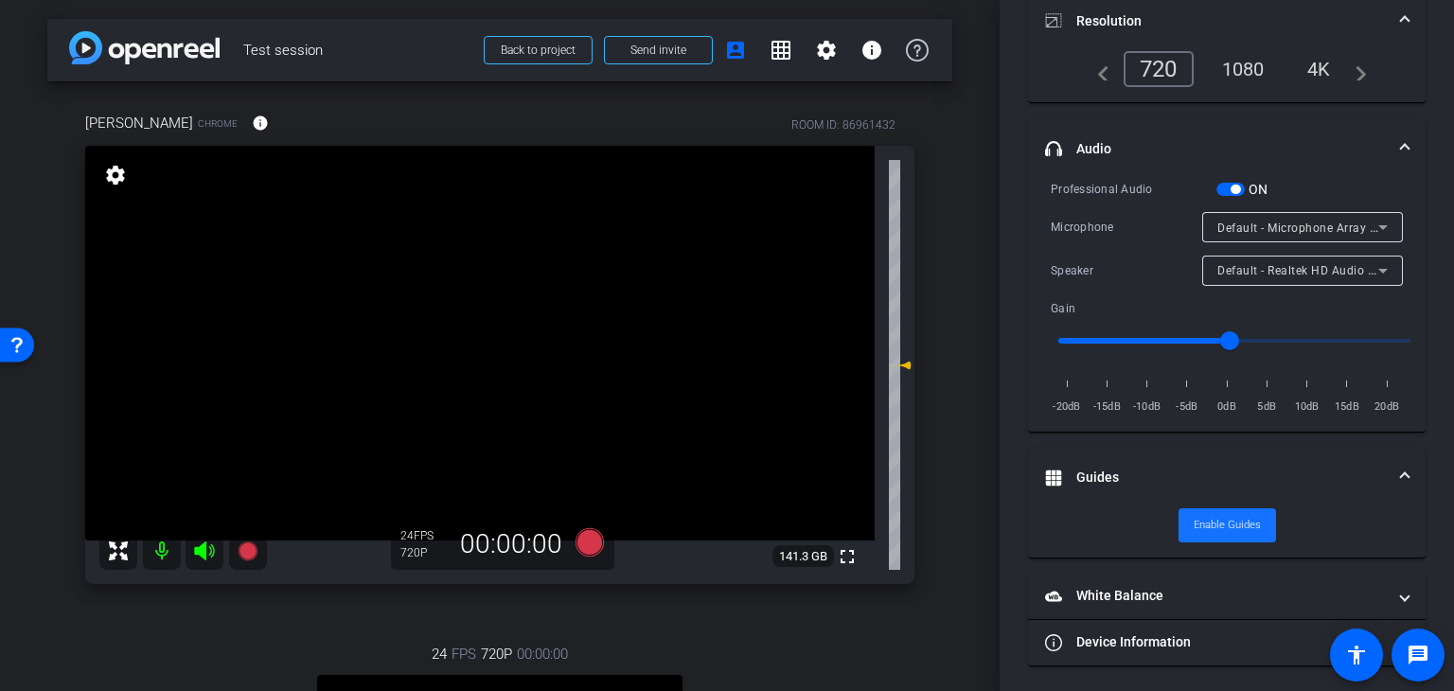
click at [1226, 521] on span "Enable Guides" at bounding box center [1227, 525] width 67 height 28
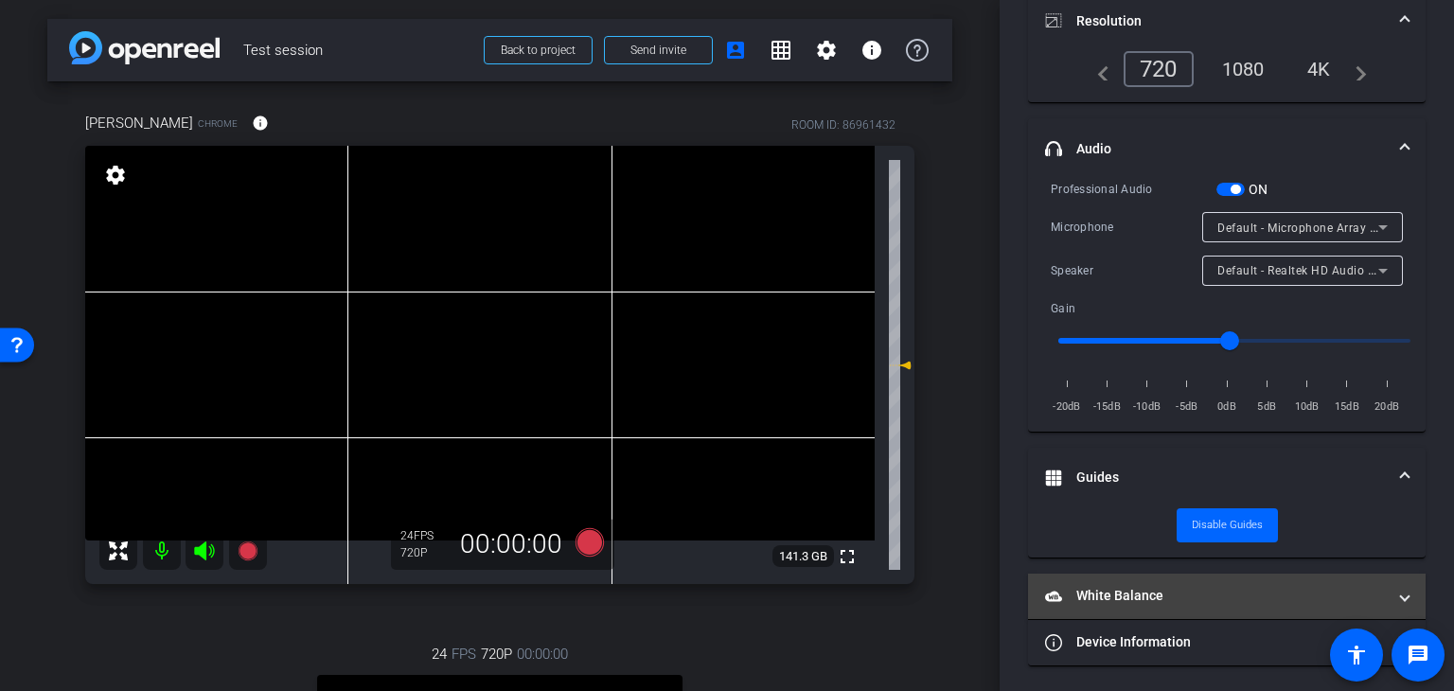
click at [1401, 594] on span at bounding box center [1405, 596] width 8 height 20
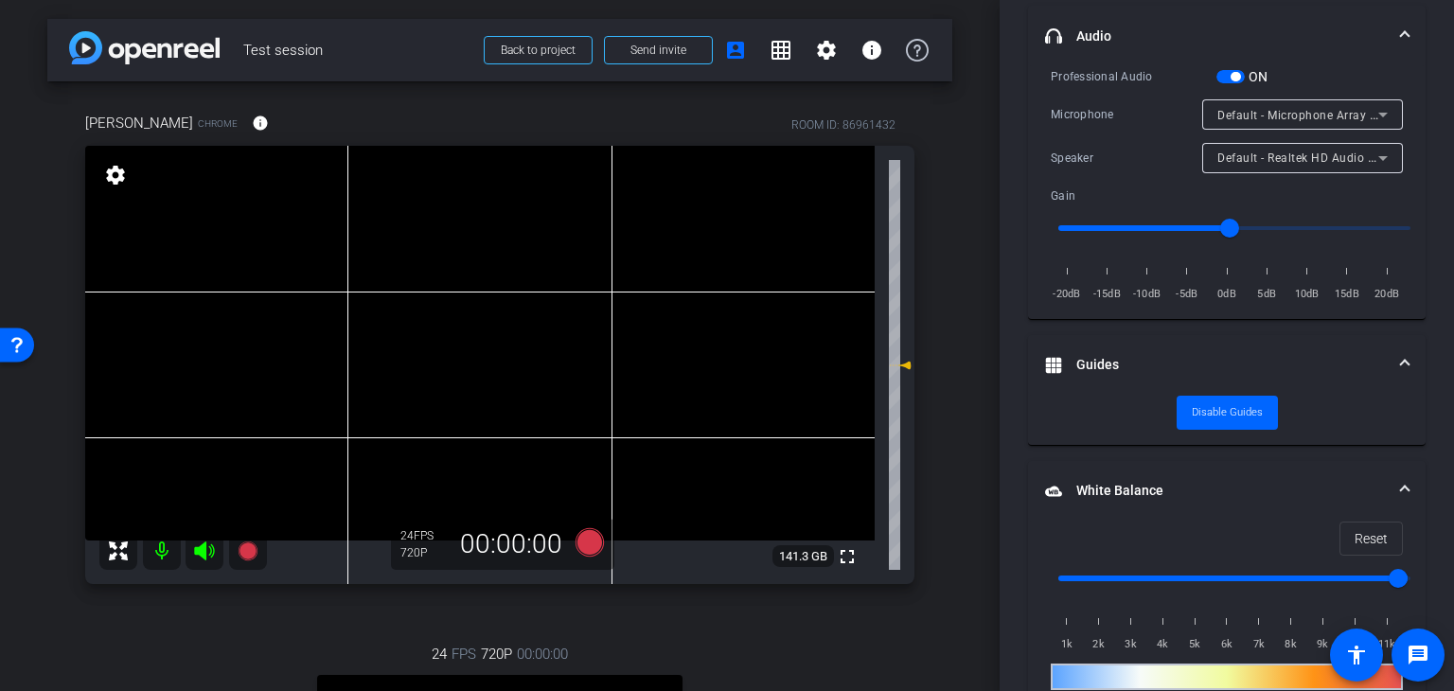
scroll to position [488, 0]
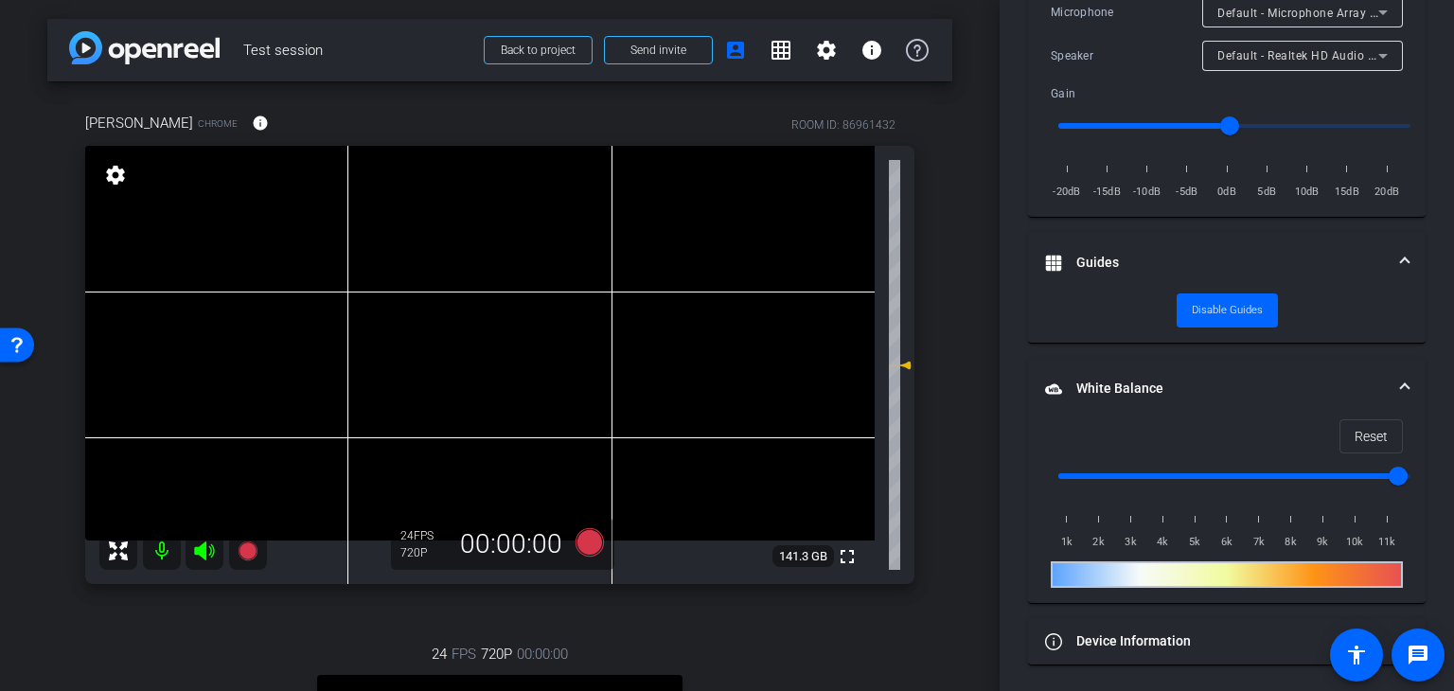
click at [1401, 382] on span at bounding box center [1405, 389] width 8 height 20
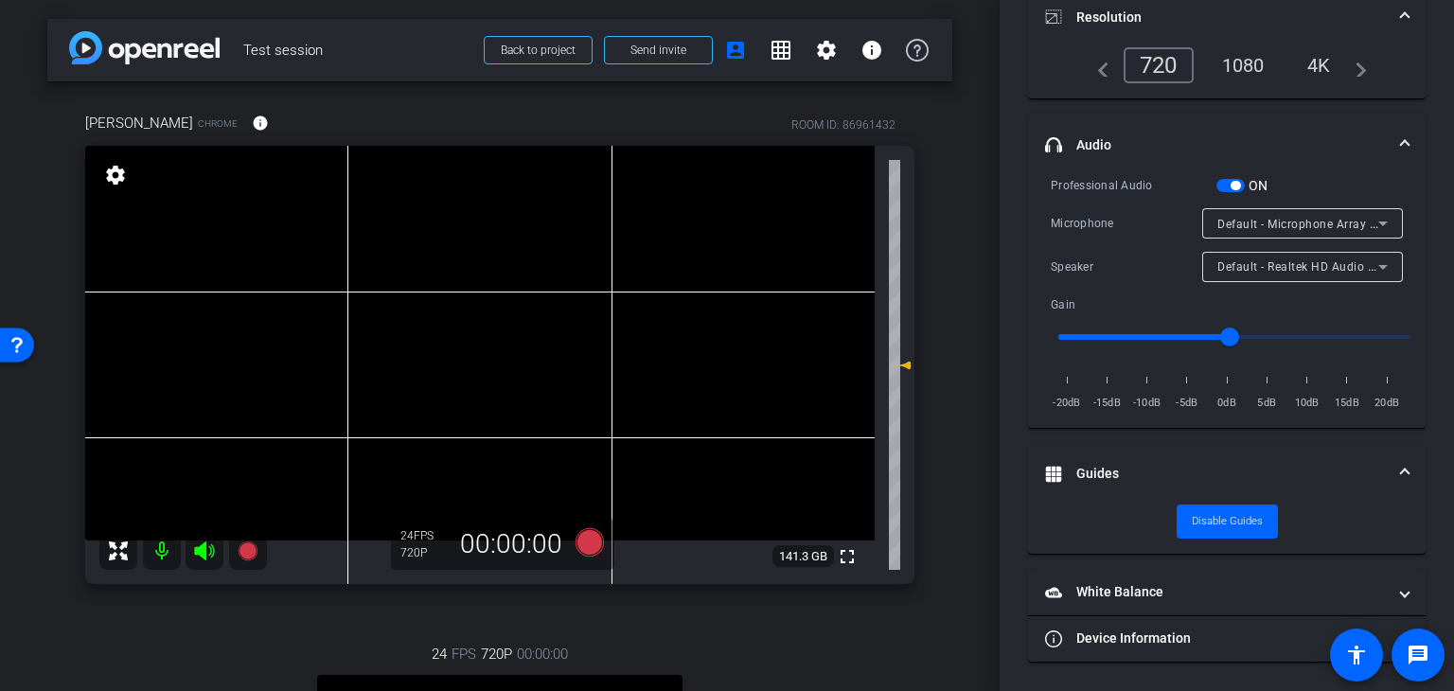
scroll to position [273, 0]
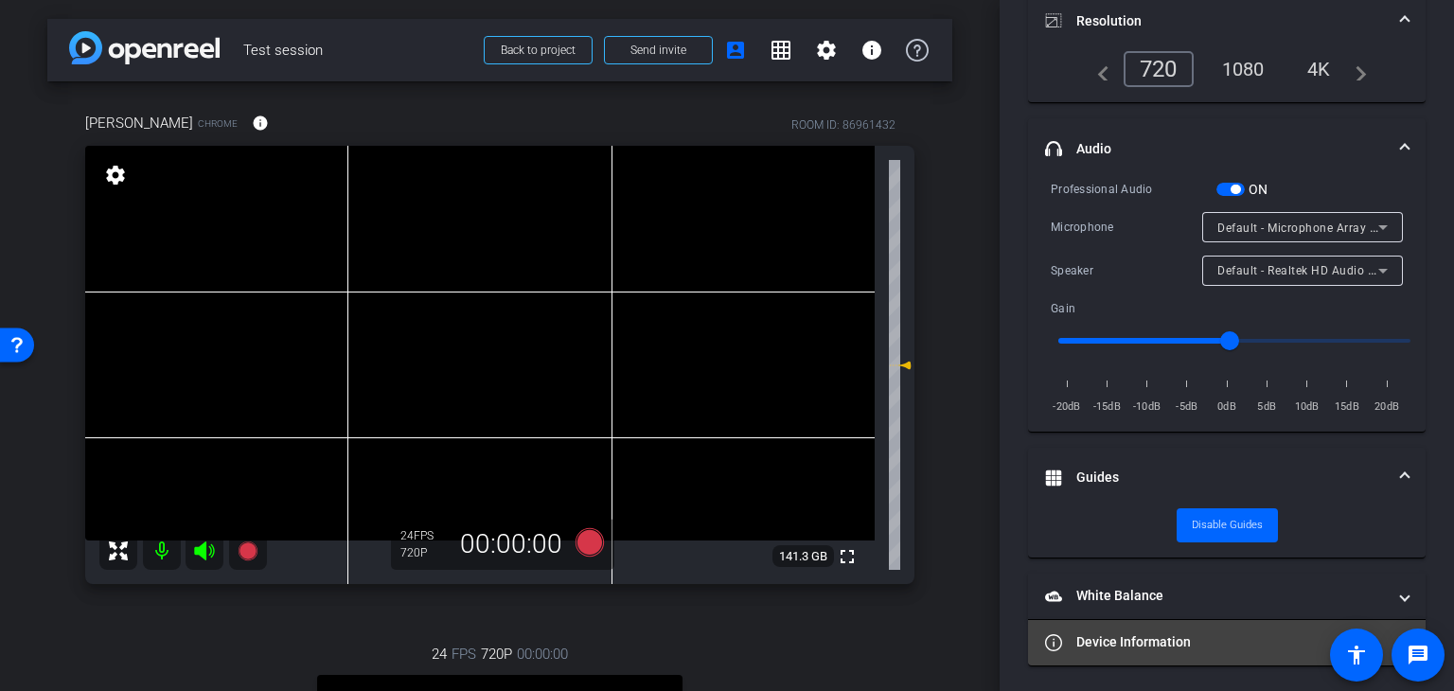
click at [1390, 633] on span "Device Information" at bounding box center [1223, 642] width 356 height 20
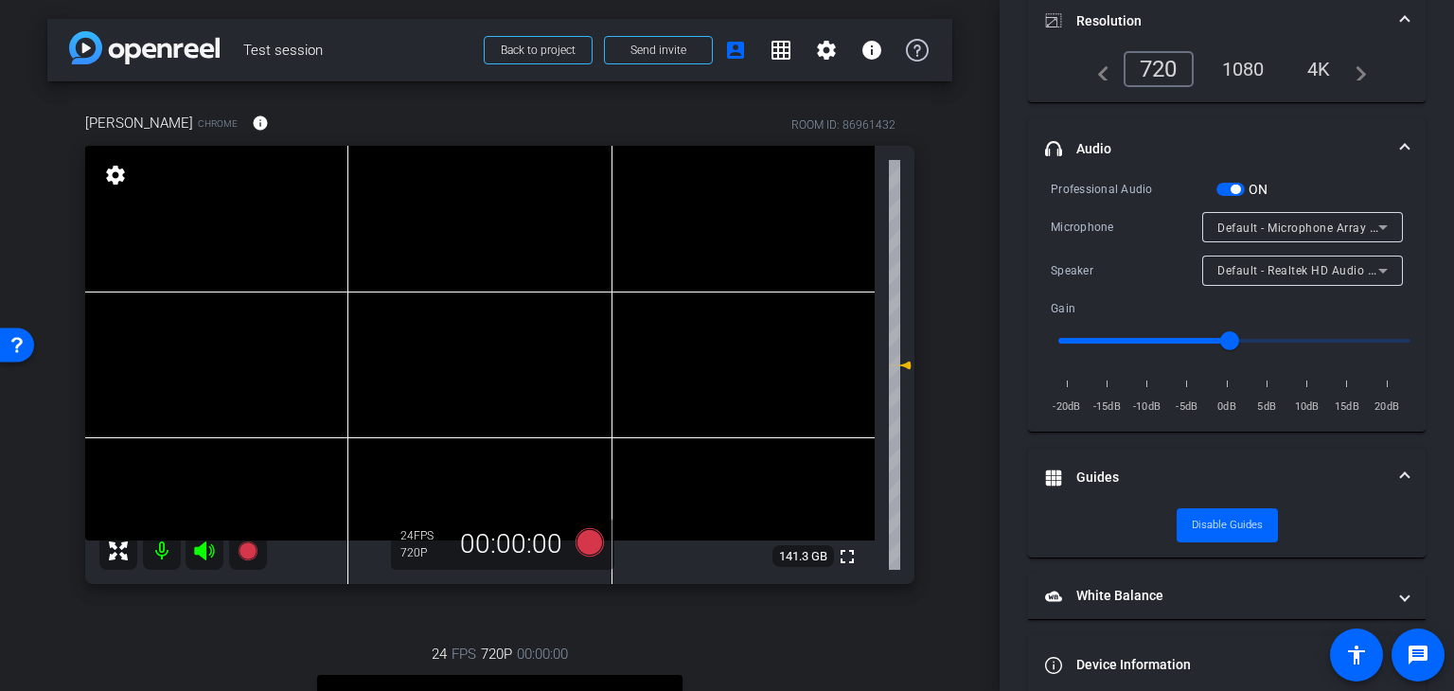
scroll to position [565, 0]
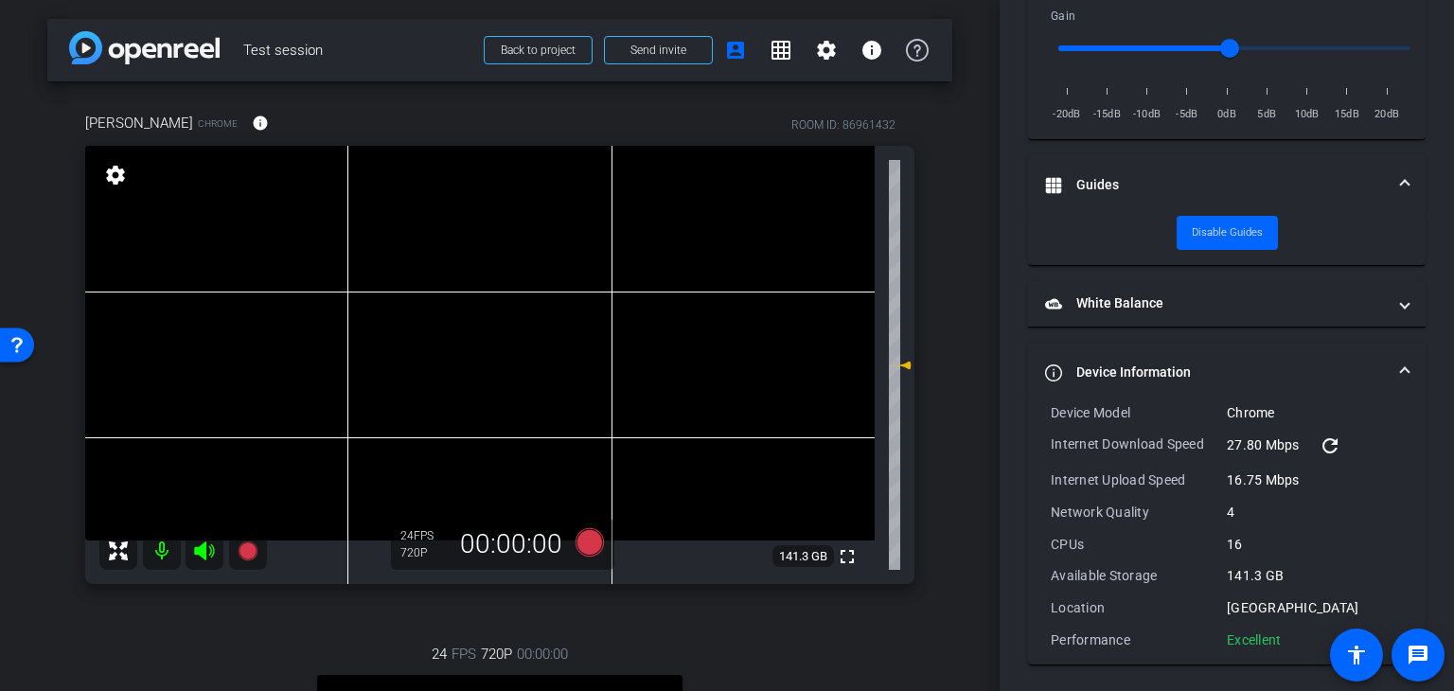
click at [1399, 365] on mat-expansion-panel-header "Device Information" at bounding box center [1227, 373] width 398 height 61
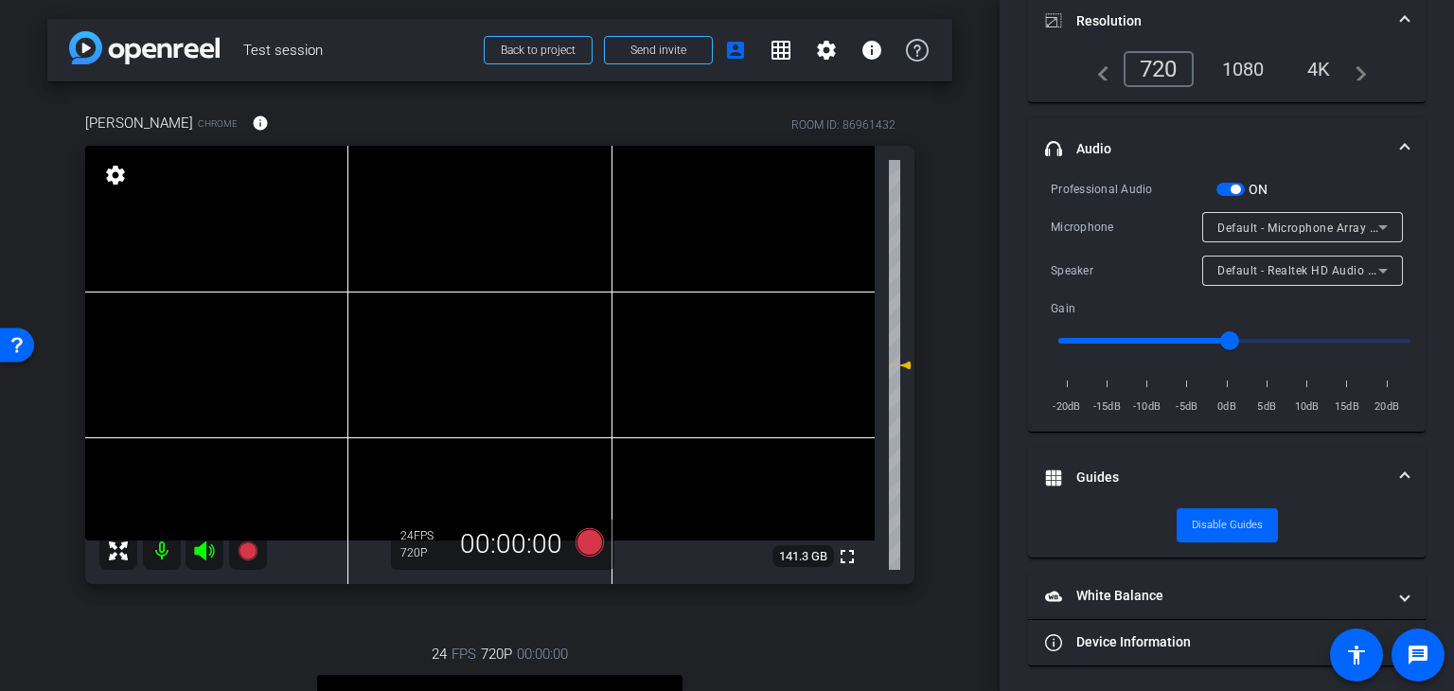
scroll to position [0, 0]
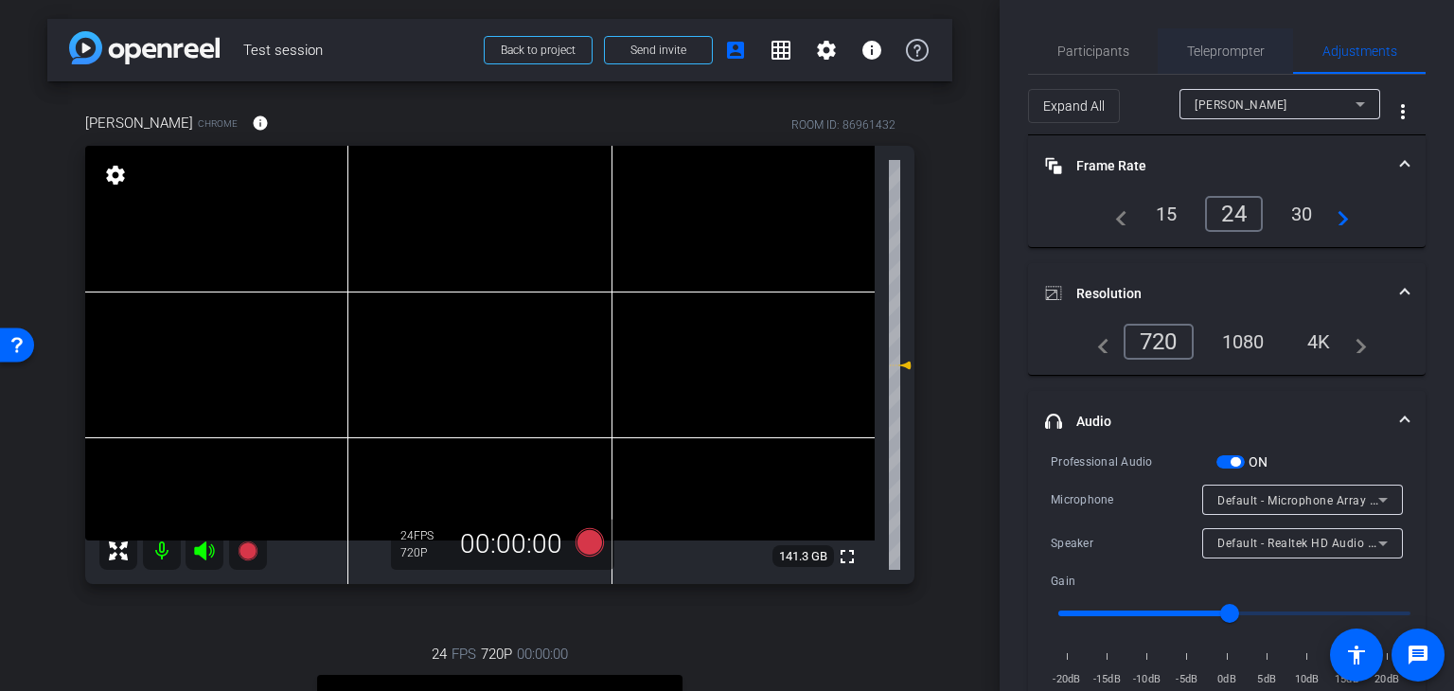
click at [1223, 52] on span "Teleprompter" at bounding box center [1226, 50] width 78 height 13
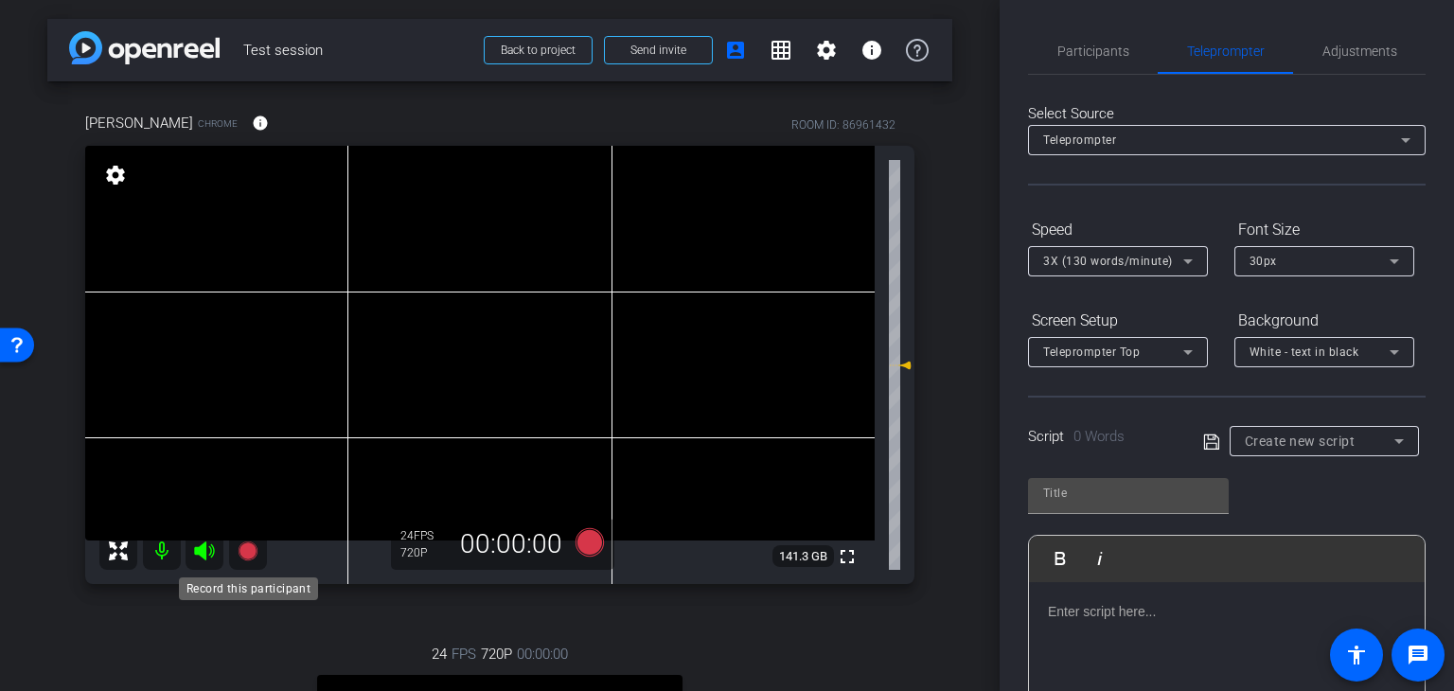
click at [246, 554] on icon at bounding box center [247, 550] width 19 height 19
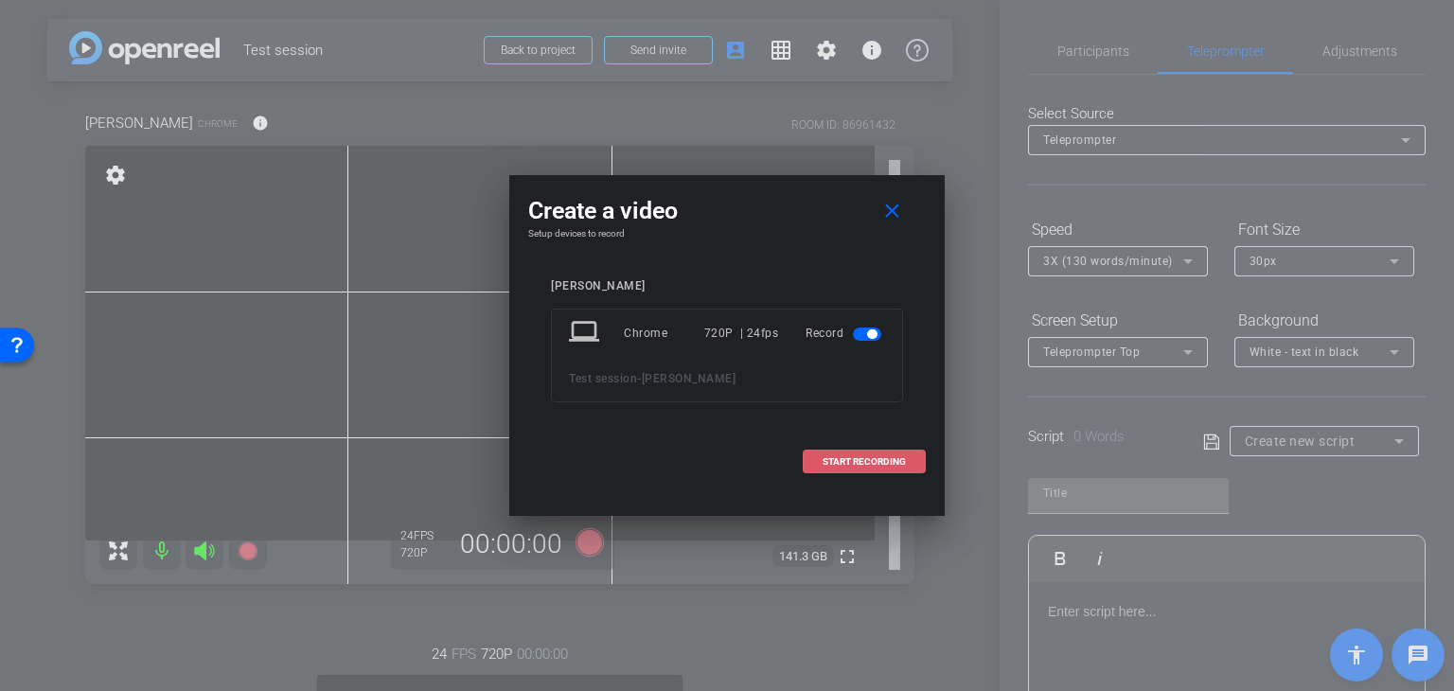
click at [873, 457] on span "START RECORDING" at bounding box center [864, 461] width 83 height 9
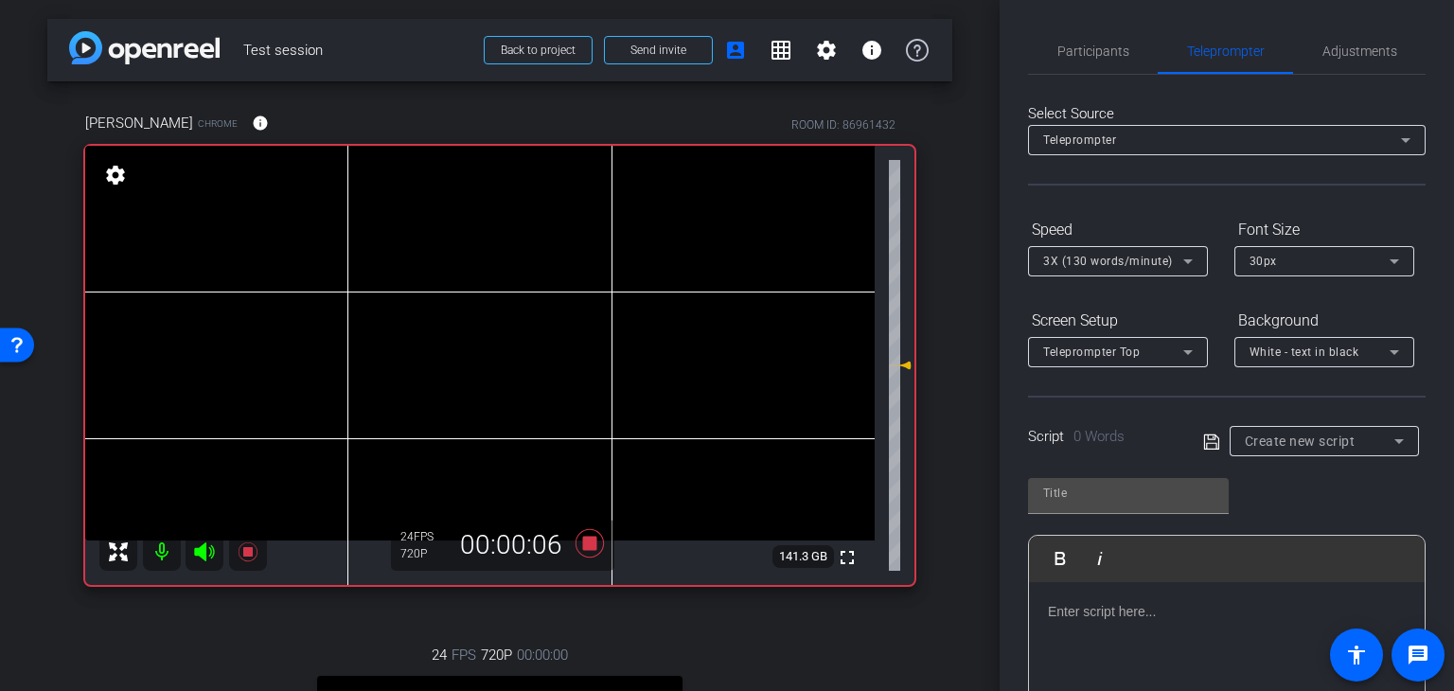
click at [203, 546] on icon at bounding box center [204, 551] width 20 height 19
click at [201, 545] on icon at bounding box center [204, 551] width 20 height 19
click at [163, 552] on mat-icon at bounding box center [162, 552] width 38 height 38
click at [206, 551] on icon at bounding box center [204, 552] width 23 height 23
click at [162, 552] on mat-icon at bounding box center [162, 552] width 38 height 38
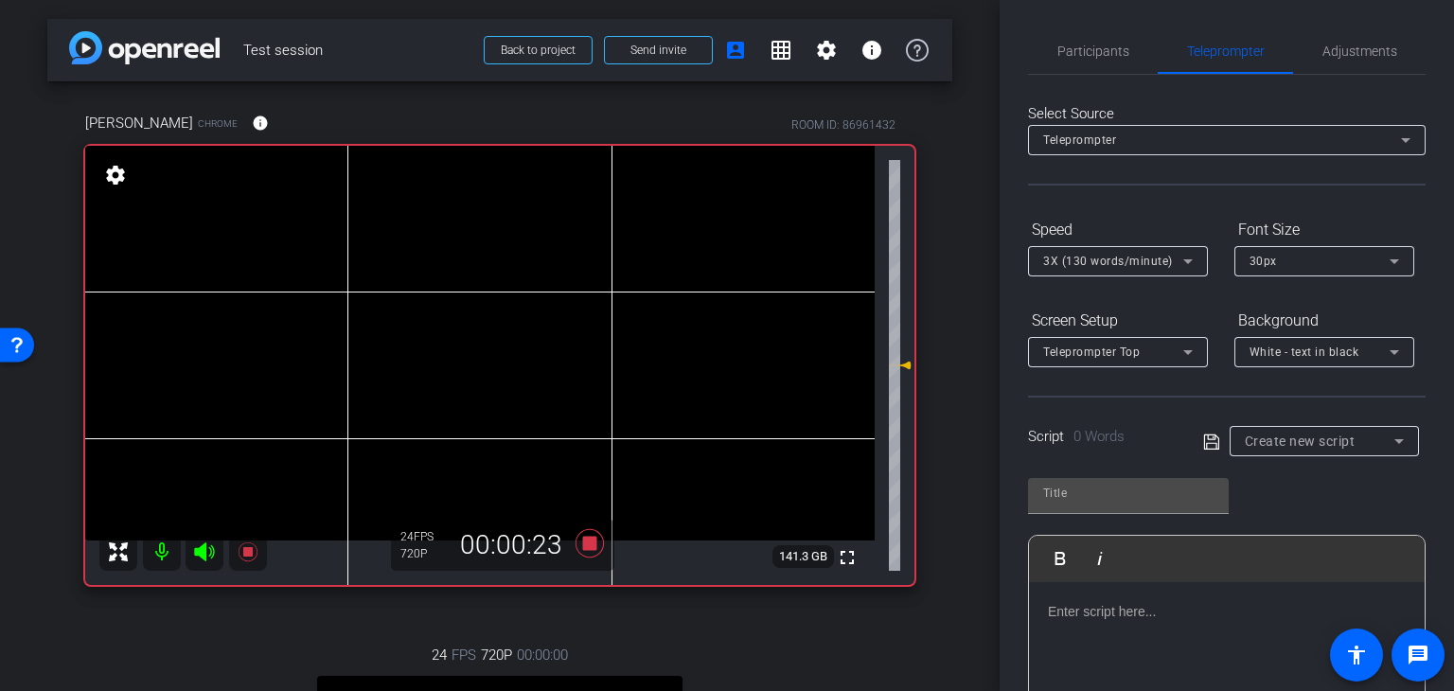
click at [115, 551] on icon at bounding box center [118, 552] width 23 height 23
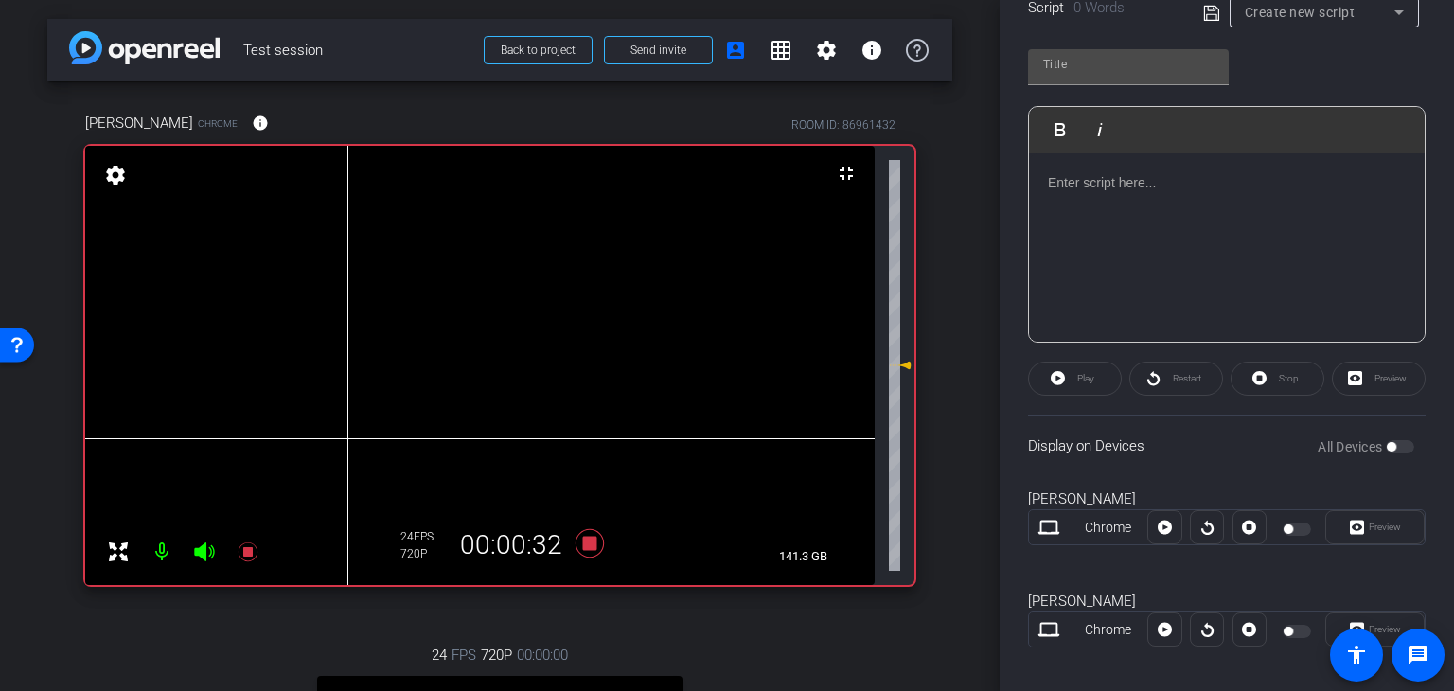
scroll to position [443, 0]
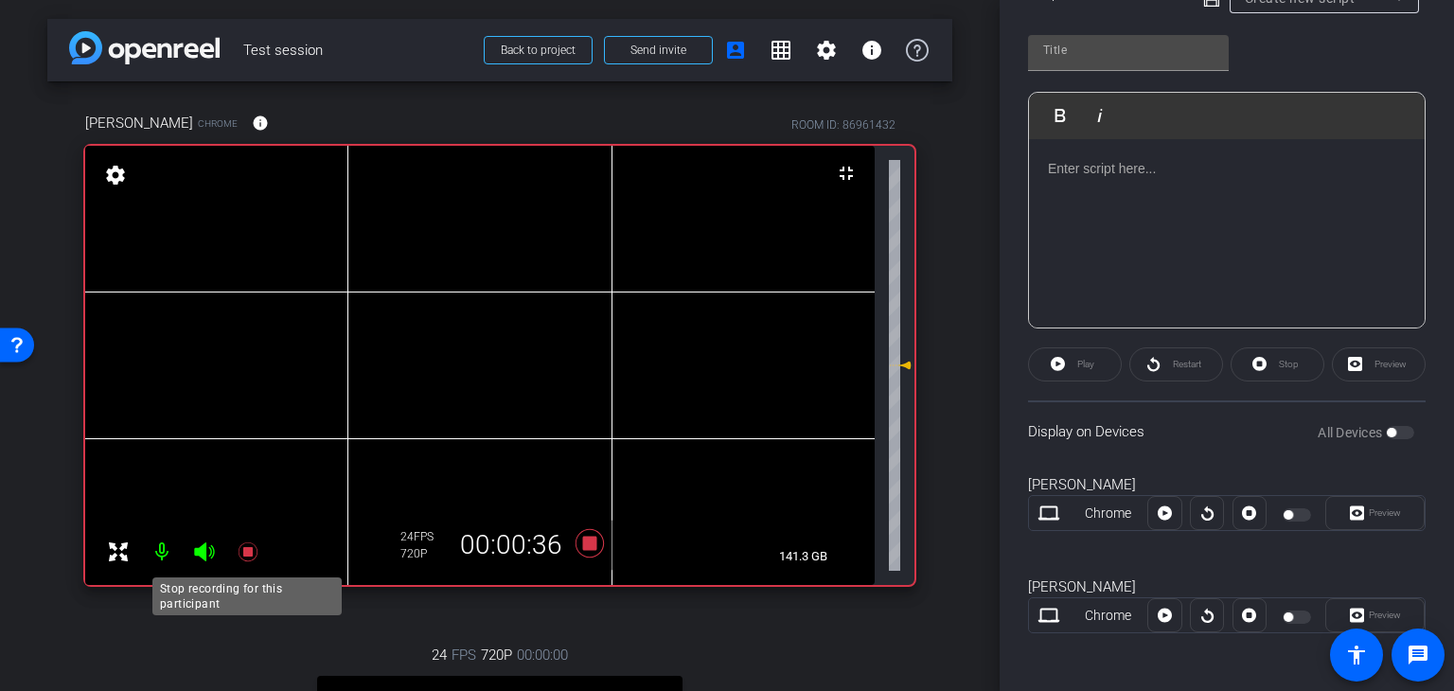
click at [248, 550] on icon at bounding box center [247, 551] width 19 height 19
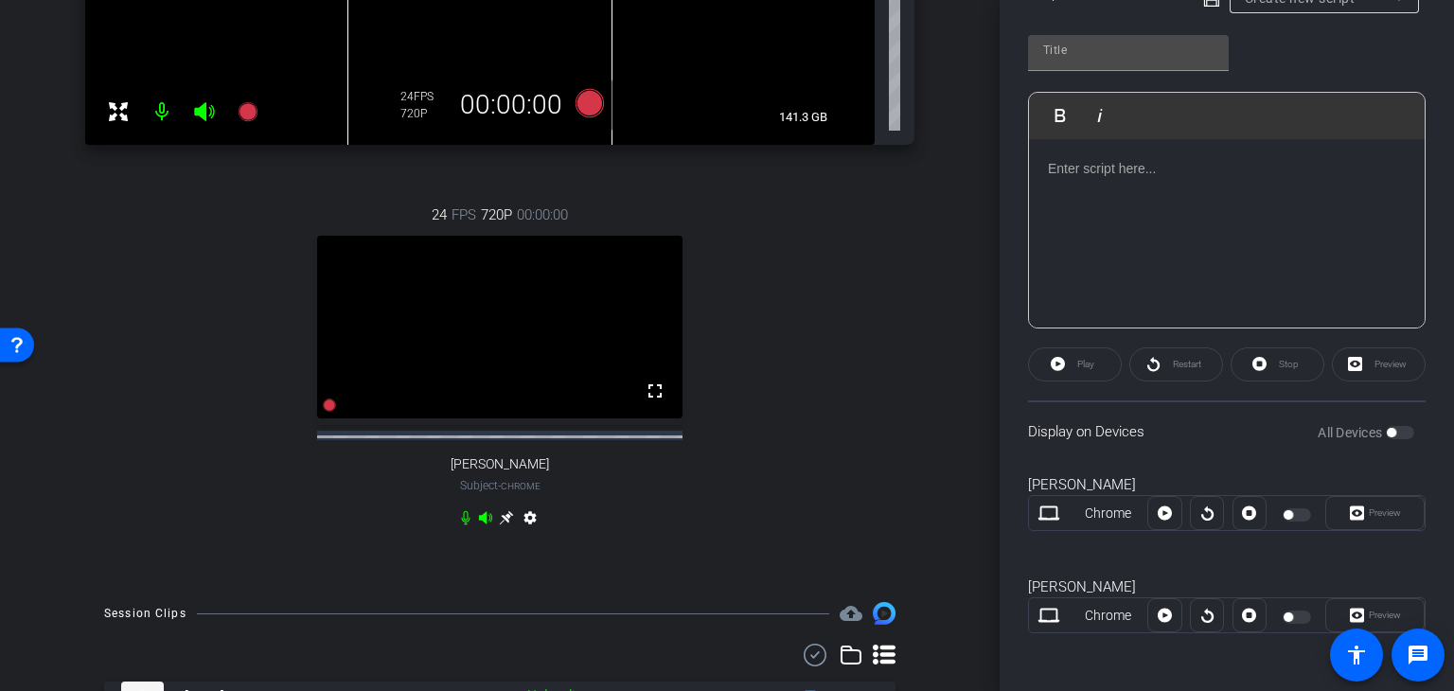
scroll to position [542, 0]
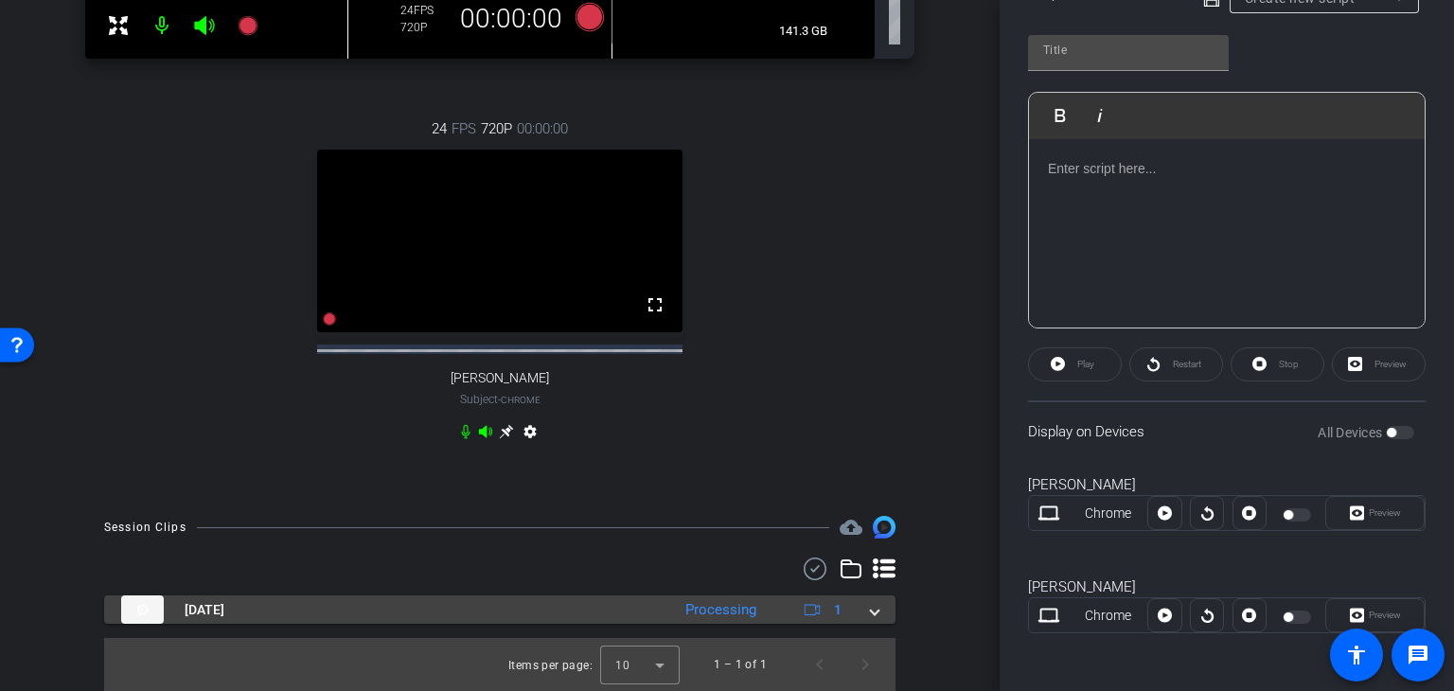
click at [870, 609] on mat-expansion-panel-header "Sep 8, 2025 Processing 1" at bounding box center [499, 609] width 791 height 28
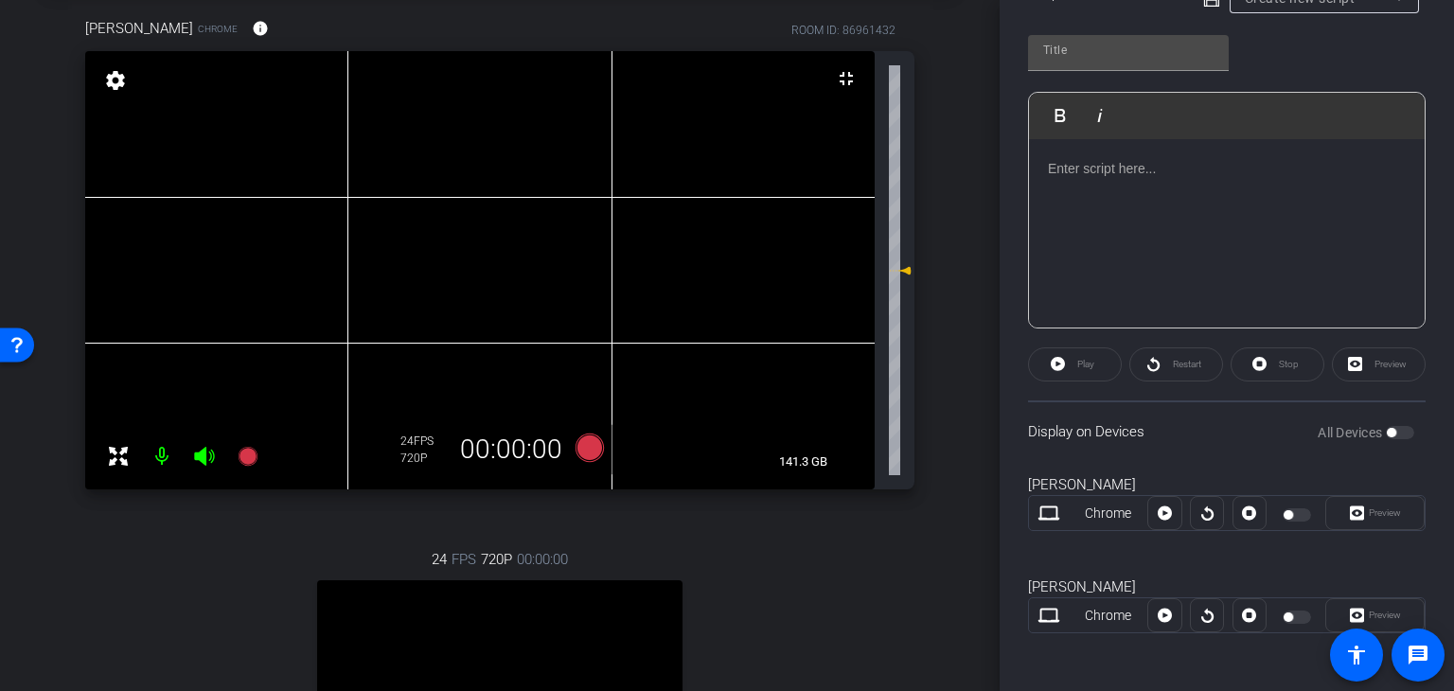
scroll to position [640, 0]
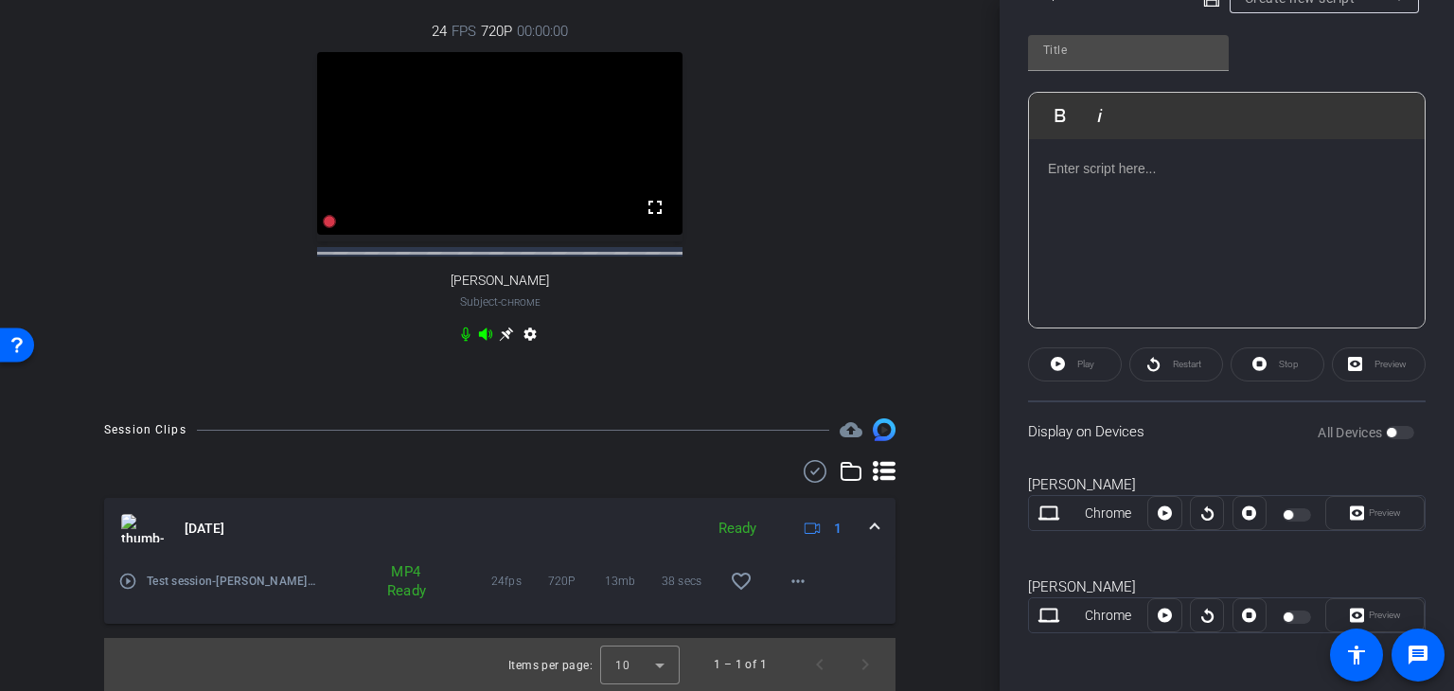
click at [409, 592] on div "MP4 Ready" at bounding box center [404, 581] width 52 height 38
click at [787, 581] on mat-icon "more_horiz" at bounding box center [798, 581] width 23 height 23
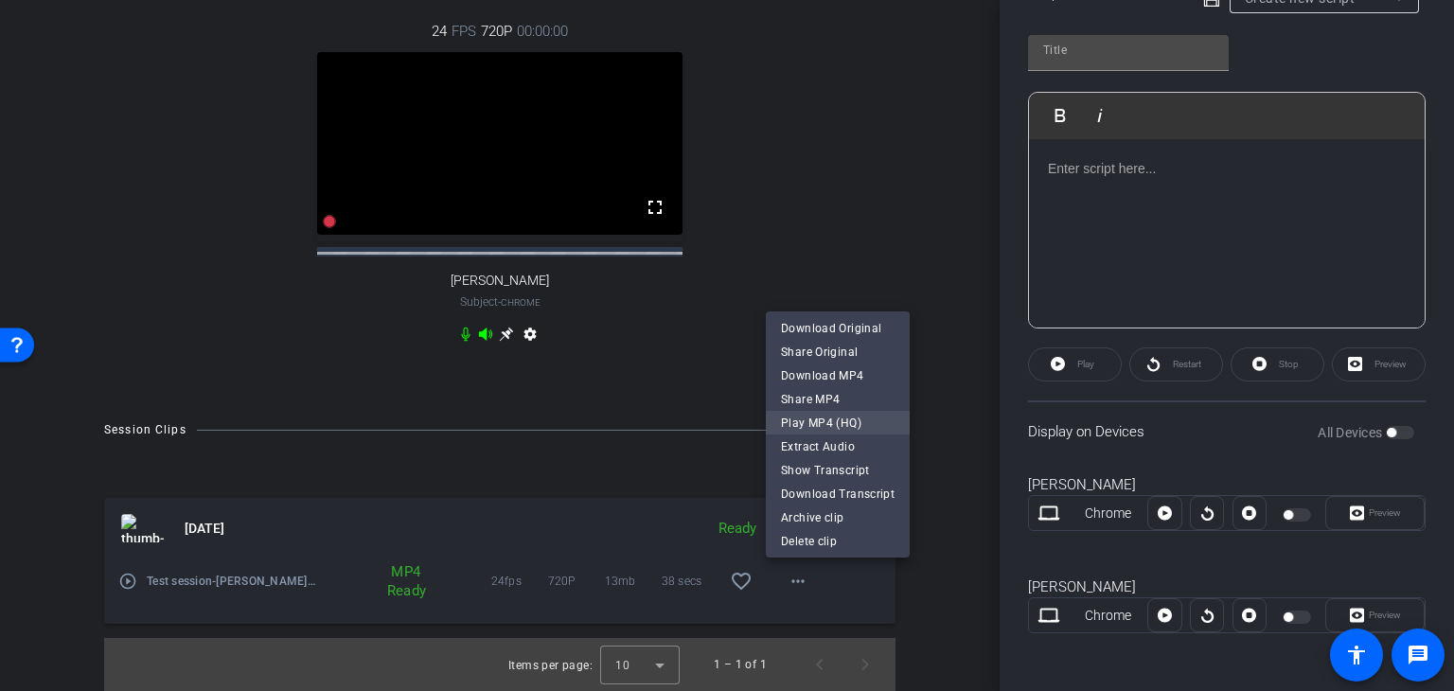
click at [850, 423] on span "Play MP4 (HQ)" at bounding box center [838, 423] width 114 height 23
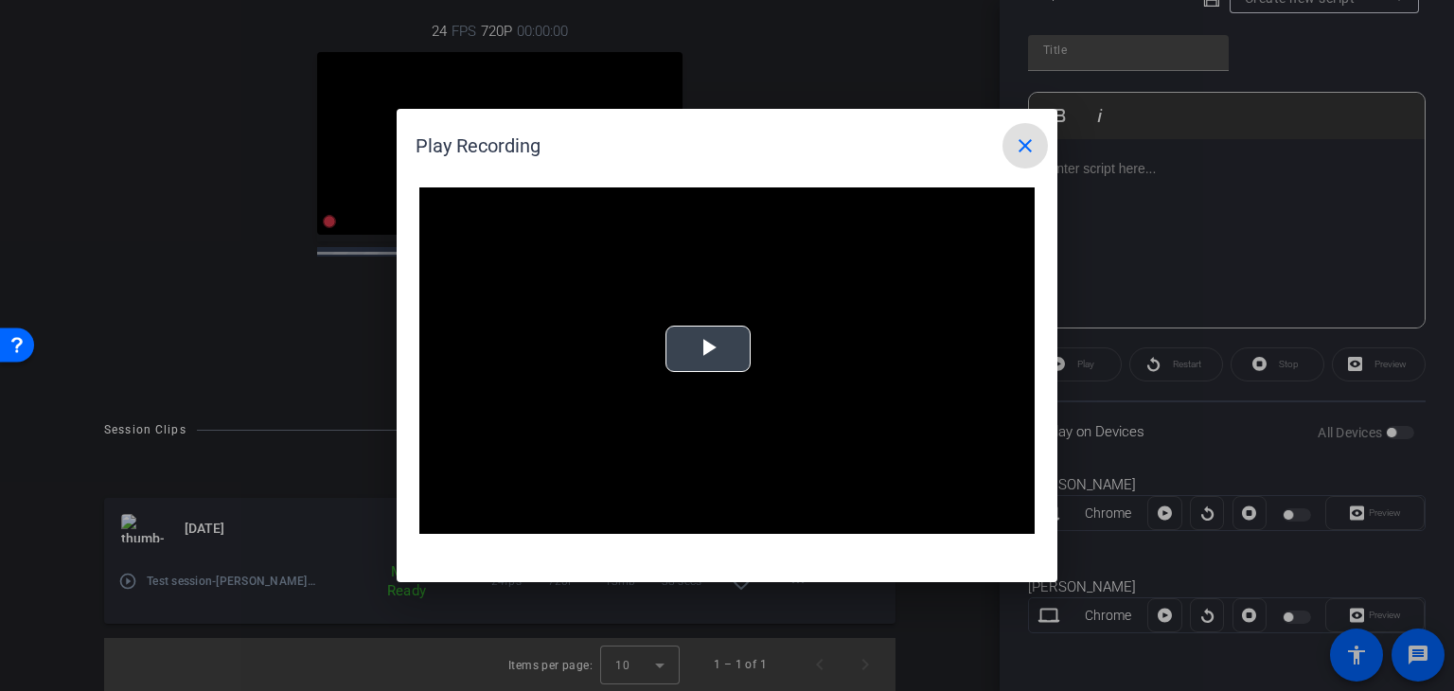
click at [708, 349] on span "Video Player" at bounding box center [708, 349] width 0 height 0
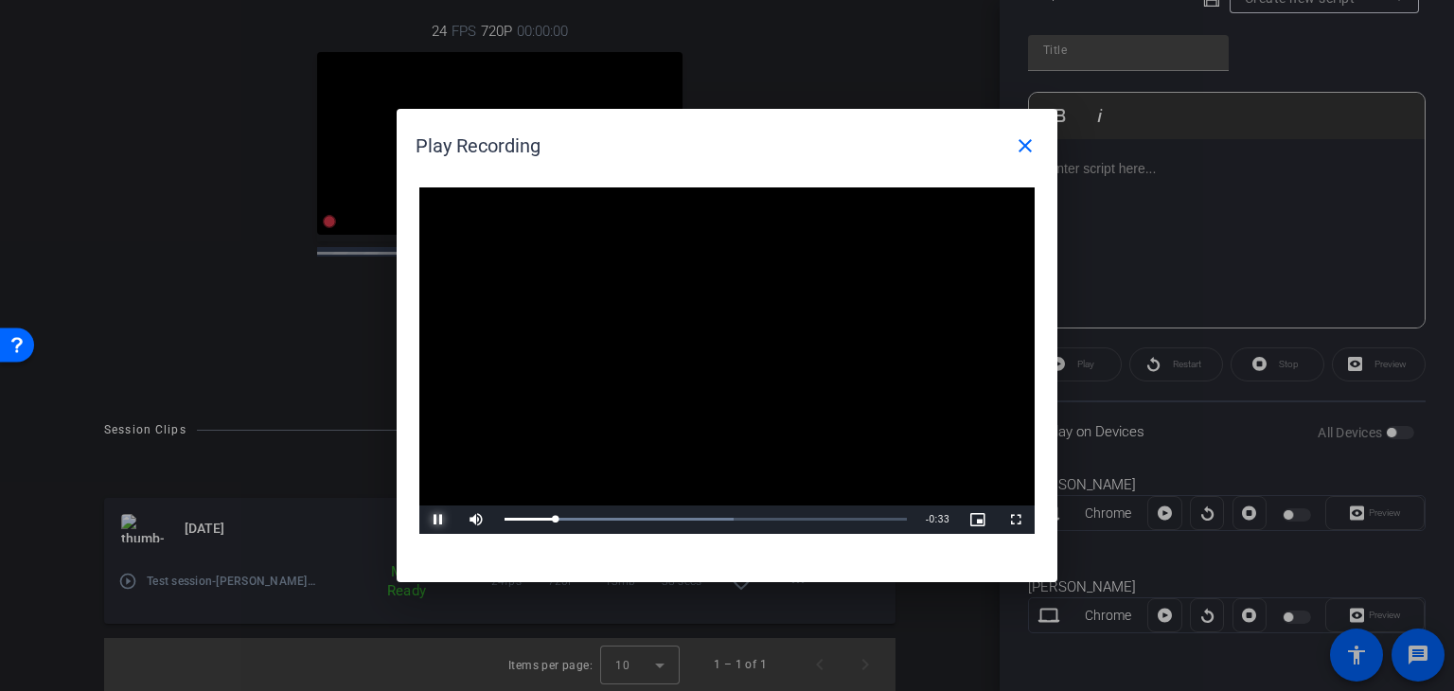
drag, startPoint x: 439, startPoint y: 519, endPoint x: 452, endPoint y: 500, distance: 22.6
click at [439, 520] on span "Video Player" at bounding box center [438, 520] width 38 height 0
click at [1028, 140] on mat-icon "close" at bounding box center [1025, 145] width 23 height 23
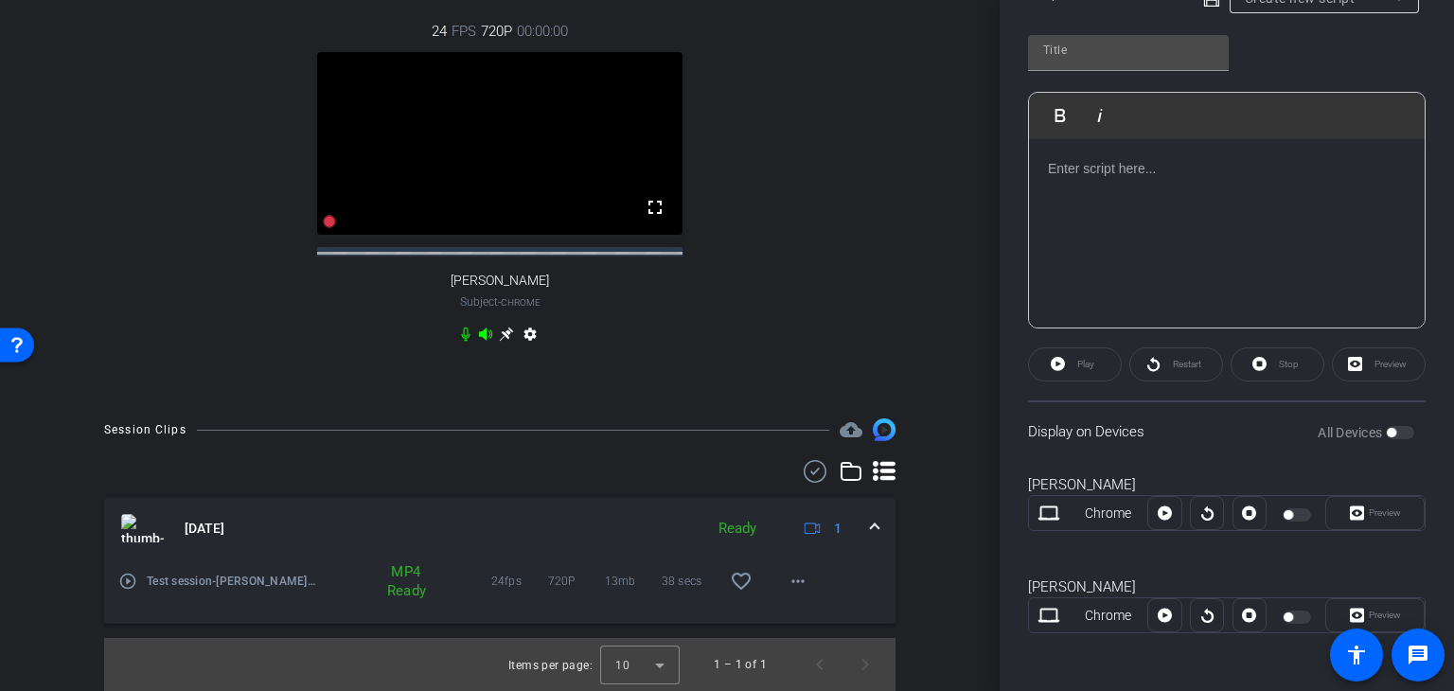
click at [841, 470] on icon at bounding box center [851, 471] width 23 height 23
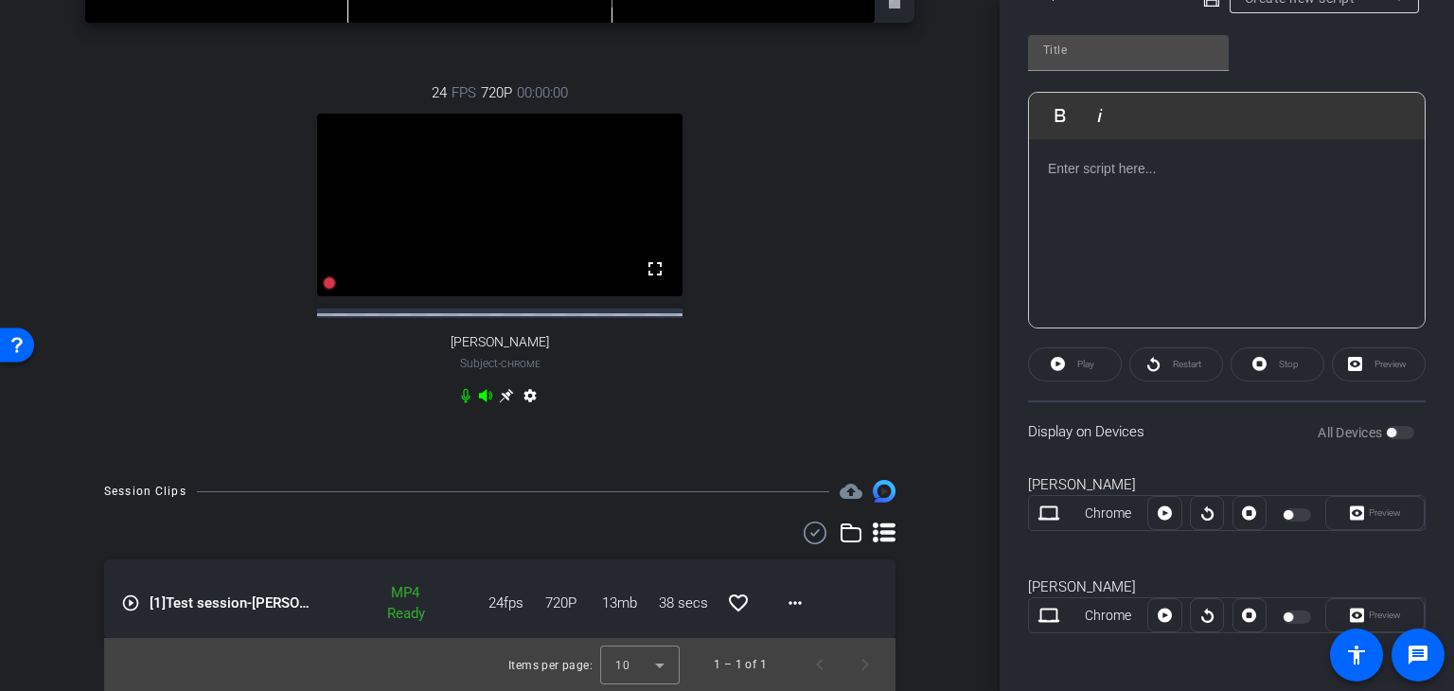
click at [873, 535] on icon at bounding box center [884, 533] width 23 height 20
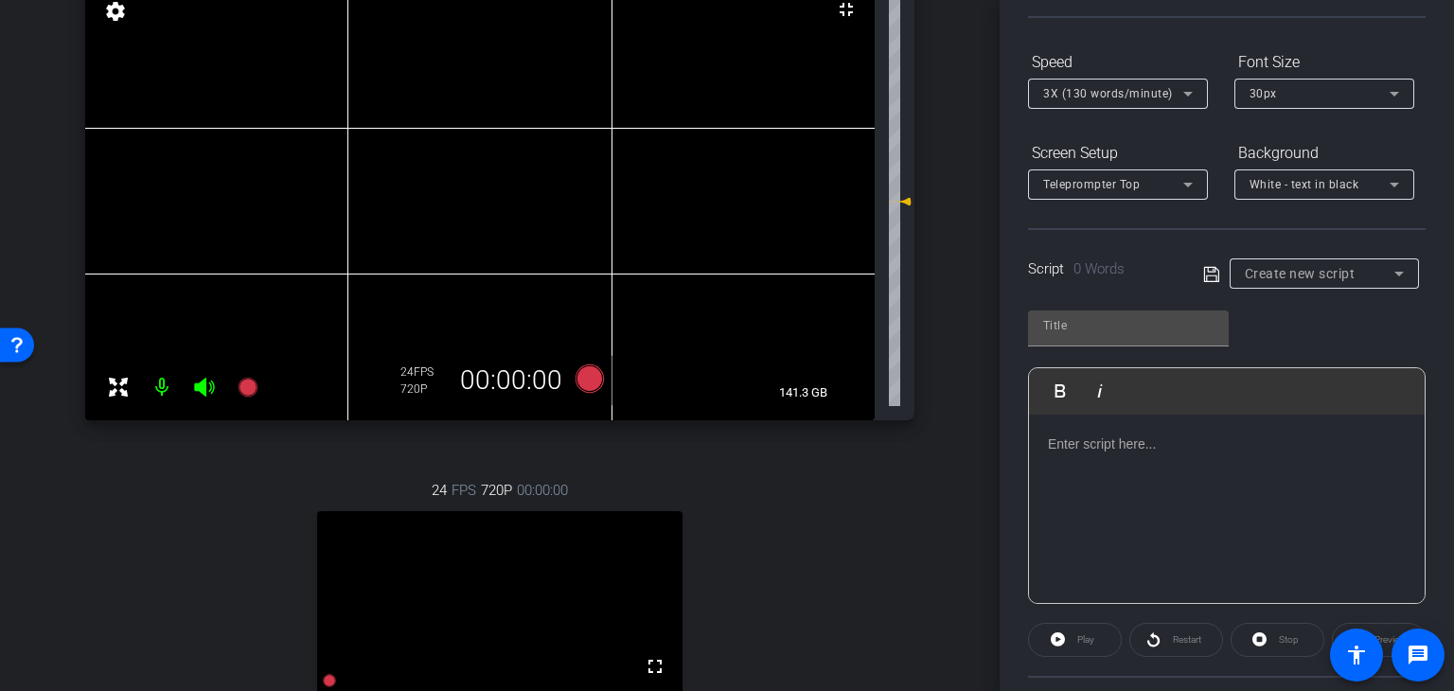
scroll to position [284, 0]
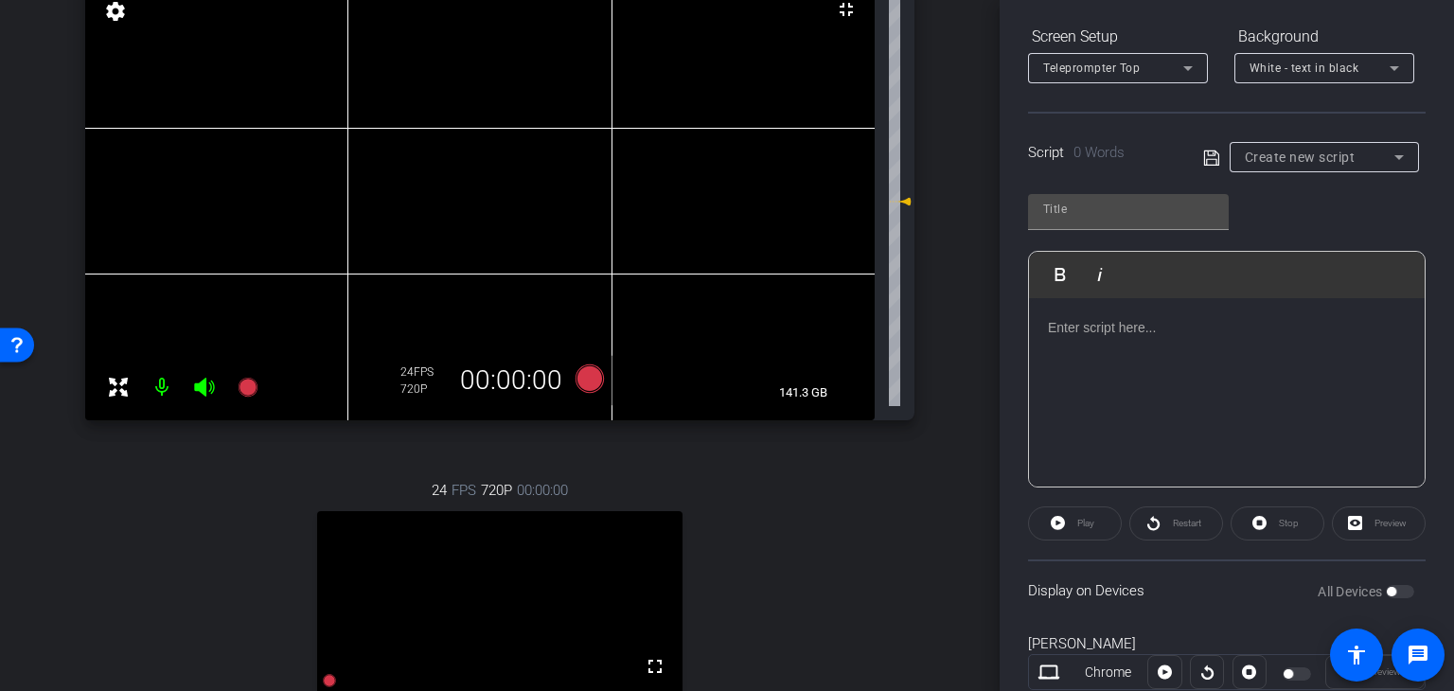
click at [1296, 348] on div at bounding box center [1227, 392] width 396 height 189
click at [1391, 151] on icon at bounding box center [1399, 157] width 23 height 23
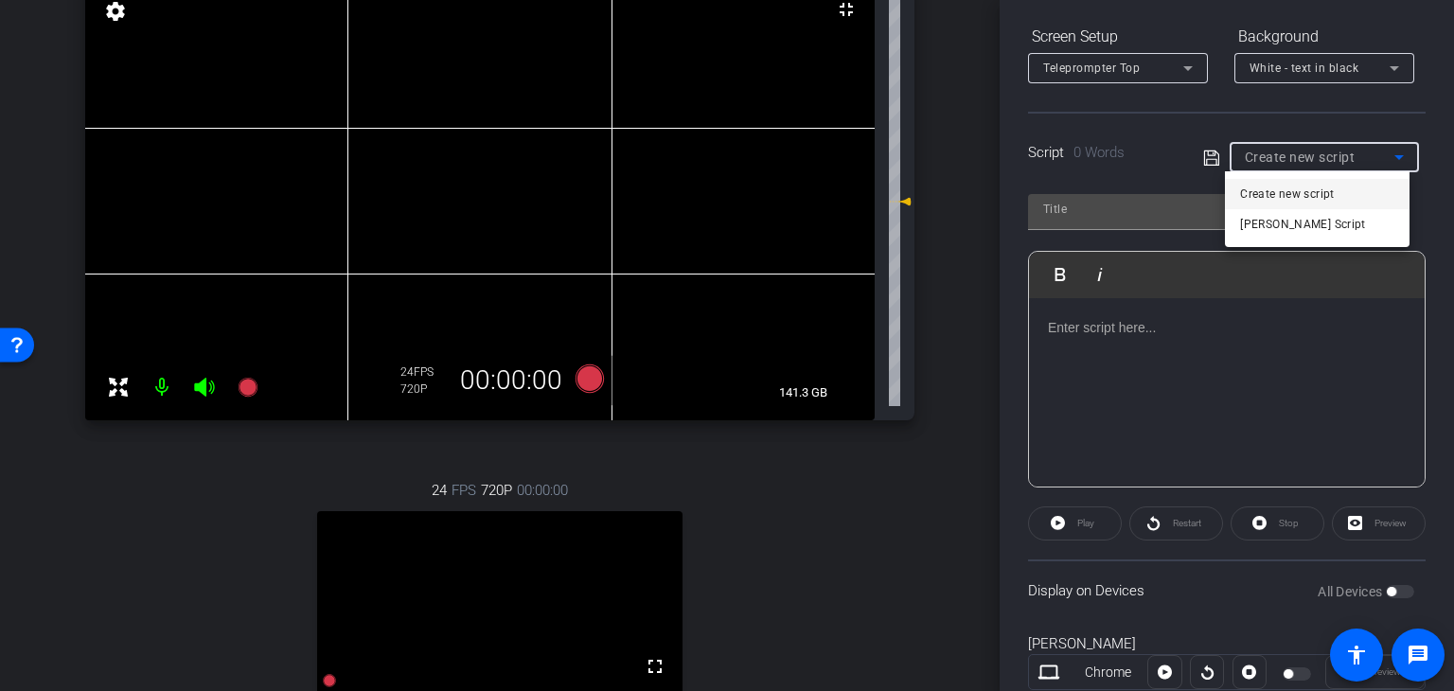
click at [1266, 327] on div at bounding box center [727, 345] width 1454 height 691
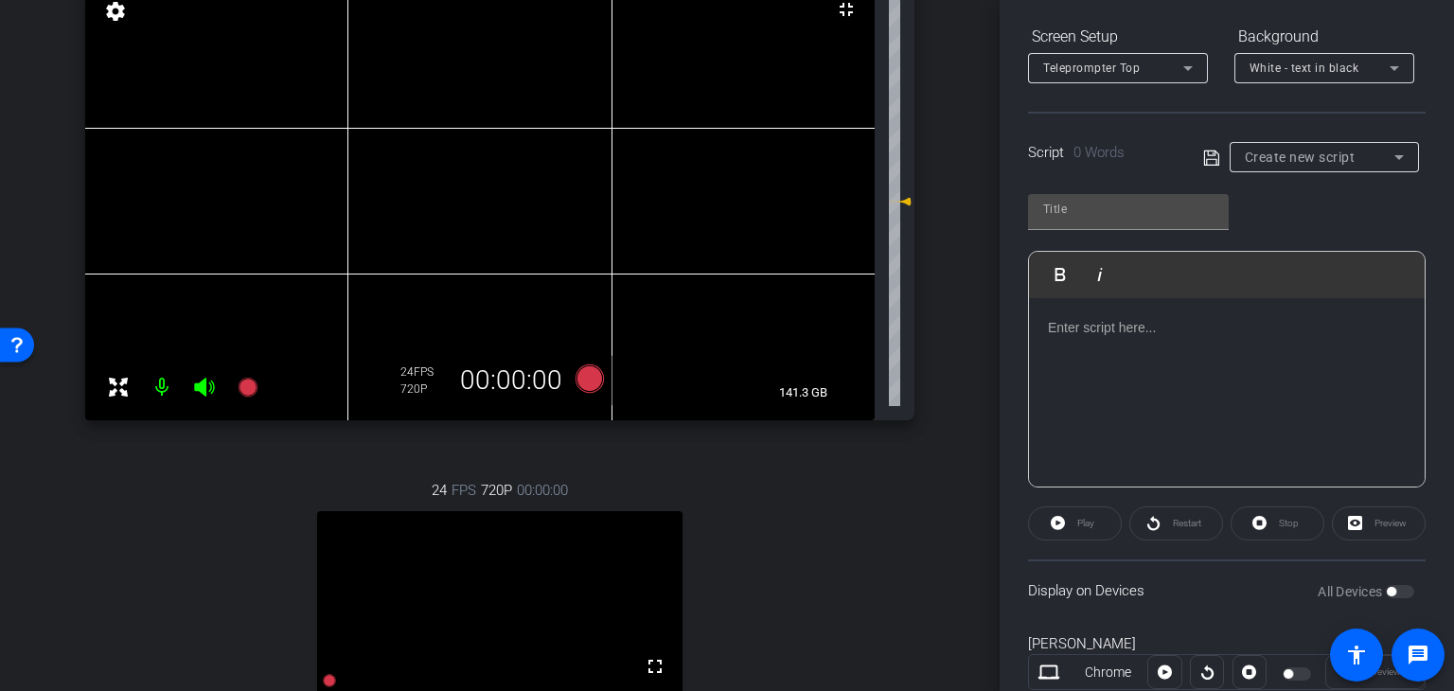
click at [1266, 338] on div at bounding box center [1227, 392] width 396 height 189
drag, startPoint x: 1201, startPoint y: 344, endPoint x: 1193, endPoint y: 334, distance: 12.7
click at [1200, 344] on div at bounding box center [1227, 392] width 396 height 189
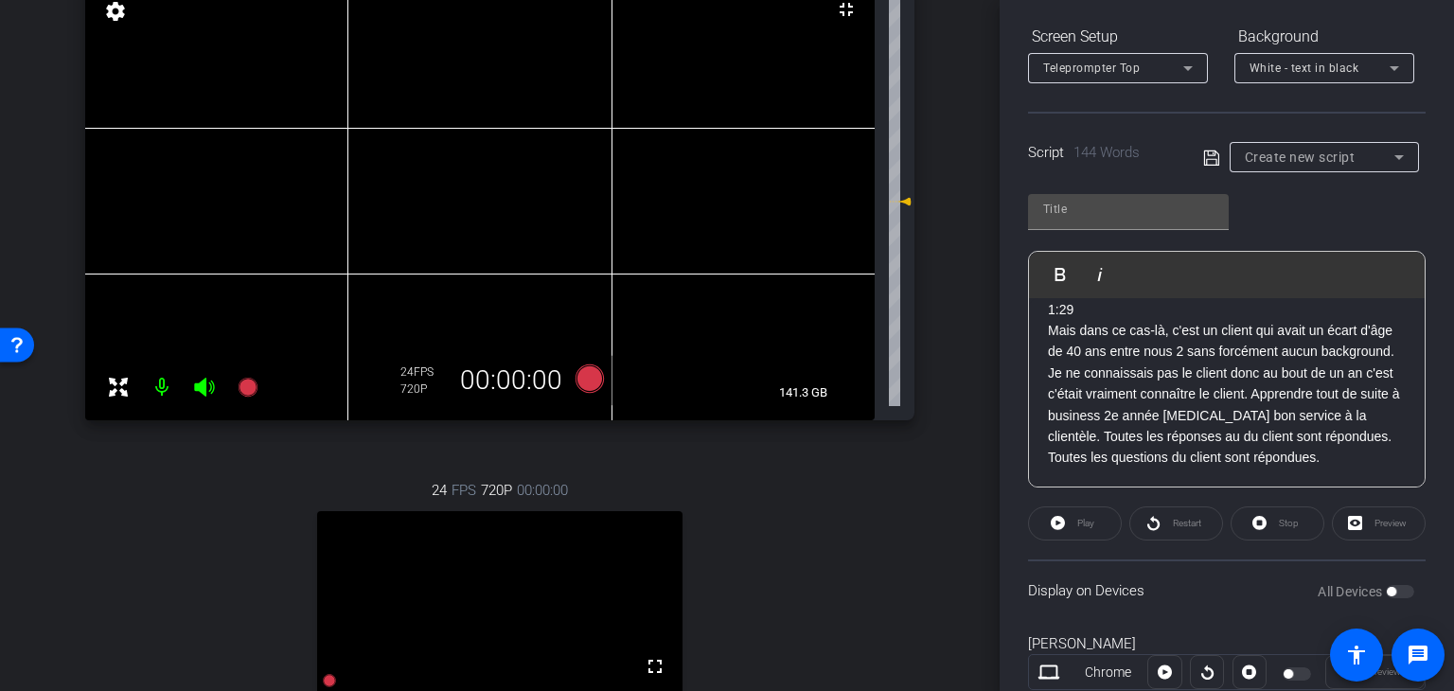
scroll to position [443, 0]
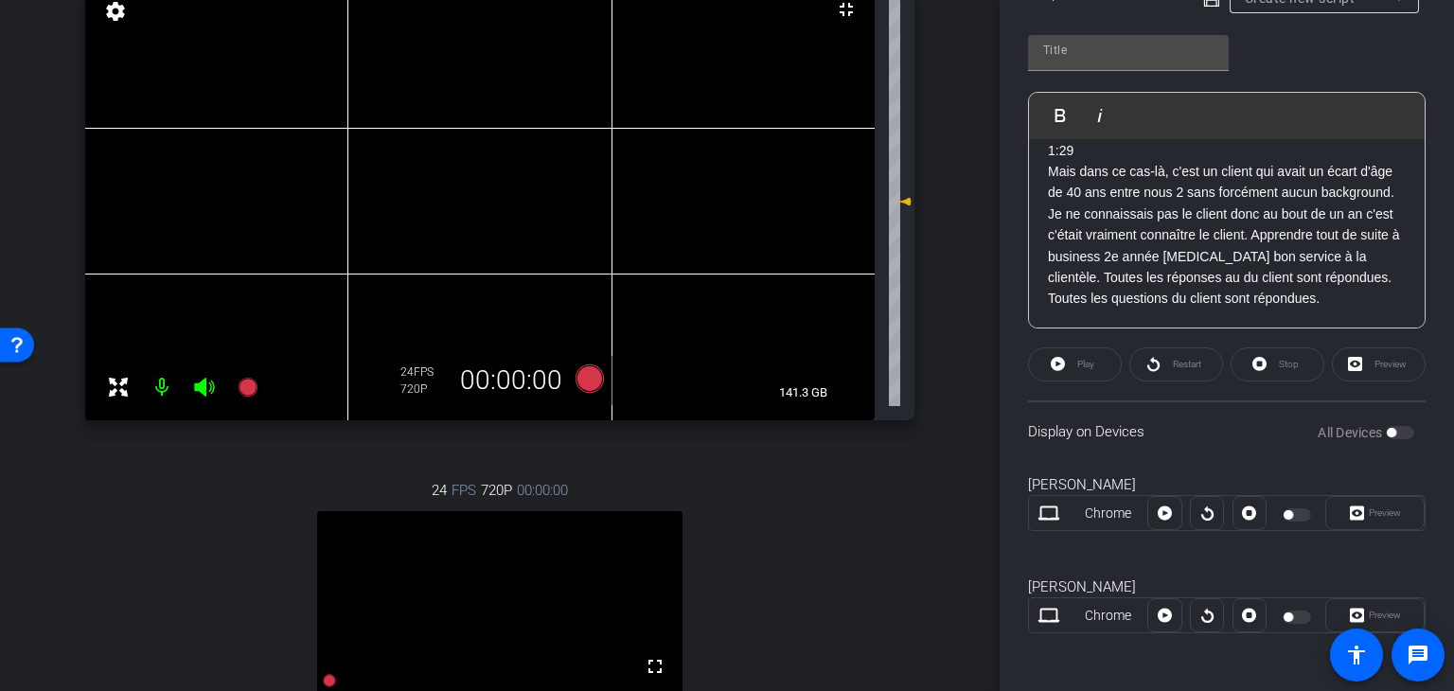
click at [1375, 511] on div "Preview" at bounding box center [1374, 513] width 99 height 34
click at [1343, 512] on div "Preview" at bounding box center [1374, 513] width 99 height 34
click at [1296, 512] on div at bounding box center [1299, 514] width 32 height 13
click at [1275, 242] on p "1:29 Mais dans ce cas-là, c'est un client qui avait un écart d'âge de 40 ans en…" at bounding box center [1227, 213] width 358 height 191
click at [1374, 508] on div "Preview" at bounding box center [1374, 513] width 99 height 34
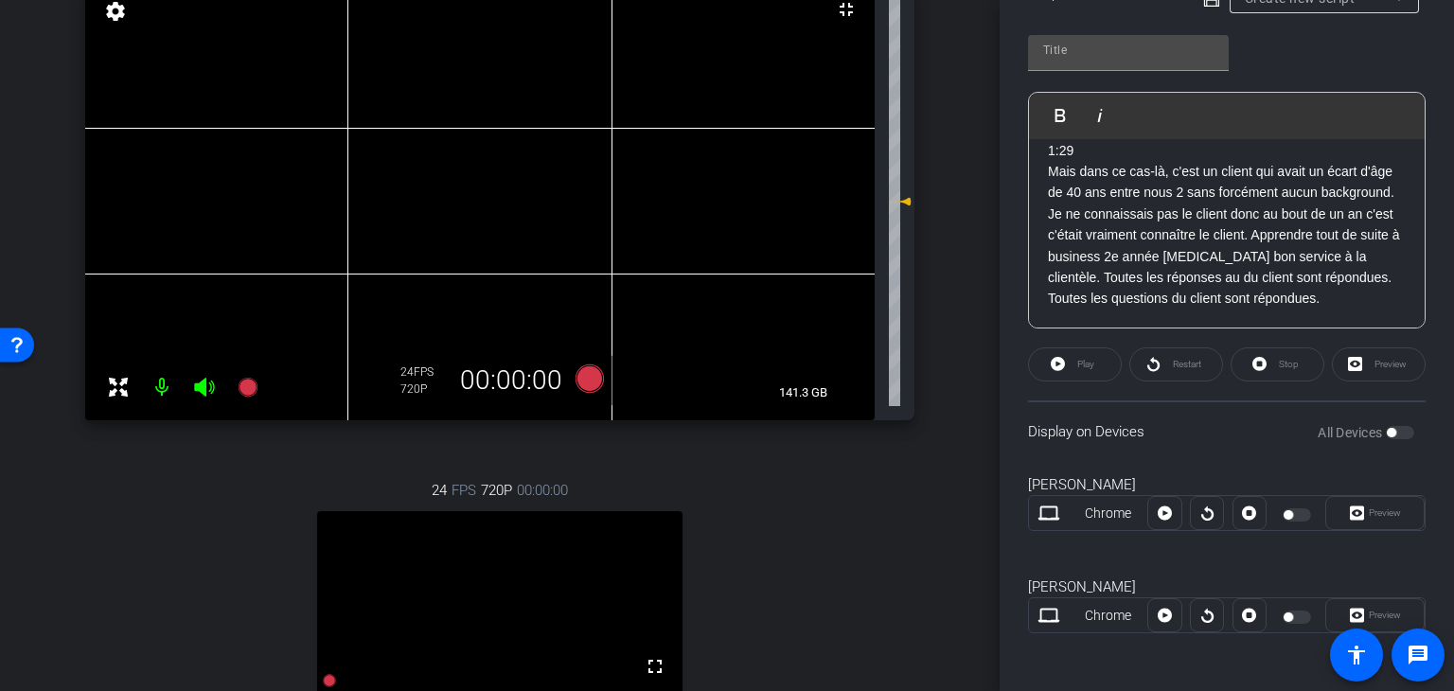
click at [1382, 362] on div "Preview" at bounding box center [1379, 364] width 94 height 34
click at [1351, 360] on div "Preview" at bounding box center [1379, 364] width 94 height 34
click at [1348, 512] on div "Preview" at bounding box center [1374, 513] width 99 height 34
click at [1059, 368] on div "Play" at bounding box center [1075, 364] width 94 height 34
click at [1083, 361] on div "Play" at bounding box center [1075, 364] width 94 height 34
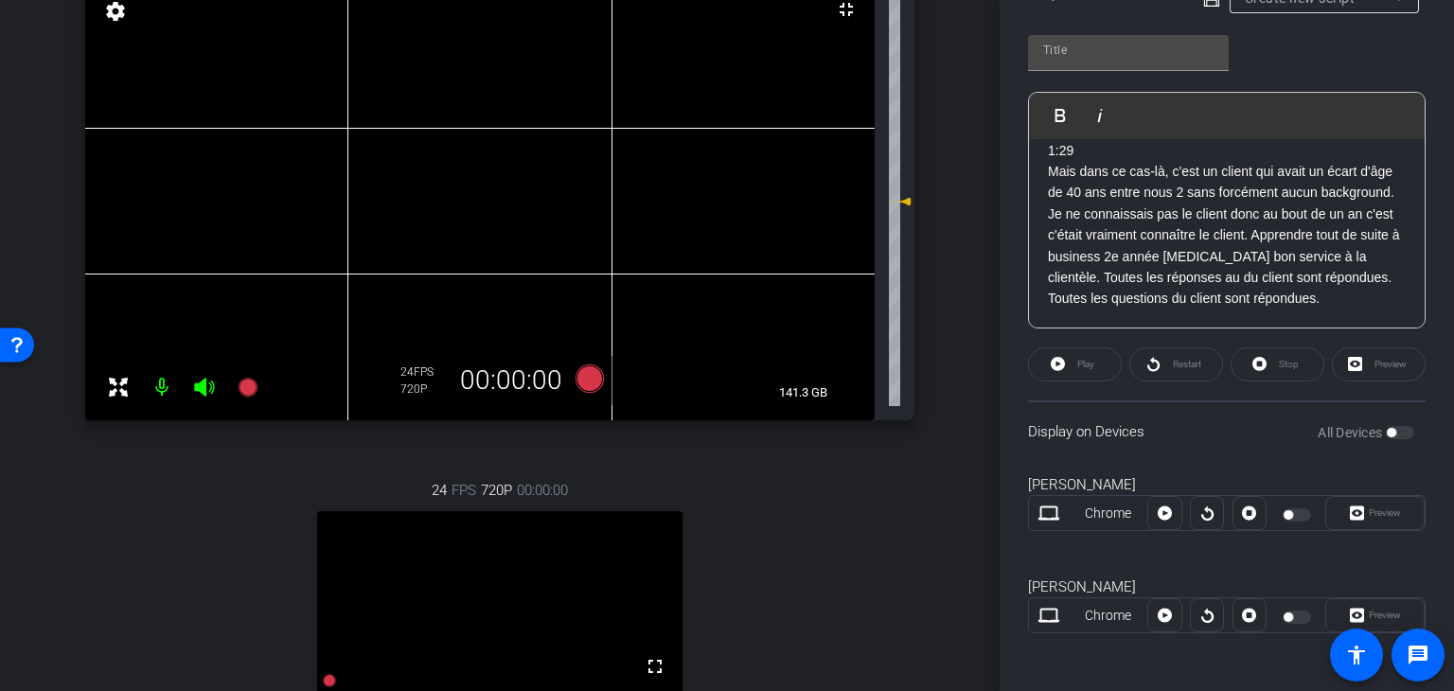
click at [1374, 507] on div "Preview" at bounding box center [1374, 513] width 99 height 34
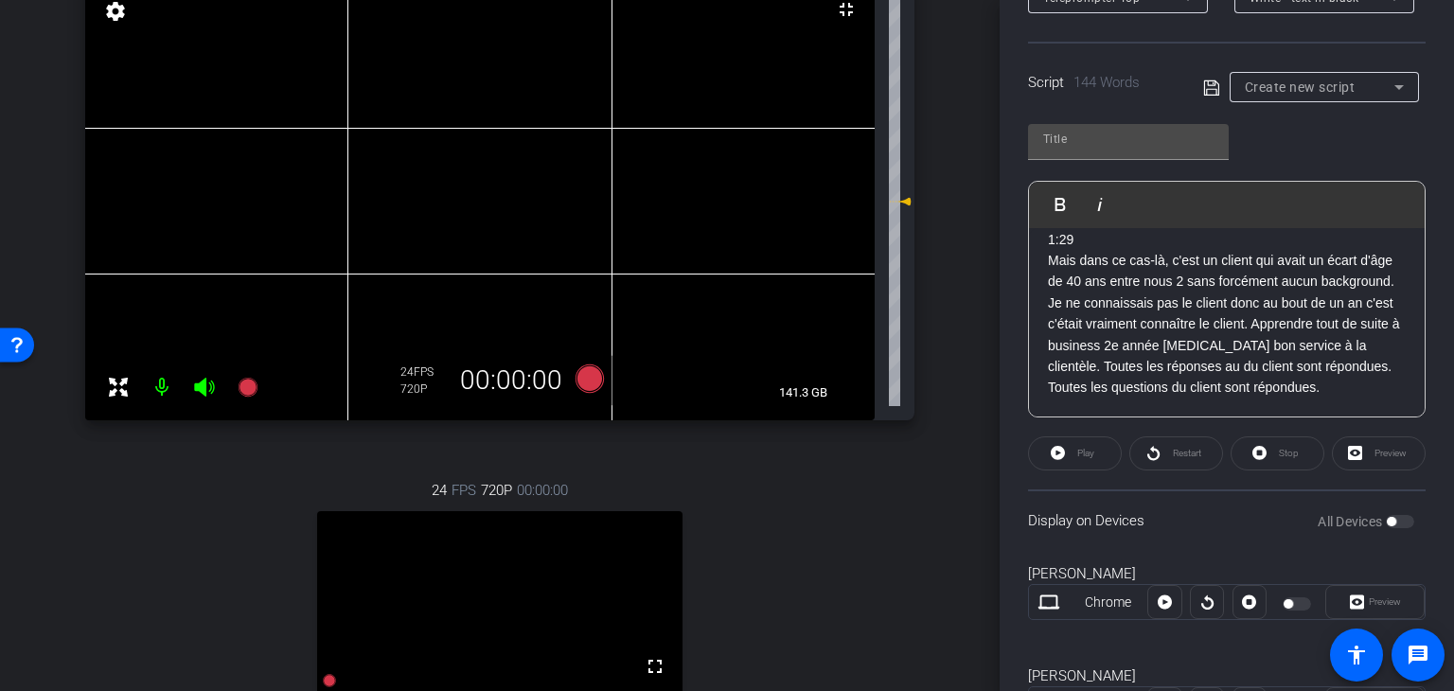
scroll to position [254, 0]
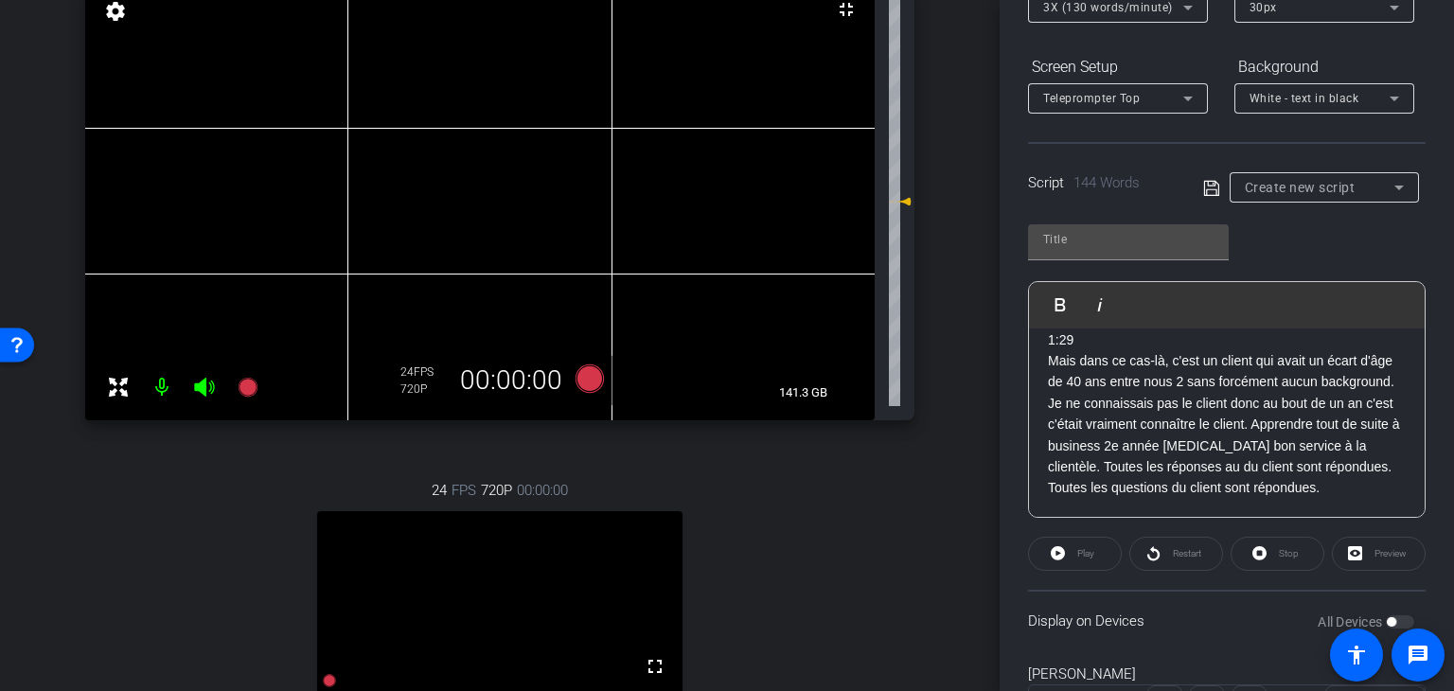
click at [1174, 376] on p "1:29 Mais dans ce cas-là, c'est un client qui avait un écart d'âge de 40 ans en…" at bounding box center [1227, 403] width 358 height 191
click at [1181, 452] on p "1:29 Mais dans ce cas-là, c'est un client qui avait un écart d'âge de 40 ans en…" at bounding box center [1227, 403] width 358 height 191
click at [1174, 498] on div "Un autre challenge que j'avais gros client pour le Bureau de Montréal, donc fal…" at bounding box center [1227, 329] width 396 height 377
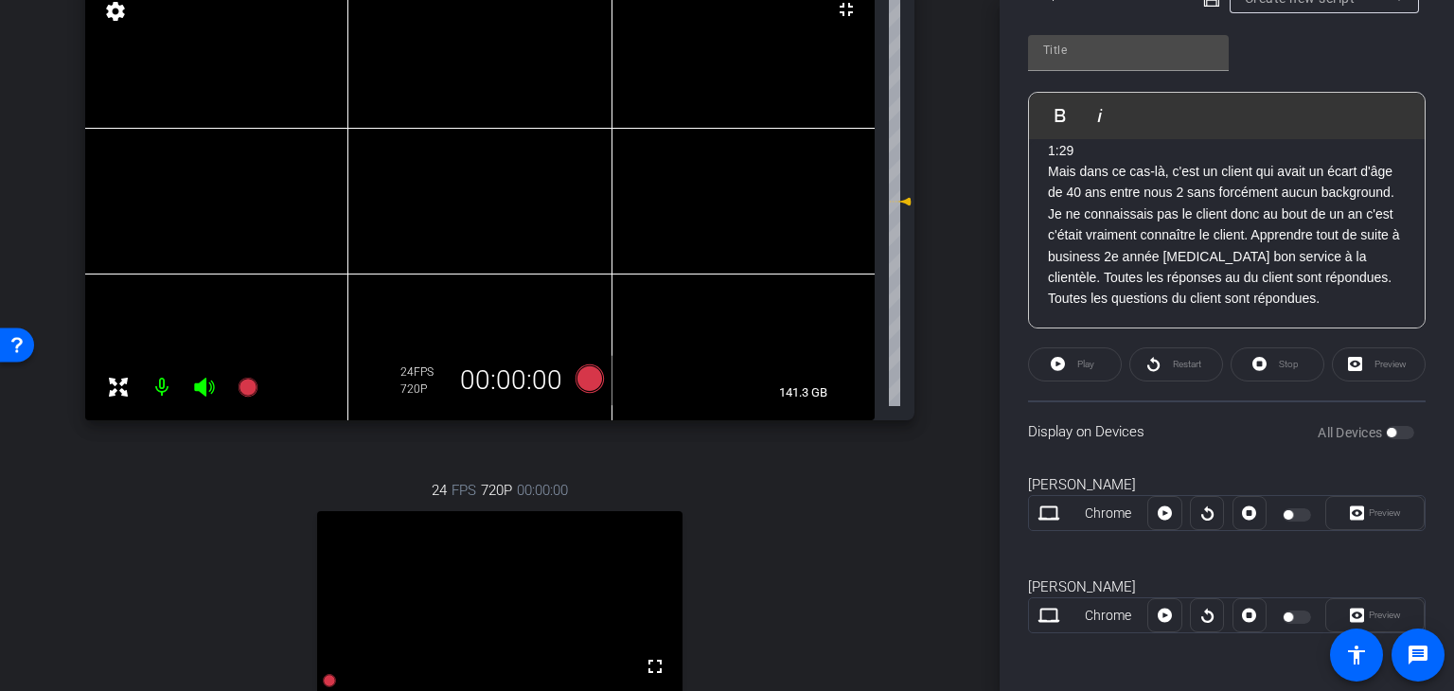
click at [1352, 509] on div "Preview" at bounding box center [1374, 513] width 99 height 34
click at [1290, 508] on div at bounding box center [1299, 514] width 32 height 13
click at [1160, 512] on div at bounding box center [1164, 513] width 34 height 34
click at [1162, 507] on div at bounding box center [1164, 513] width 34 height 34
click at [1155, 512] on div at bounding box center [1164, 513] width 34 height 34
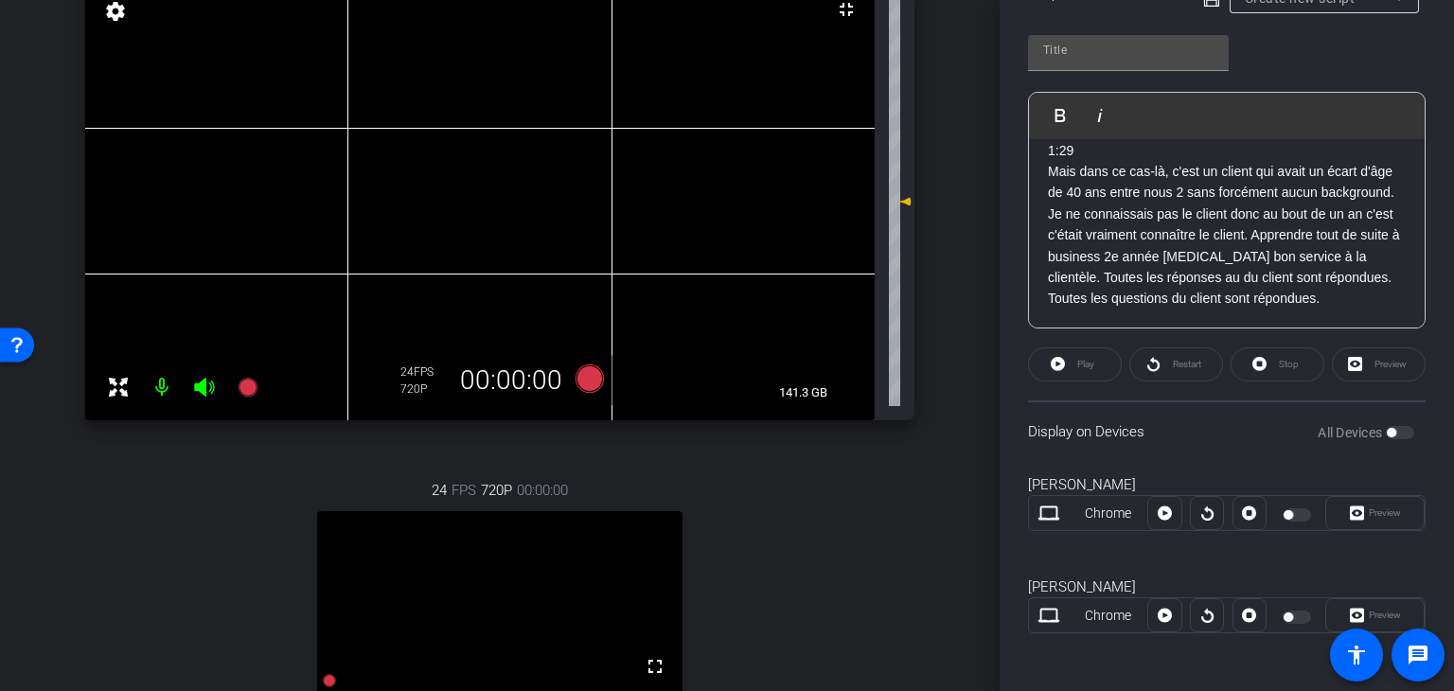
click at [1046, 355] on div "Play" at bounding box center [1075, 364] width 94 height 34
click at [1074, 362] on div "Play" at bounding box center [1075, 364] width 94 height 34
click at [1148, 268] on p "1:29 Mais dans ce cas-là, c'est un client qui avait un écart d'âge de 40 ans en…" at bounding box center [1227, 213] width 358 height 191
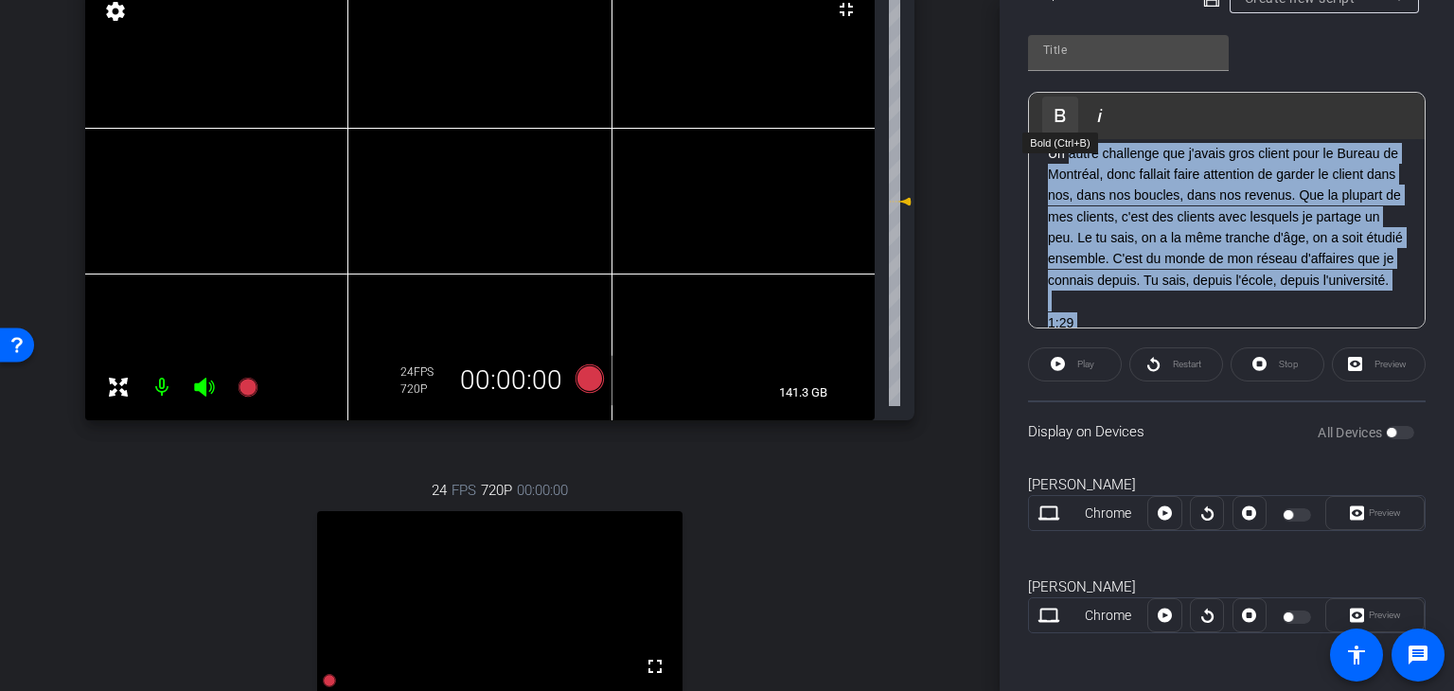
scroll to position [0, 0]
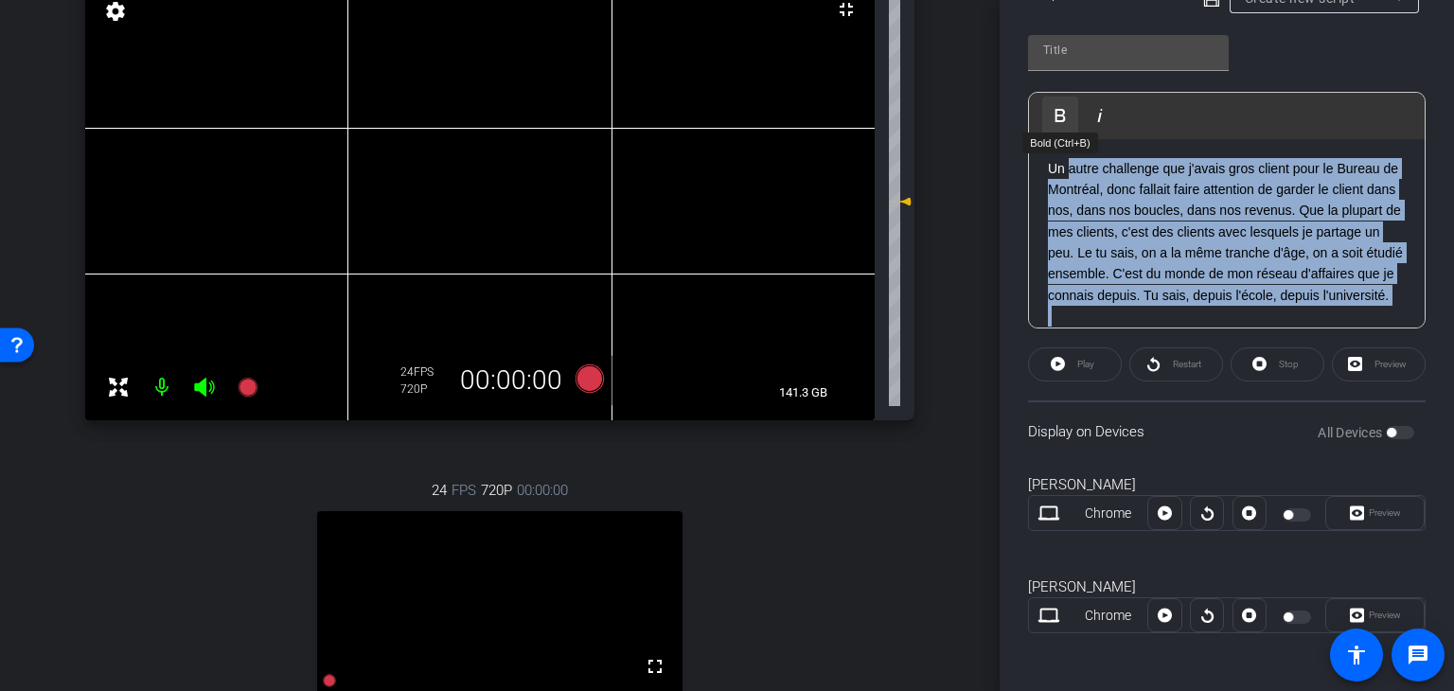
drag, startPoint x: 1141, startPoint y: 303, endPoint x: 1072, endPoint y: 115, distance: 199.8
click at [1072, 115] on div "Play Play from this location Play Selected Play and display the selected text o…" at bounding box center [1227, 210] width 398 height 237
click at [1223, 298] on p "Un autre challenge que j'avais gros client pour le Bureau de Montréal, donc fal…" at bounding box center [1227, 232] width 358 height 149
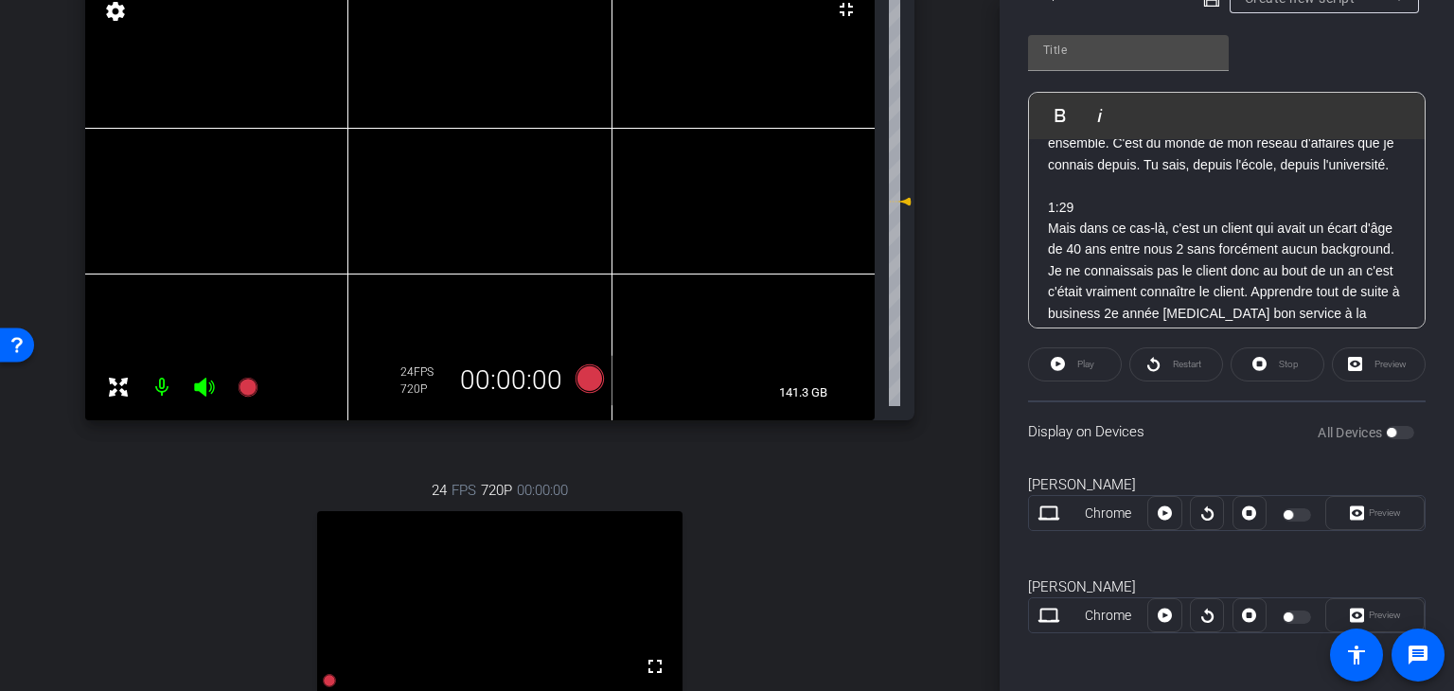
scroll to position [186, 0]
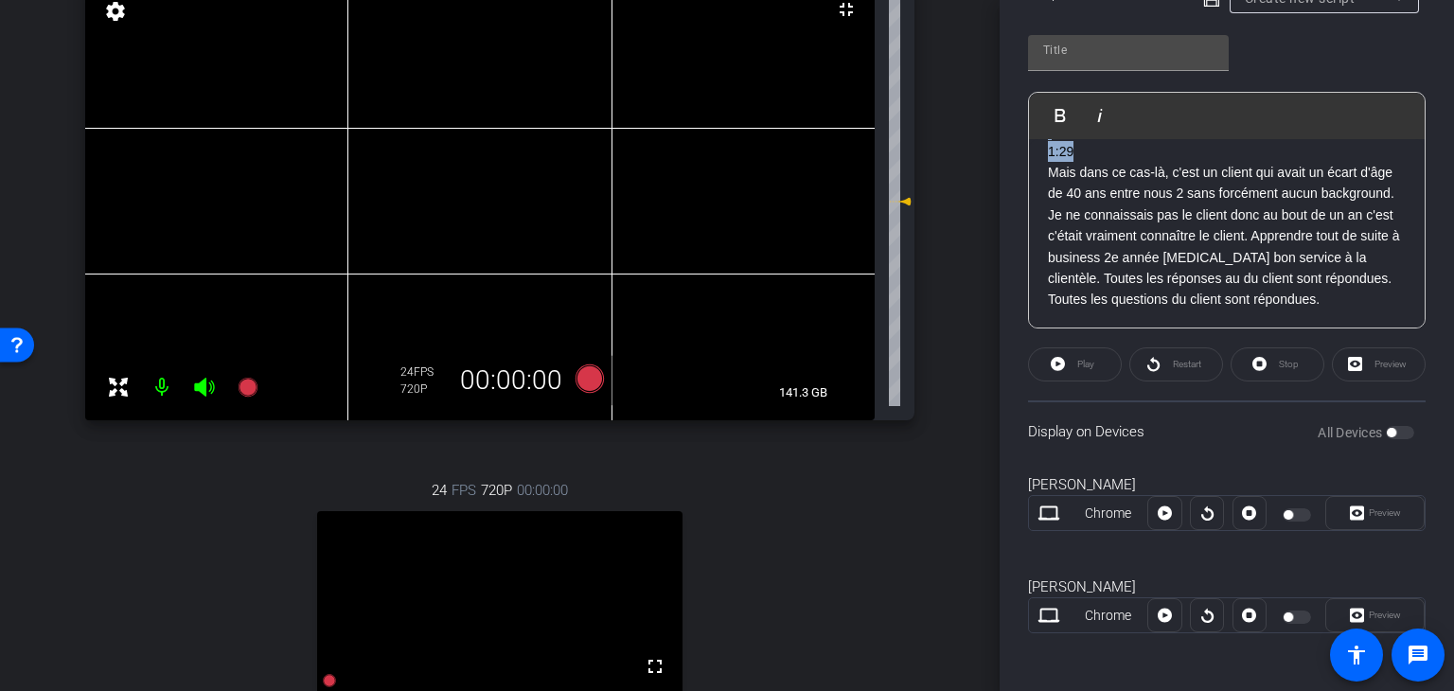
drag, startPoint x: 1045, startPoint y: 162, endPoint x: 1214, endPoint y: 169, distance: 168.6
click at [1214, 169] on div "Un autre challenge que j'avais gros client pour le Bureau de Montréal, donc fal…" at bounding box center [1227, 141] width 396 height 377
click at [1209, 268] on p "Mais dans ce cas-là, c'est un client qui avait un écart d'âge de 40 ans entre n…" at bounding box center [1227, 224] width 358 height 169
click at [1066, 361] on div "Play" at bounding box center [1075, 364] width 94 height 34
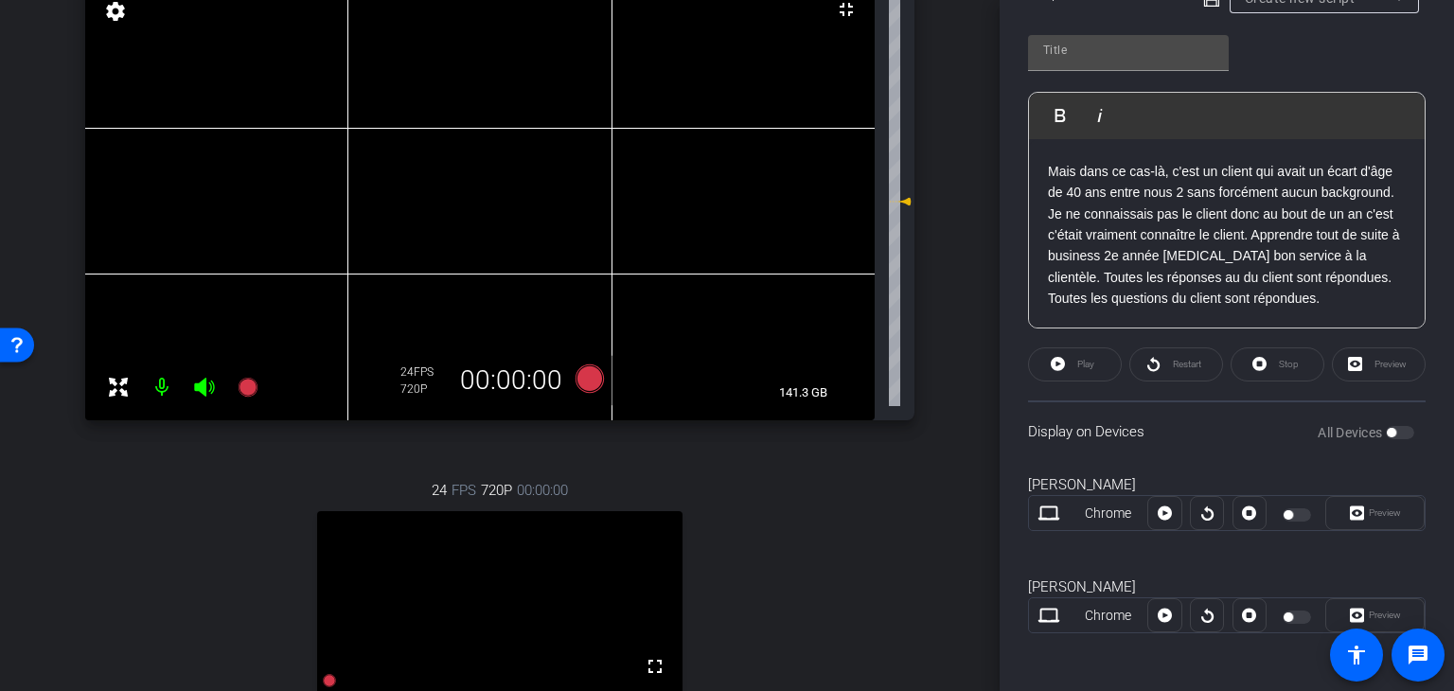
click at [1064, 363] on div "Play" at bounding box center [1075, 364] width 94 height 34
click at [1083, 361] on div "Play" at bounding box center [1075, 364] width 94 height 34
click at [1163, 236] on p "Mais dans ce cas-là, c'est un client qui avait un écart d'âge de 40 ans entre n…" at bounding box center [1227, 224] width 358 height 169
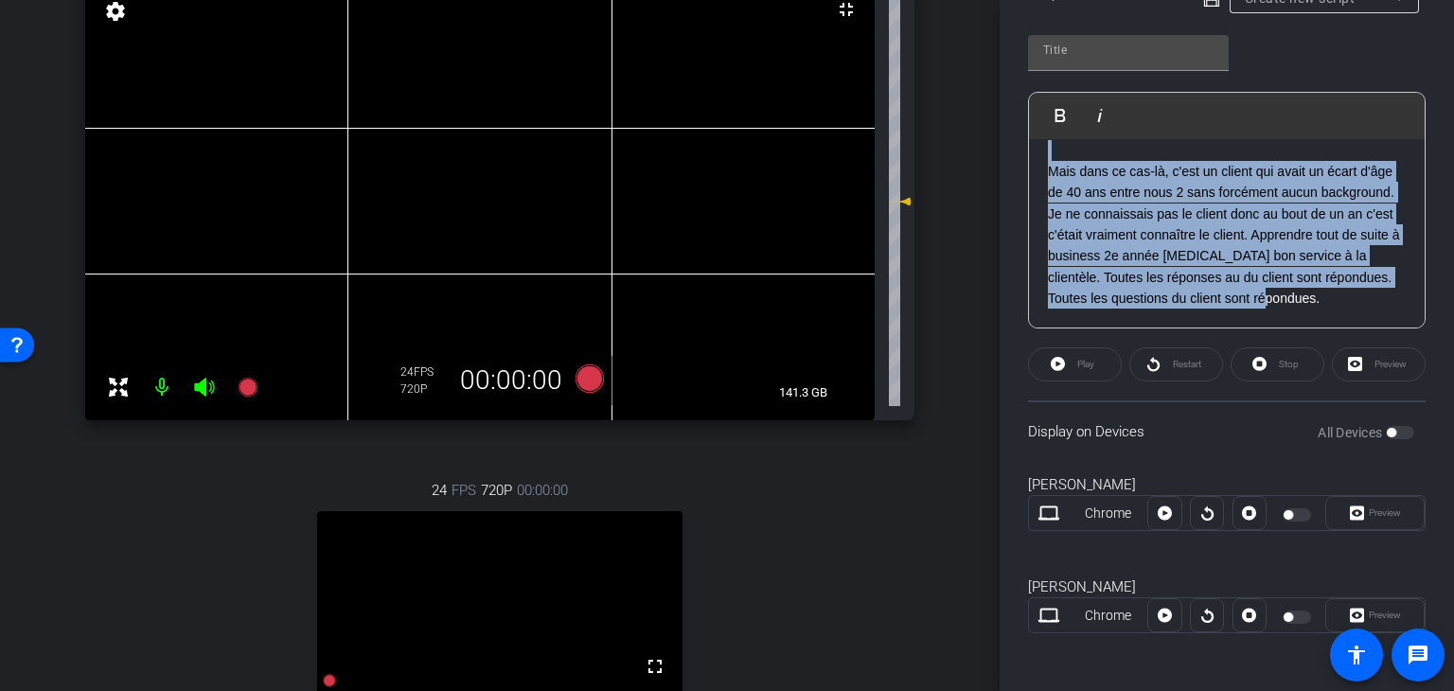
scroll to position [0, 0]
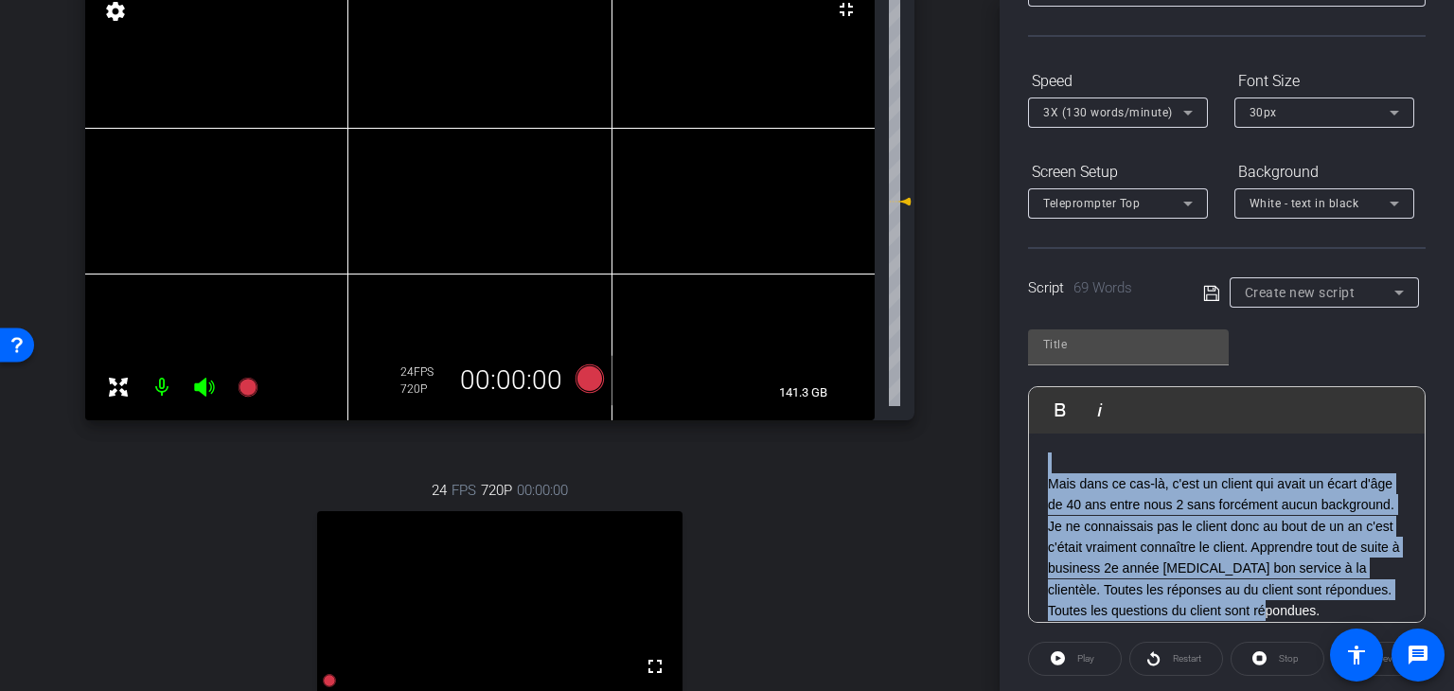
drag, startPoint x: 1180, startPoint y: 308, endPoint x: 1010, endPoint y: -3, distance: 354.2
click at [1010, 0] on html "Accessibility Screen-Reader Guide, Feedback, and Issue Reporting | New window m…" at bounding box center [727, 345] width 1454 height 691
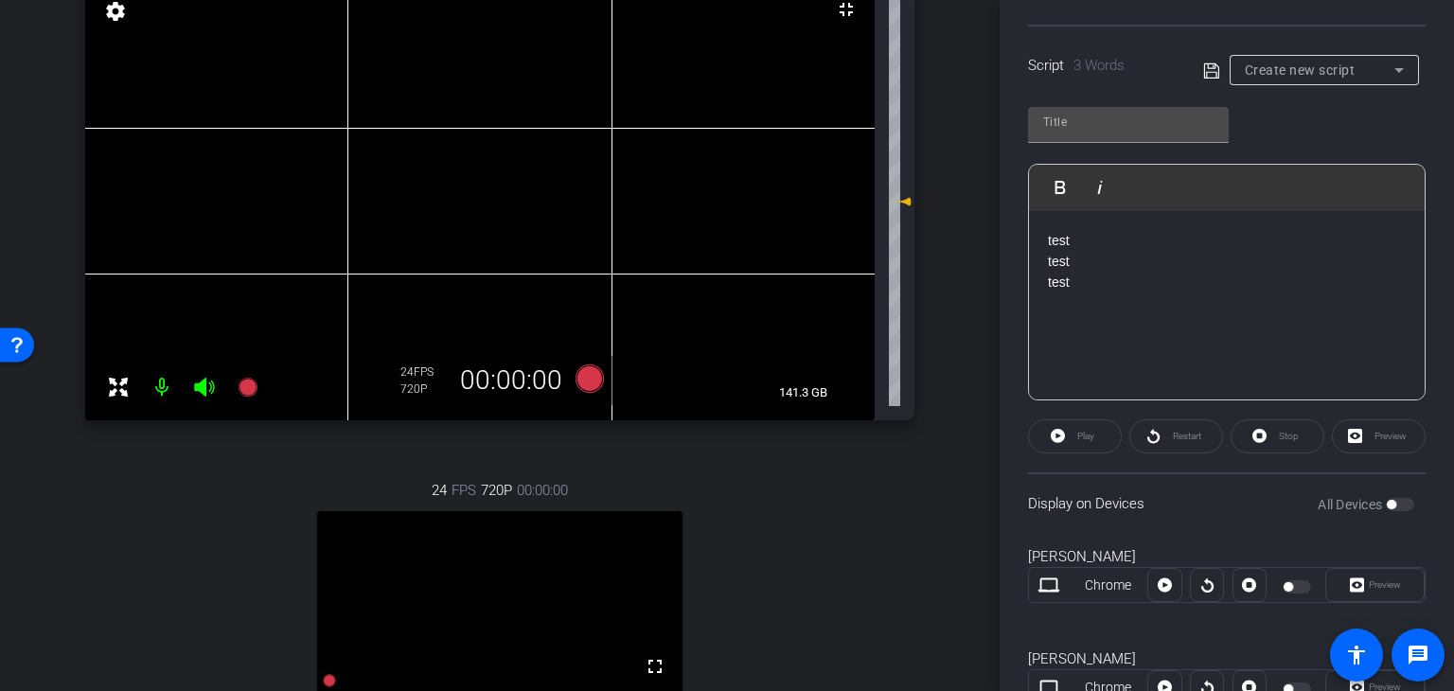
scroll to position [423, 0]
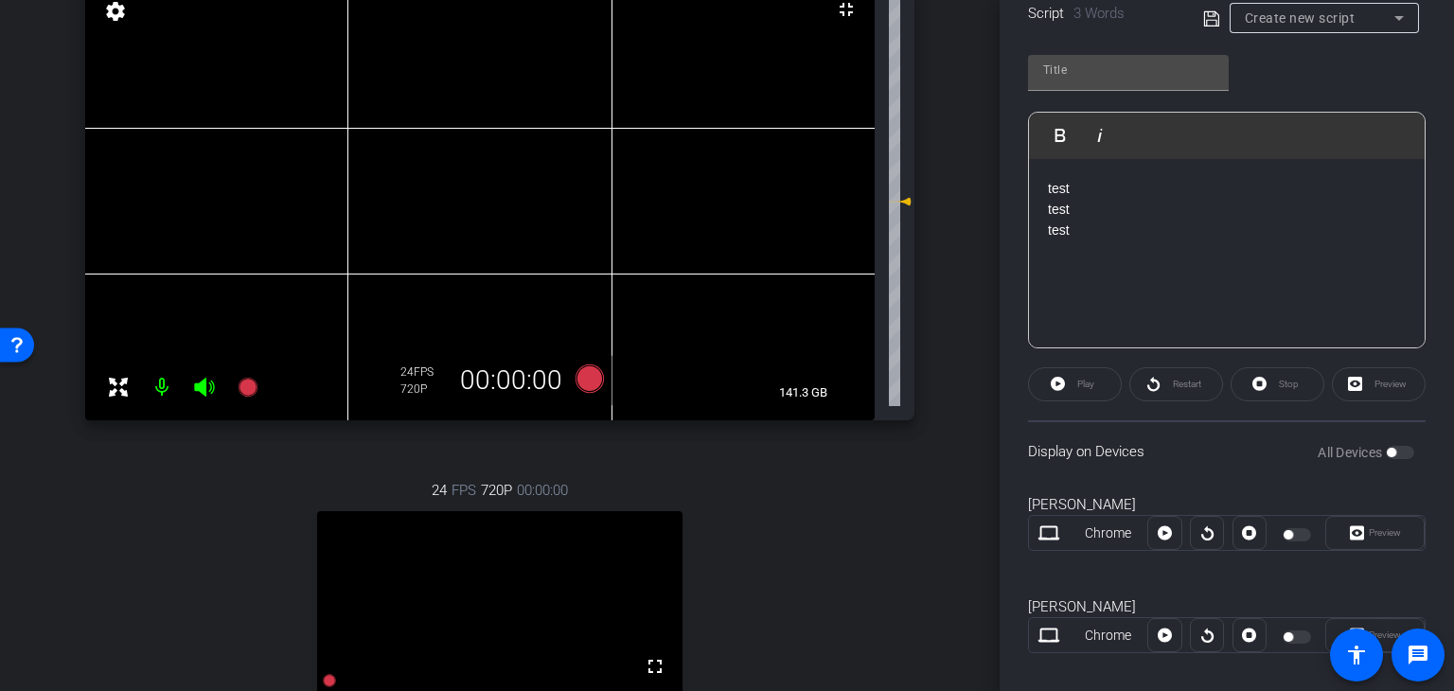
click at [1090, 391] on div "Play" at bounding box center [1075, 384] width 94 height 34
click at [1059, 382] on div "Play" at bounding box center [1075, 384] width 94 height 34
click at [1382, 382] on div "Preview" at bounding box center [1379, 384] width 94 height 34
click at [1269, 380] on div "Stop" at bounding box center [1278, 384] width 94 height 34
click at [1166, 384] on div "Restart" at bounding box center [1176, 384] width 94 height 34
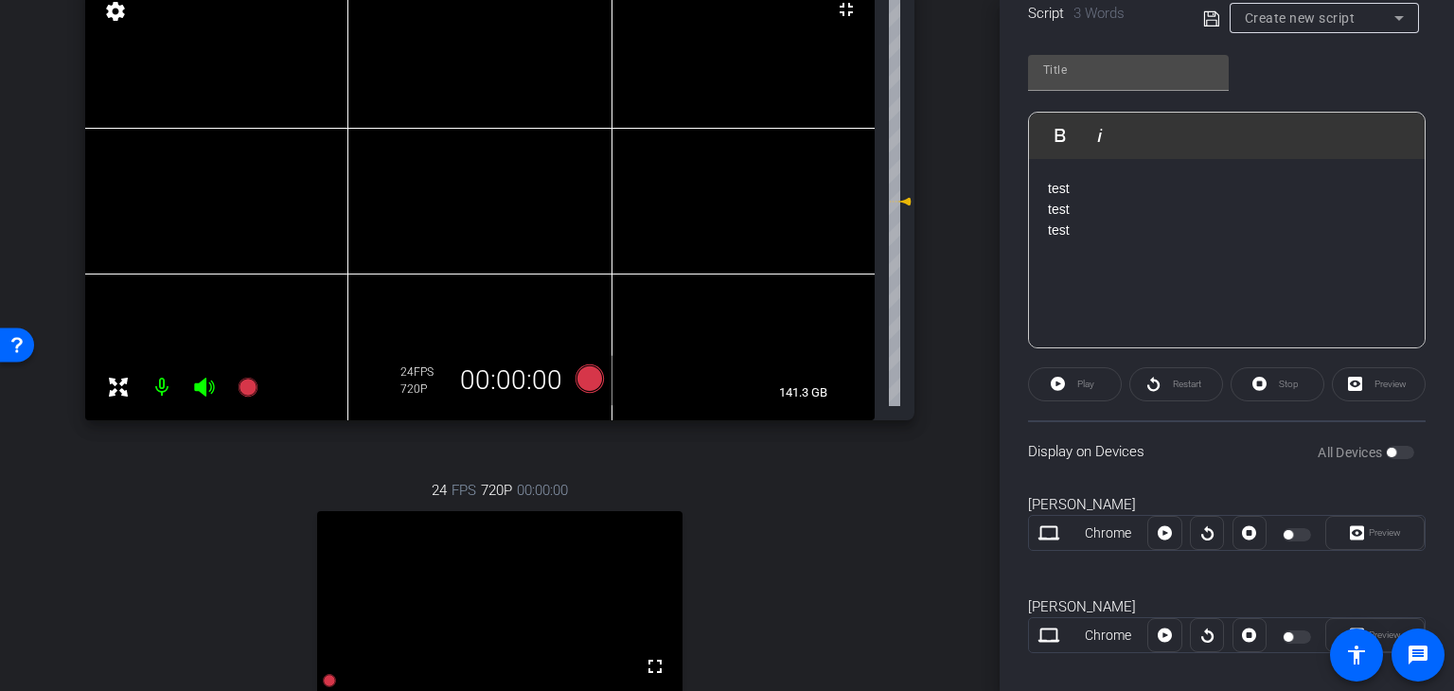
click at [1081, 386] on div "Play" at bounding box center [1075, 384] width 94 height 34
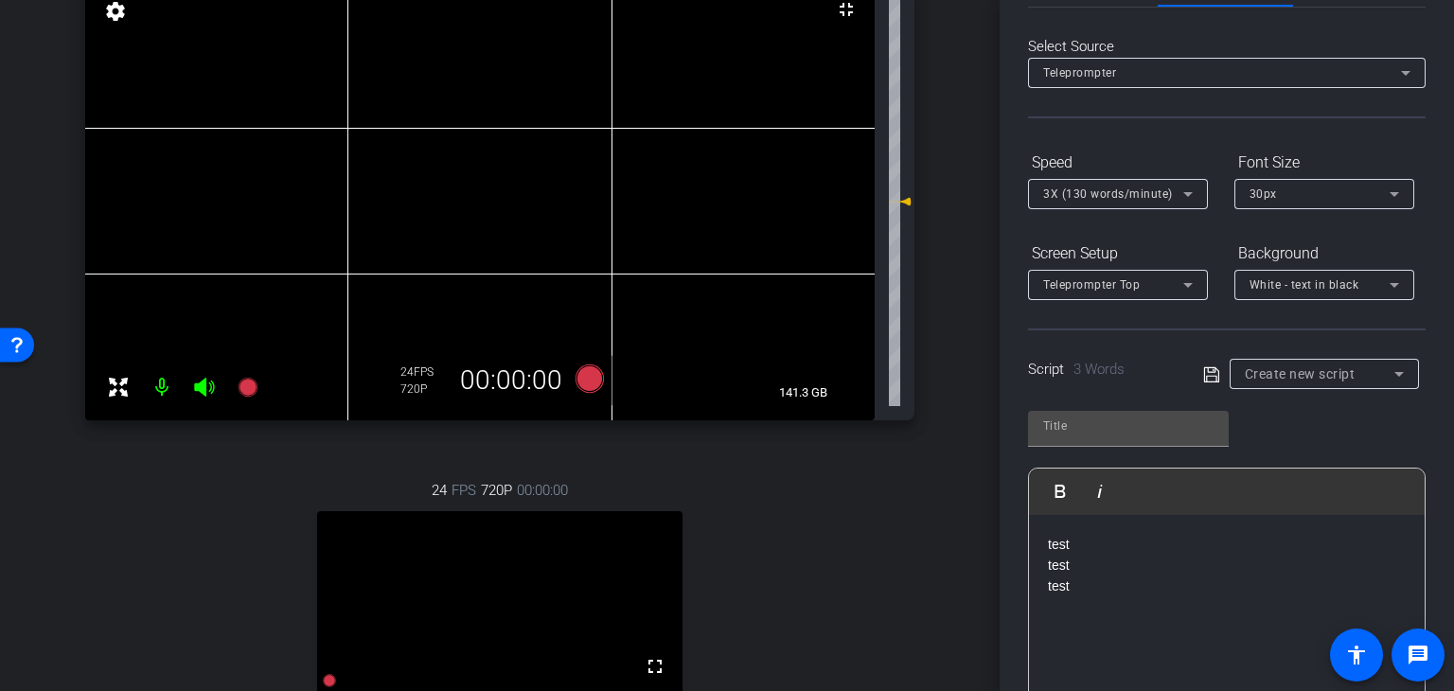
scroll to position [0, 0]
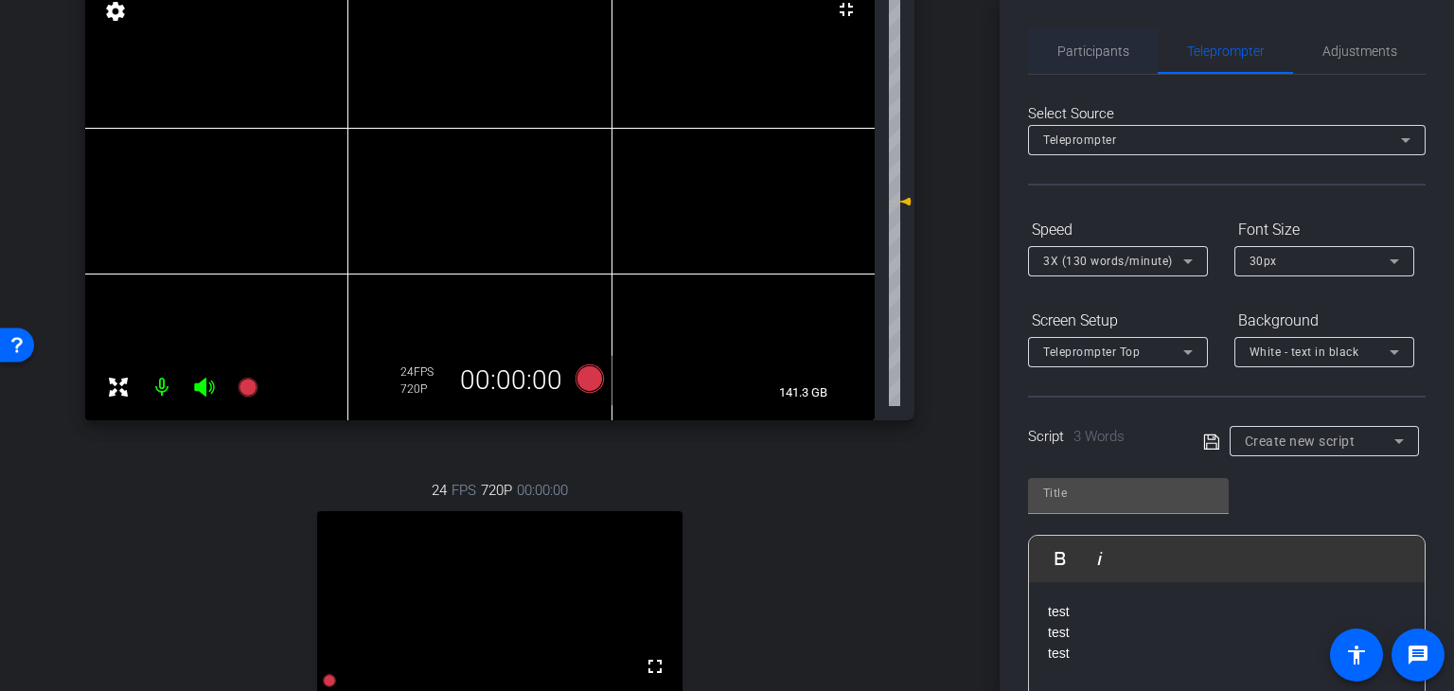
click at [1103, 46] on span "Participants" at bounding box center [1093, 50] width 72 height 13
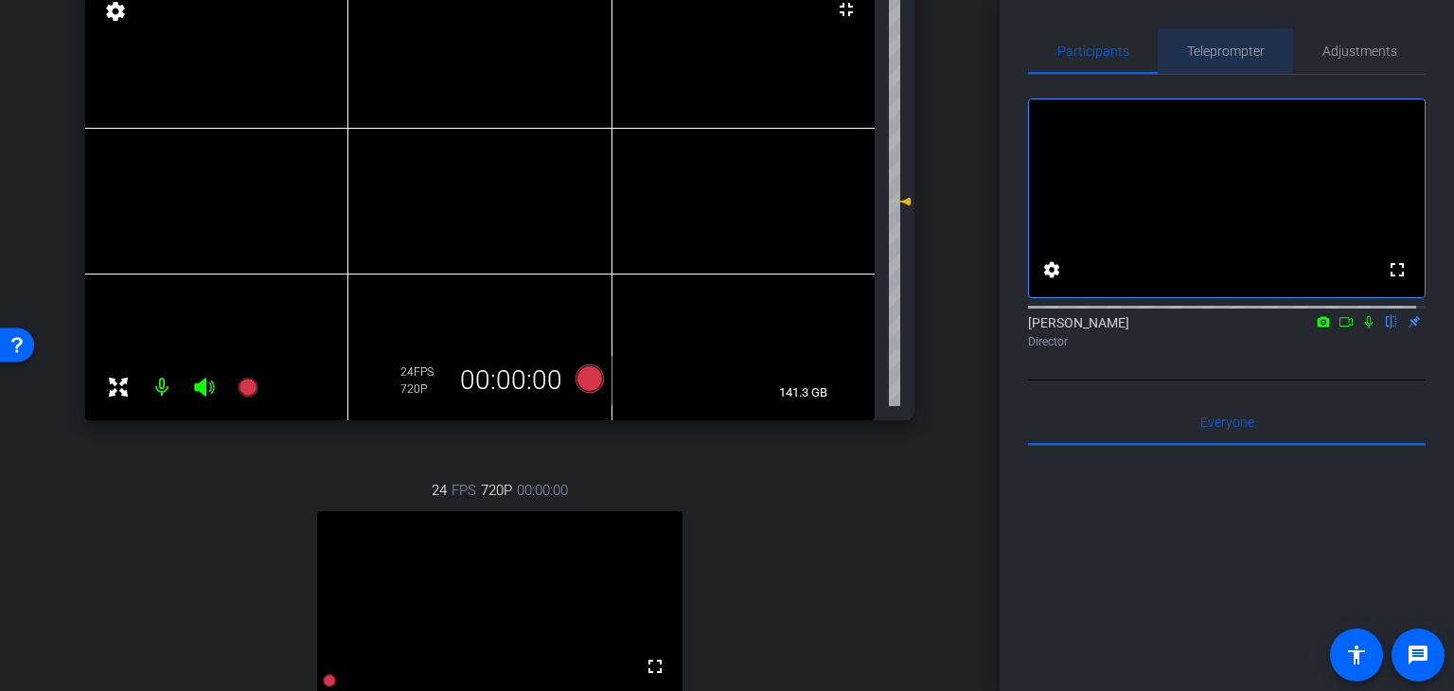
click at [1227, 53] on span "Teleprompter" at bounding box center [1226, 50] width 78 height 13
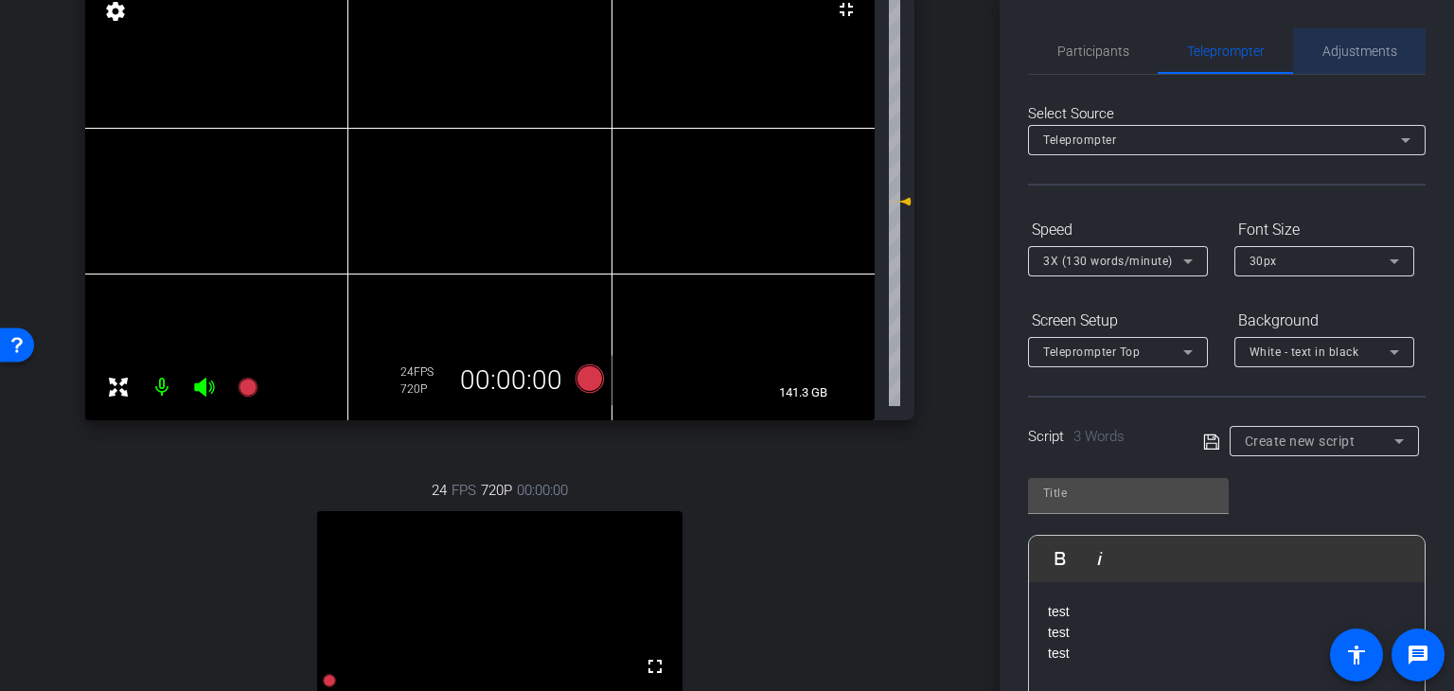
click at [1365, 50] on span "Adjustments" at bounding box center [1359, 50] width 75 height 13
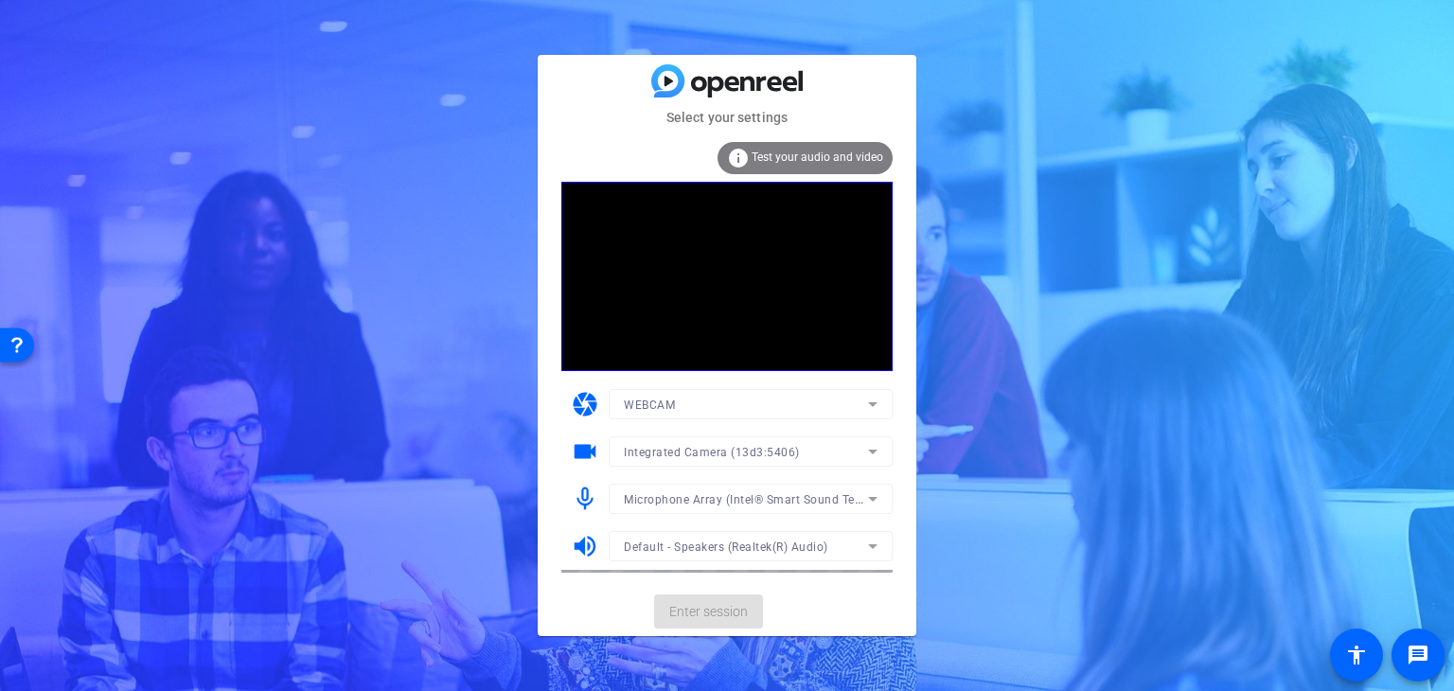
click at [1022, 232] on div "Select your settings info Test your audio and video camera WEBCAM videocam Inte…" at bounding box center [727, 345] width 1454 height 691
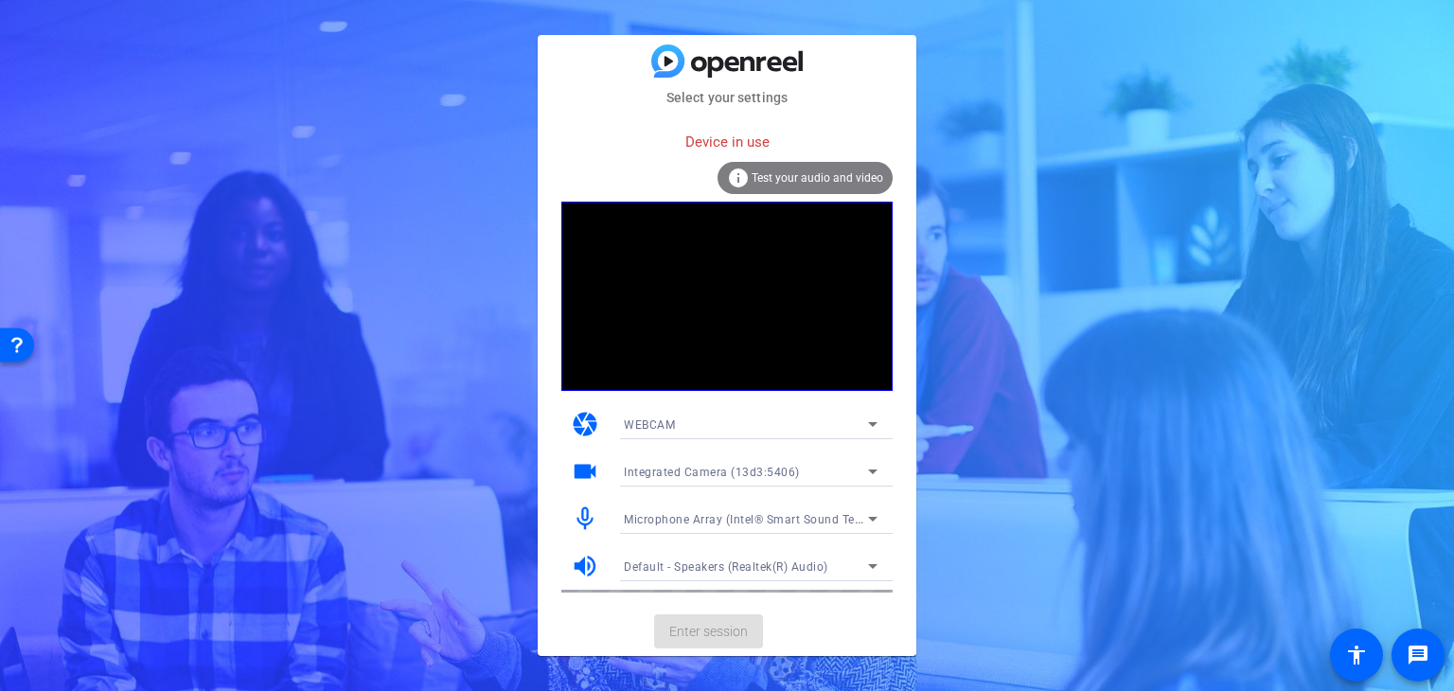
click at [707, 636] on mat-card-actions "Enter session" at bounding box center [727, 631] width 379 height 49
click at [715, 631] on mat-card-actions "Enter session" at bounding box center [727, 631] width 379 height 49
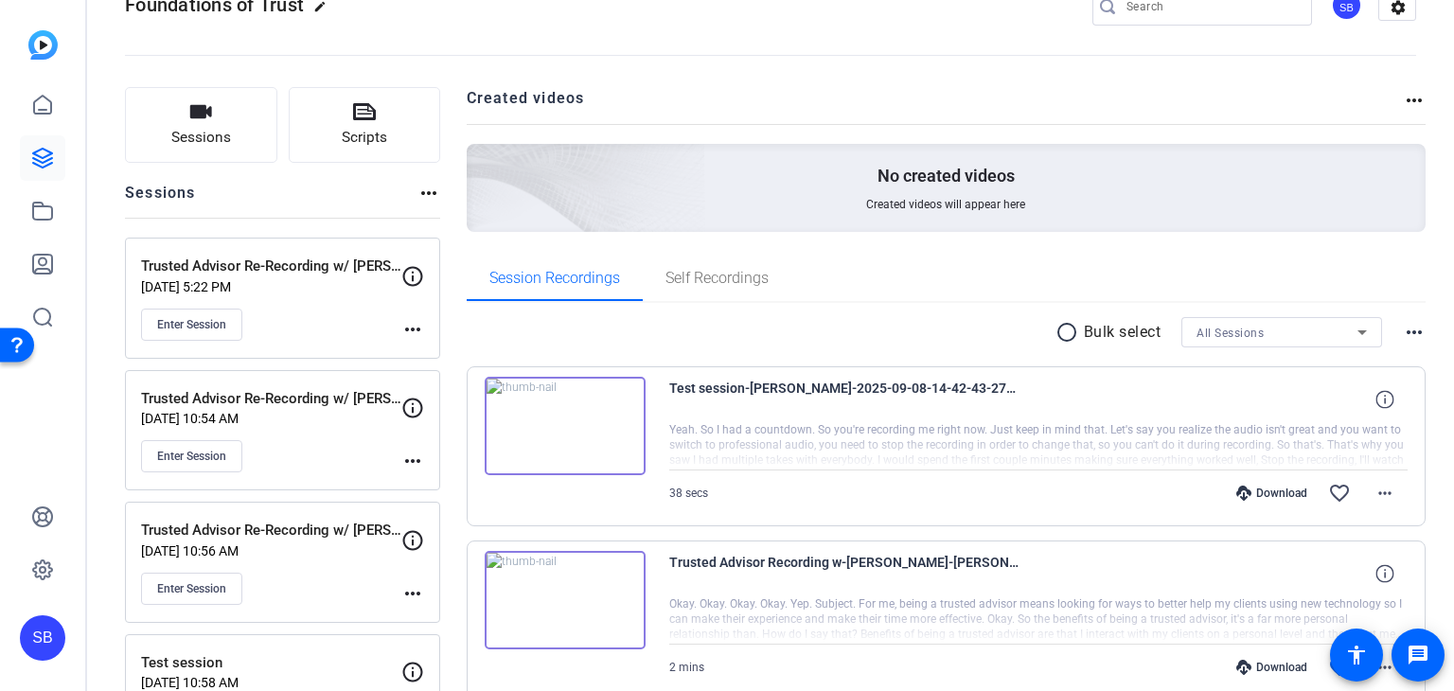
scroll to position [95, 0]
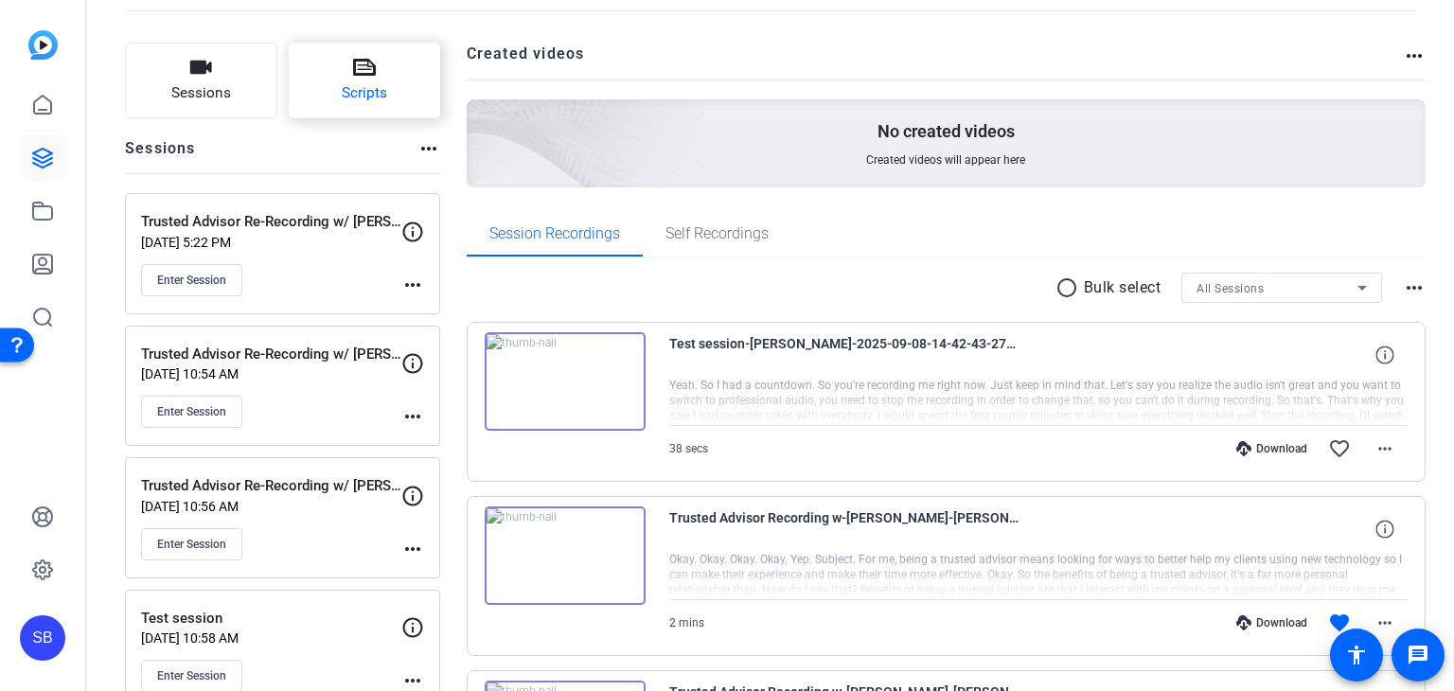
click at [366, 80] on button "Scripts" at bounding box center [365, 81] width 152 height 76
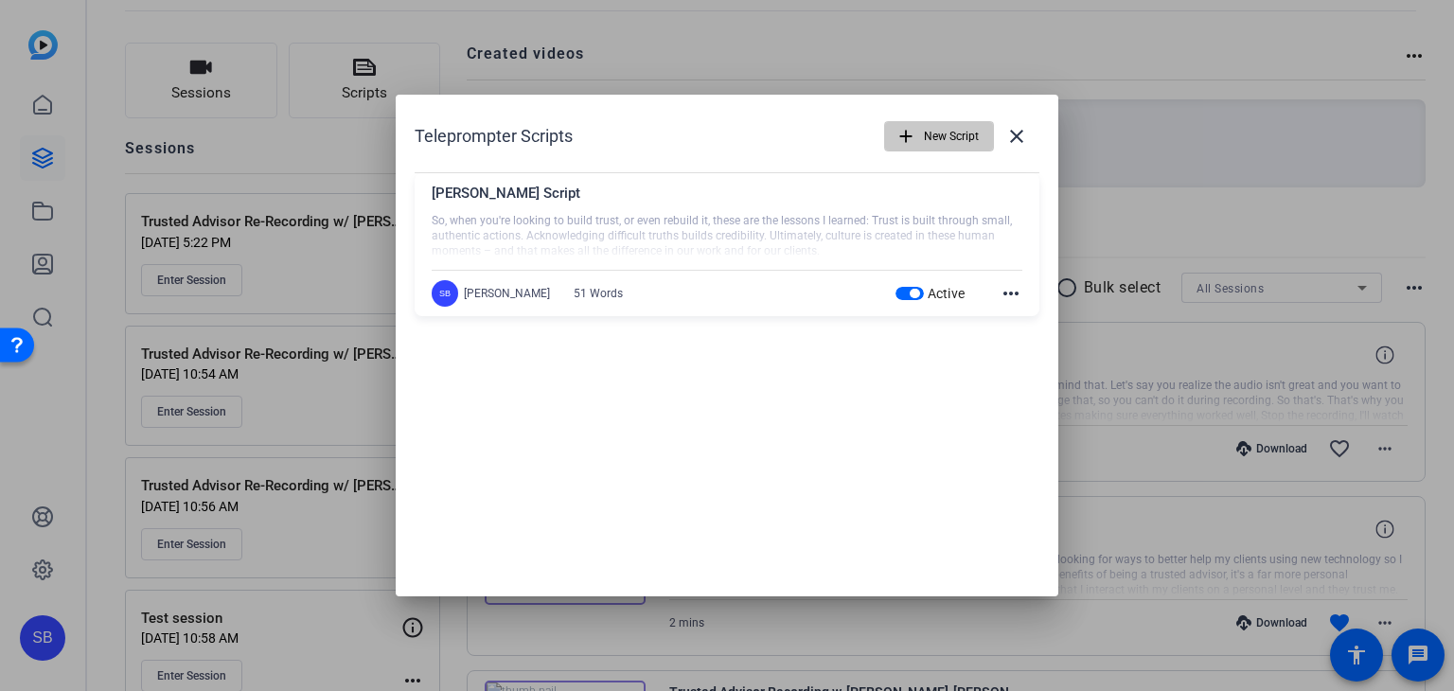
click at [904, 133] on mat-icon "add" at bounding box center [906, 136] width 21 height 21
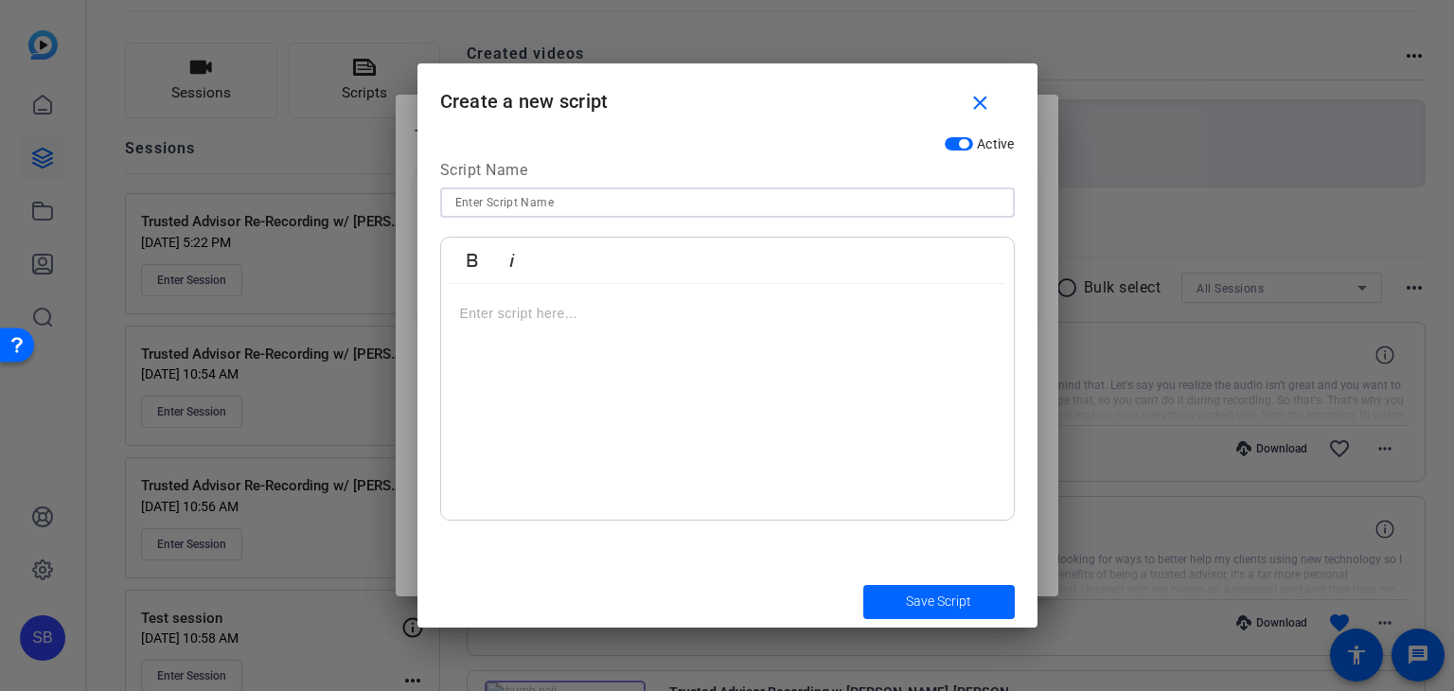
click at [560, 198] on input at bounding box center [727, 202] width 544 height 23
click at [582, 325] on div at bounding box center [727, 402] width 573 height 237
click at [701, 198] on input at bounding box center [727, 202] width 544 height 23
click at [977, 94] on mat-icon "close" at bounding box center [980, 104] width 24 height 24
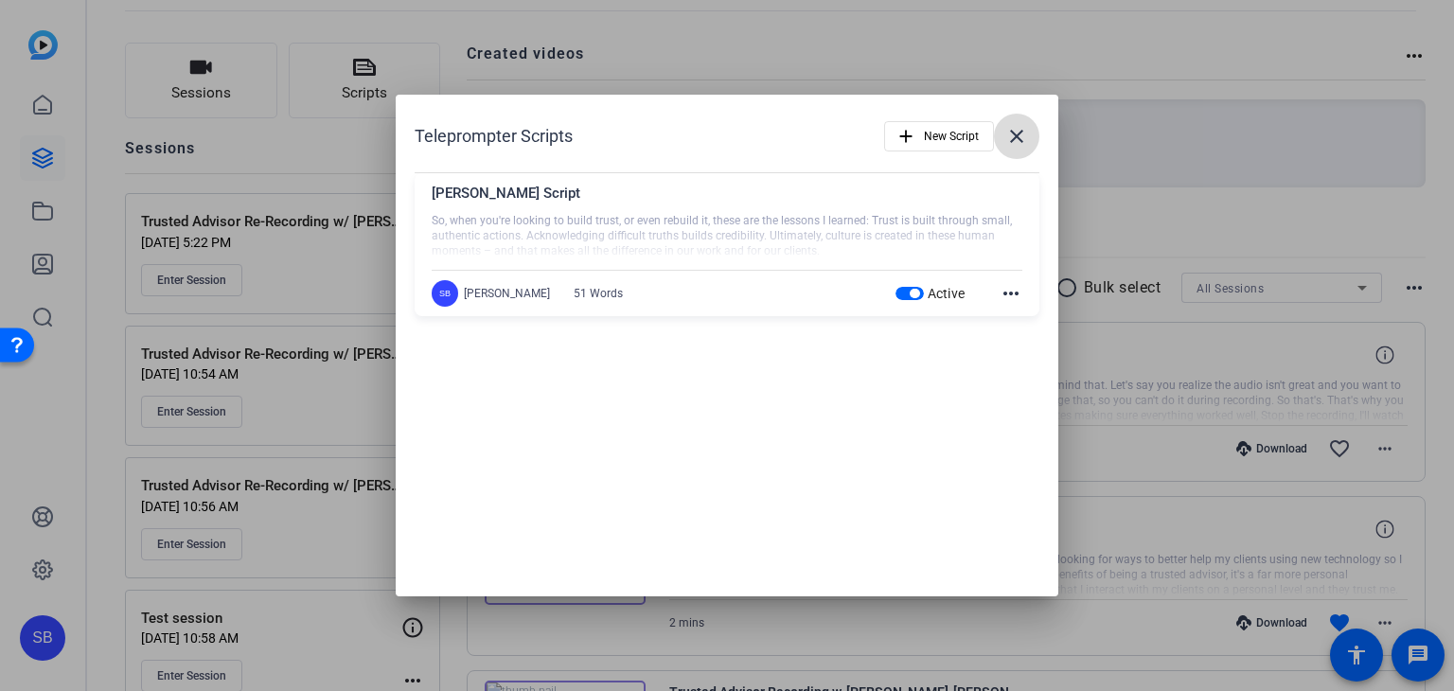
click at [1023, 134] on mat-icon "close" at bounding box center [1016, 136] width 23 height 23
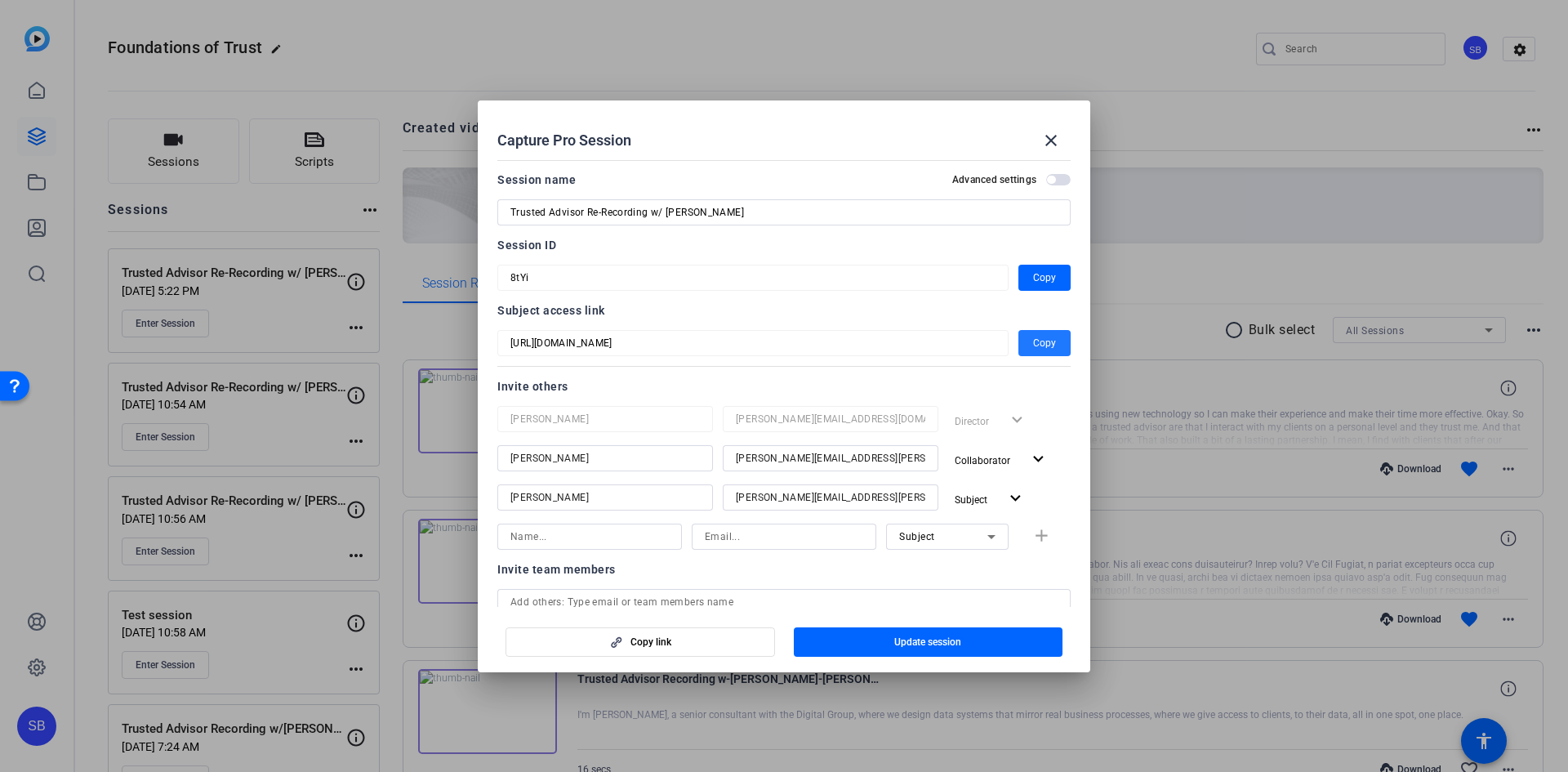
click at [1053, 144] on mat-icon "close" at bounding box center [1051, 140] width 20 height 20
